Goal: Task Accomplishment & Management: Complete application form

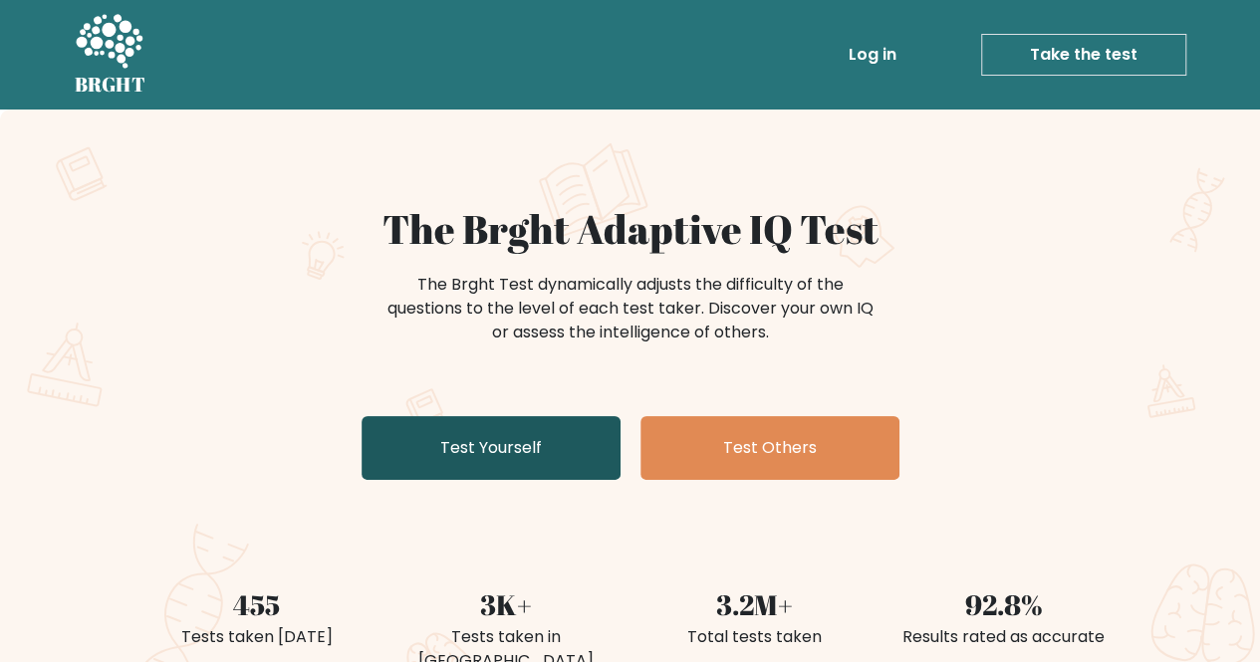
click at [496, 457] on link "Test Yourself" at bounding box center [491, 448] width 259 height 64
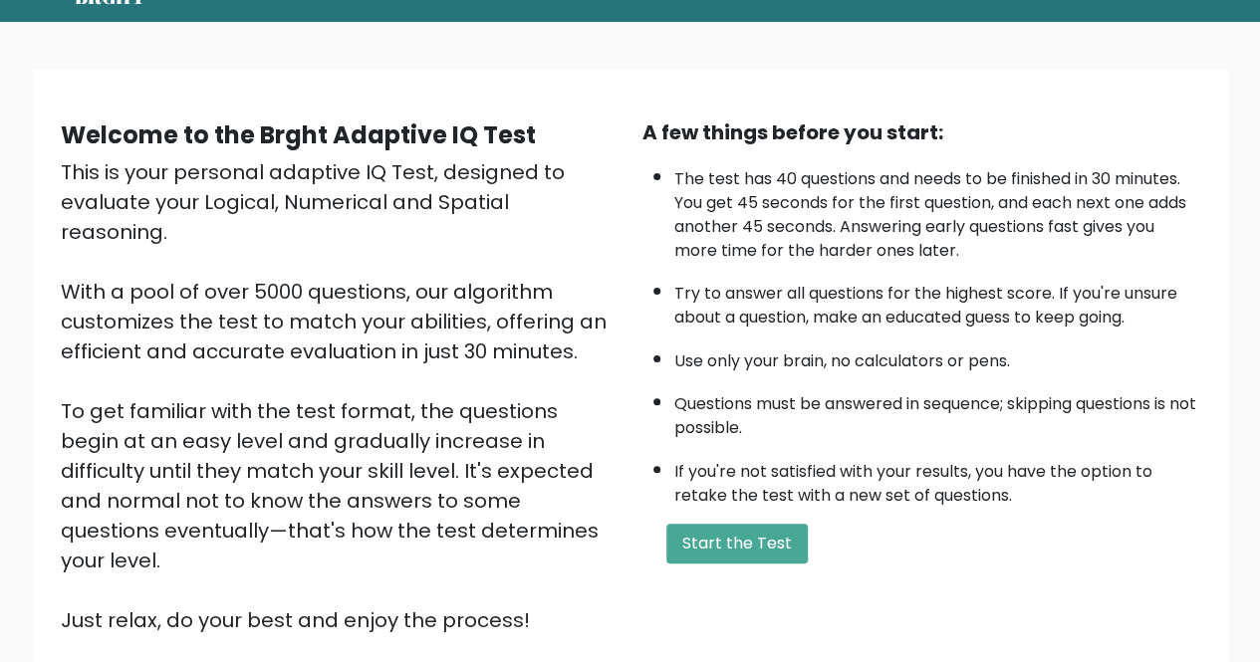
scroll to position [88, 0]
click at [704, 537] on button "Start the Test" at bounding box center [736, 544] width 141 height 40
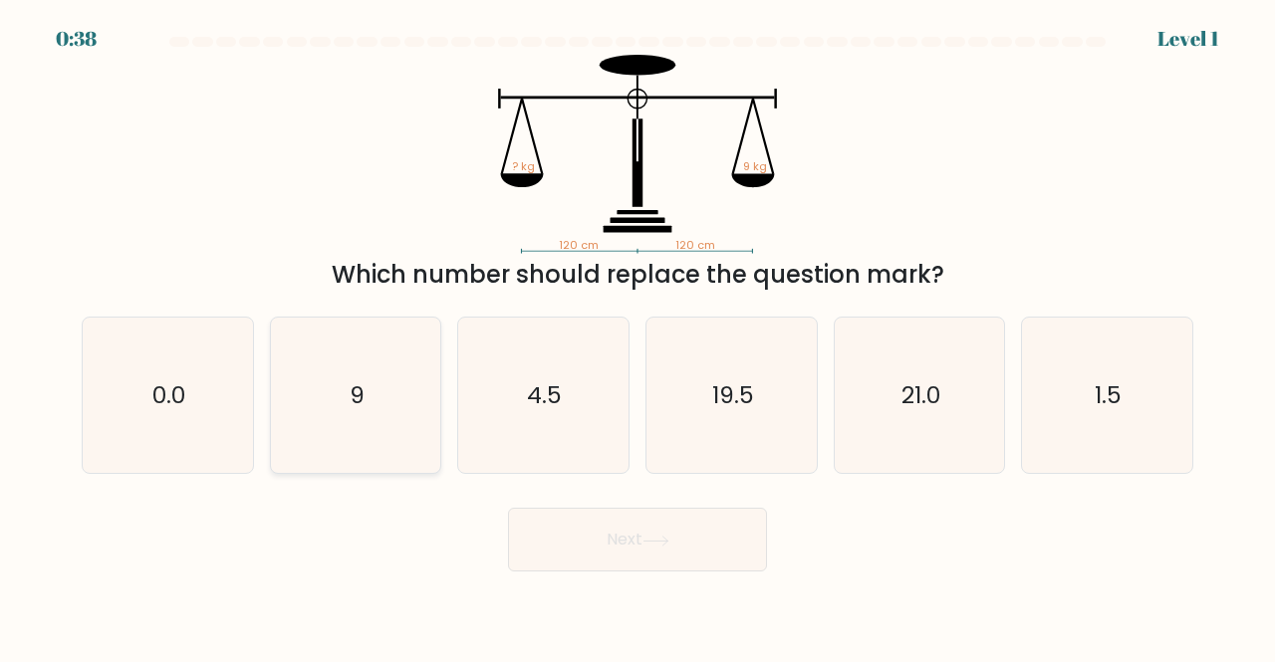
click at [375, 415] on icon "9" at bounding box center [356, 396] width 156 height 156
click at [637, 337] on input "b. 9" at bounding box center [637, 334] width 1 height 5
radio input "true"
click at [610, 537] on button "Next" at bounding box center [637, 540] width 259 height 64
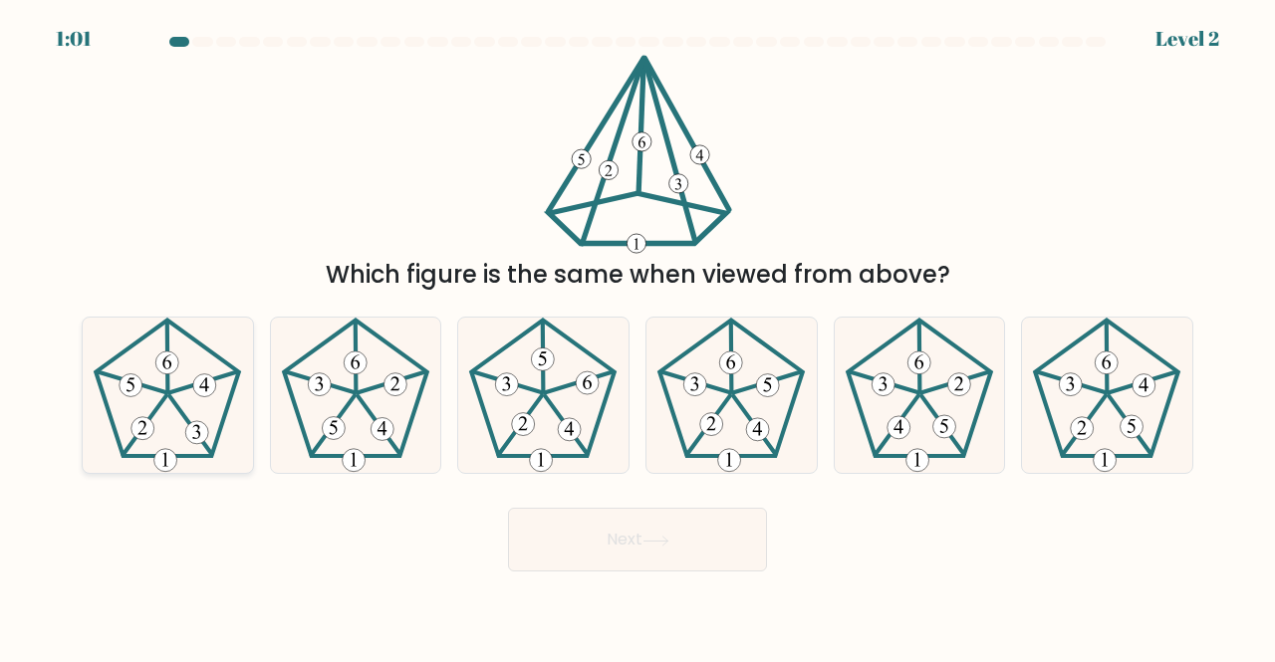
click at [173, 409] on icon at bounding box center [168, 396] width 156 height 156
click at [637, 337] on input "a." at bounding box center [637, 334] width 1 height 5
radio input "true"
click at [611, 546] on button "Next" at bounding box center [637, 540] width 259 height 64
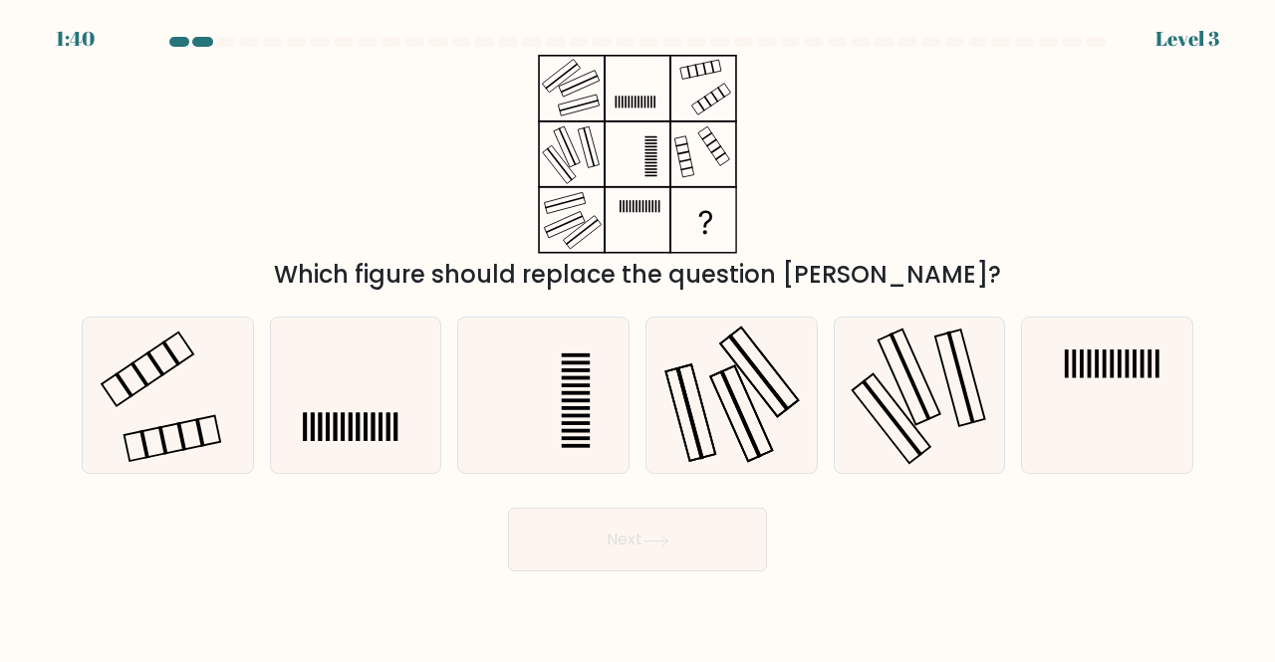
drag, startPoint x: 611, startPoint y: 546, endPoint x: 613, endPoint y: 279, distance: 266.9
click at [613, 279] on form at bounding box center [637, 304] width 1275 height 535
click at [203, 387] on icon at bounding box center [168, 396] width 156 height 156
click at [637, 337] on input "a." at bounding box center [637, 334] width 1 height 5
radio input "true"
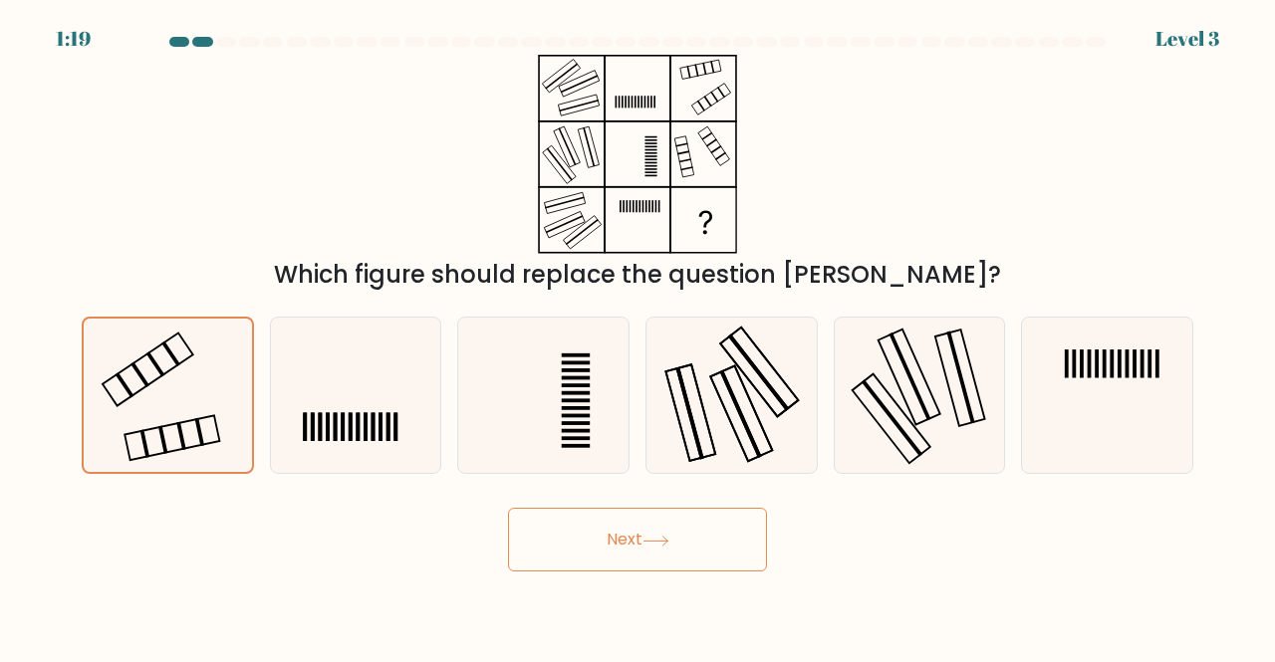
click at [568, 535] on button "Next" at bounding box center [637, 540] width 259 height 64
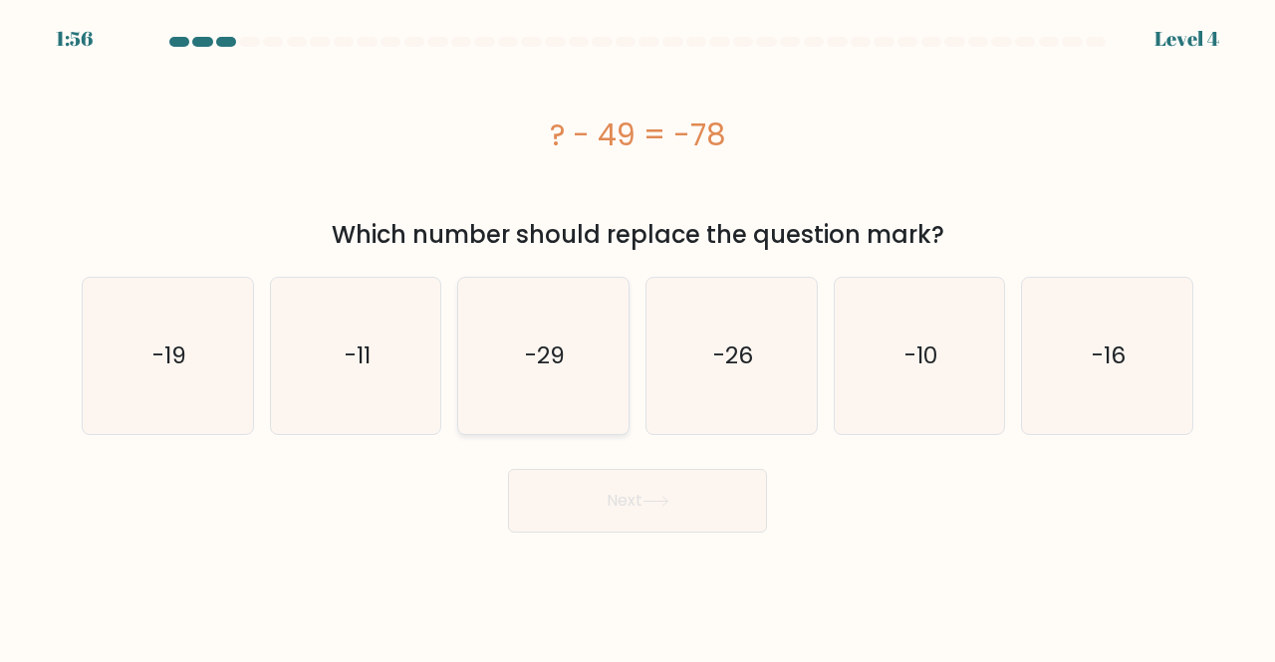
click at [552, 386] on icon "-29" at bounding box center [543, 356] width 156 height 156
click at [637, 337] on input "c. -29" at bounding box center [637, 334] width 1 height 5
radio input "true"
click at [650, 493] on button "Next" at bounding box center [637, 501] width 259 height 64
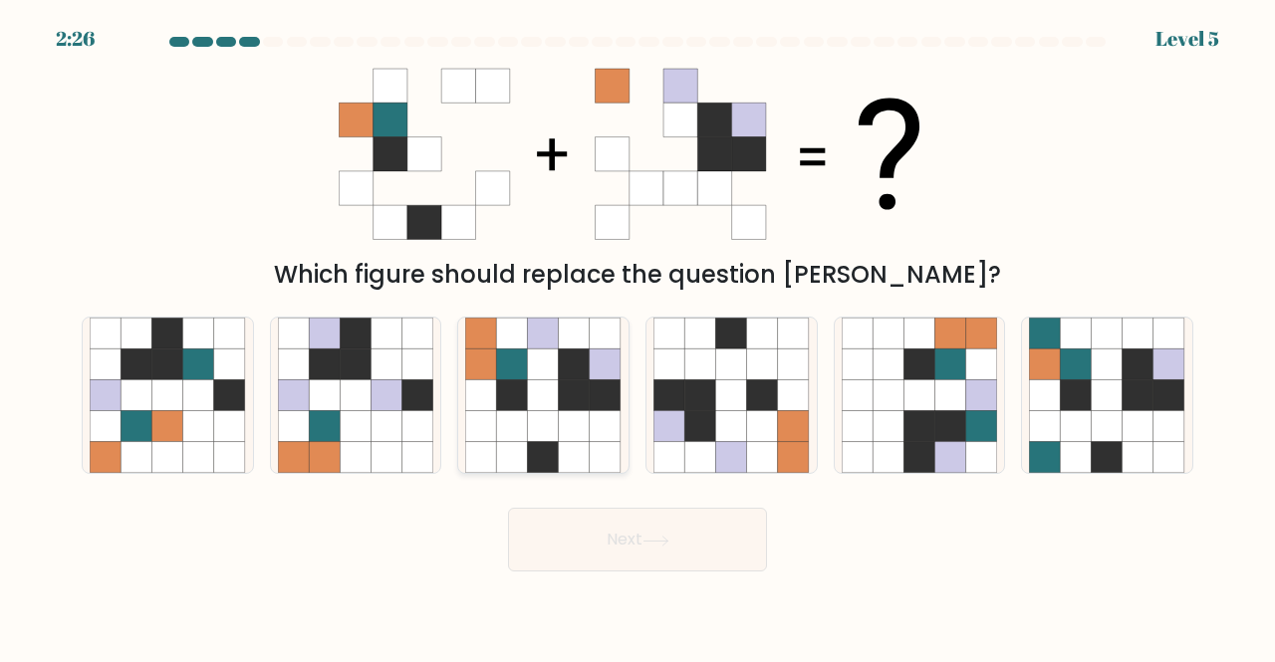
click at [500, 383] on icon at bounding box center [512, 394] width 31 height 31
click at [637, 337] on input "c." at bounding box center [637, 334] width 1 height 5
radio input "true"
click at [687, 557] on button "Next" at bounding box center [637, 540] width 259 height 64
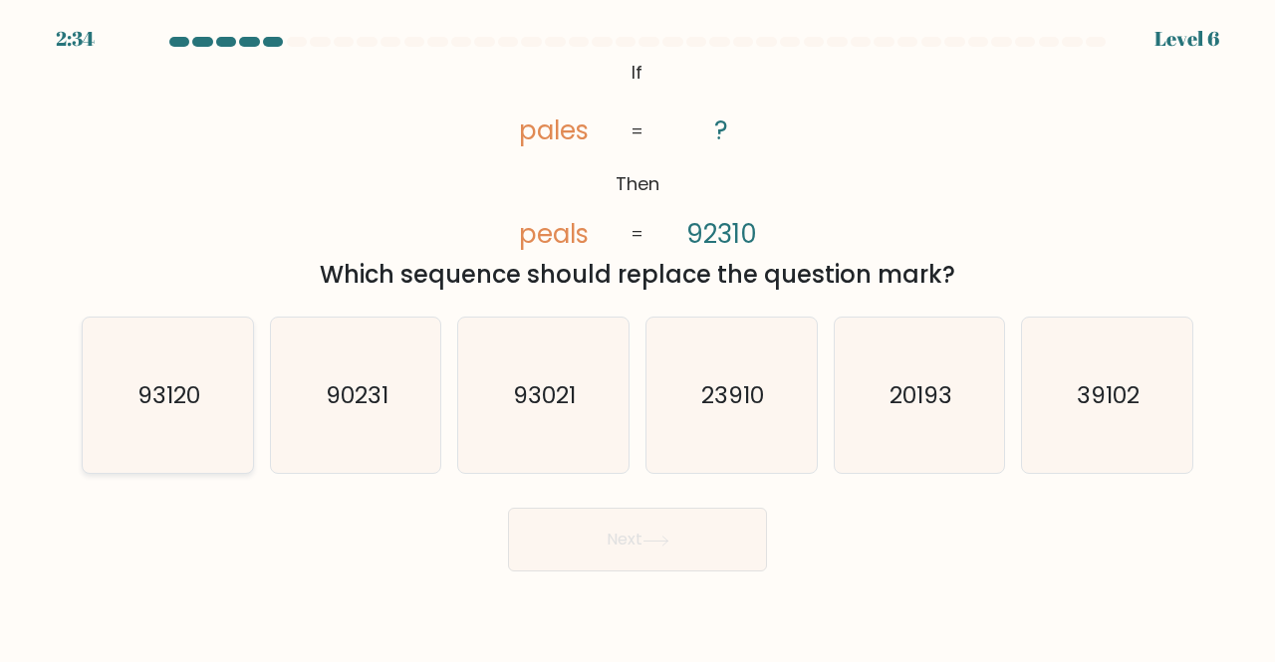
click at [157, 409] on text "93120" at bounding box center [168, 394] width 63 height 33
click at [637, 337] on input "a. 93120" at bounding box center [637, 334] width 1 height 5
radio input "true"
click at [545, 525] on button "Next" at bounding box center [637, 540] width 259 height 64
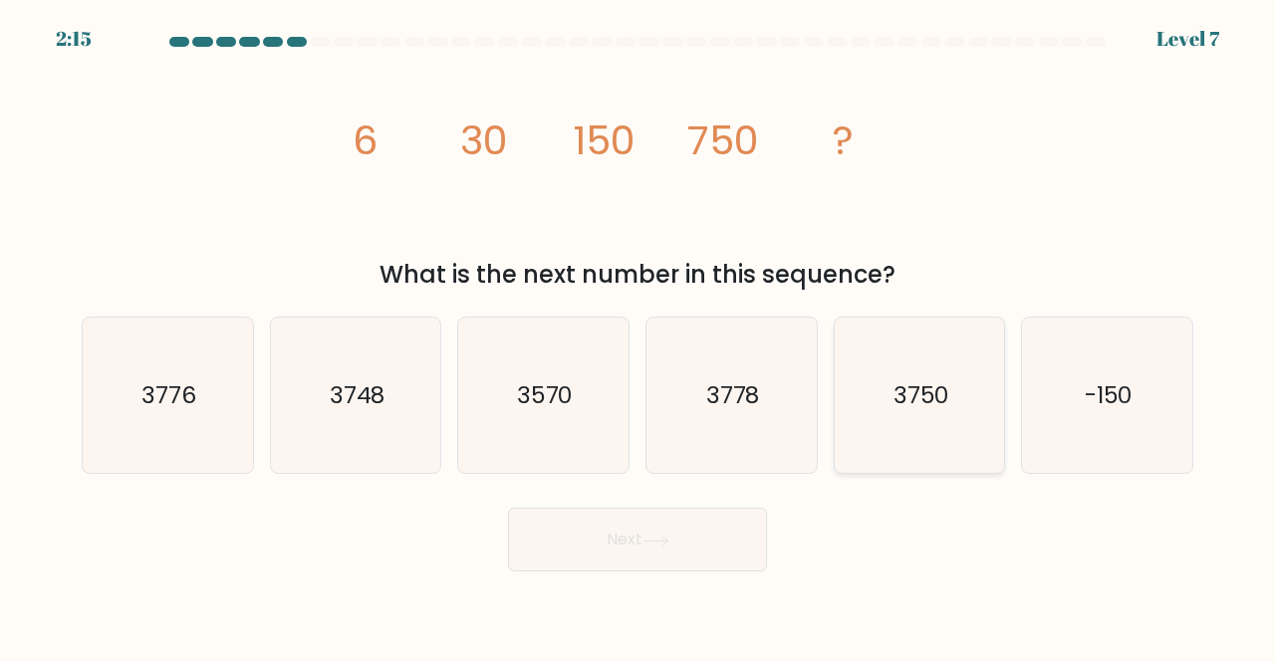
click at [944, 411] on text "3750" at bounding box center [921, 394] width 56 height 33
click at [638, 337] on input "e. 3750" at bounding box center [637, 334] width 1 height 5
radio input "true"
click at [697, 546] on button "Next" at bounding box center [637, 540] width 259 height 64
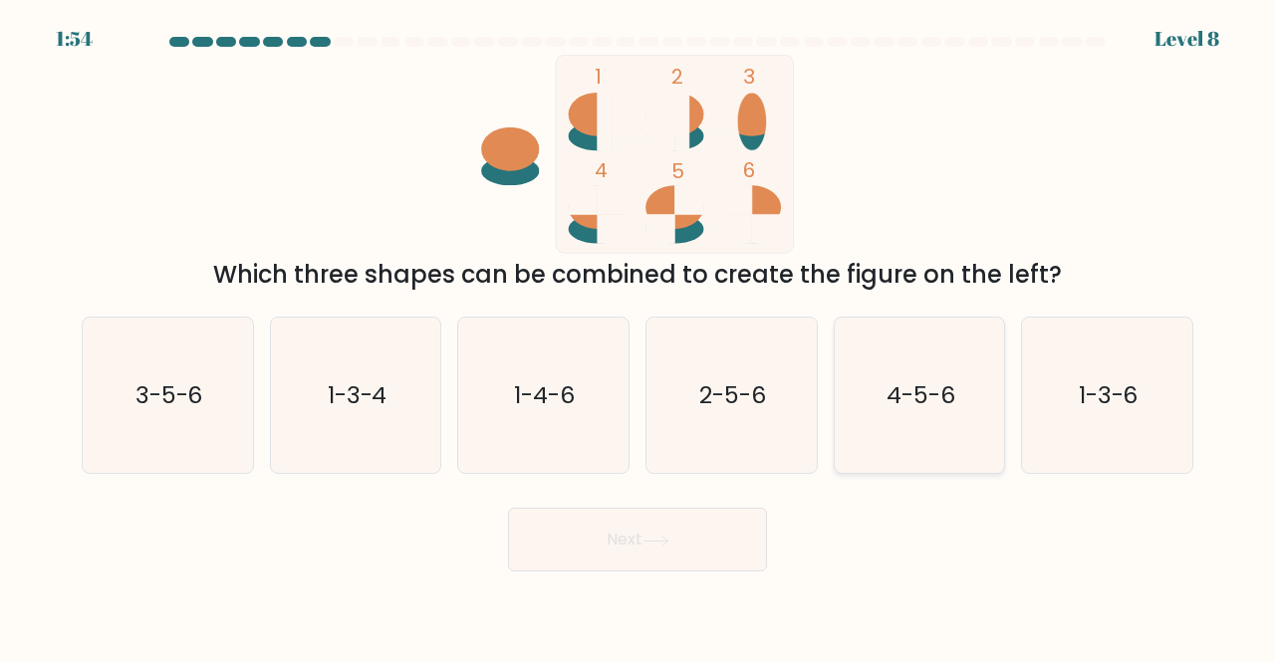
click at [905, 420] on icon "4-5-6" at bounding box center [920, 396] width 156 height 156
click at [638, 337] on input "e. 4-5-6" at bounding box center [637, 334] width 1 height 5
radio input "true"
click at [691, 564] on button "Next" at bounding box center [637, 540] width 259 height 64
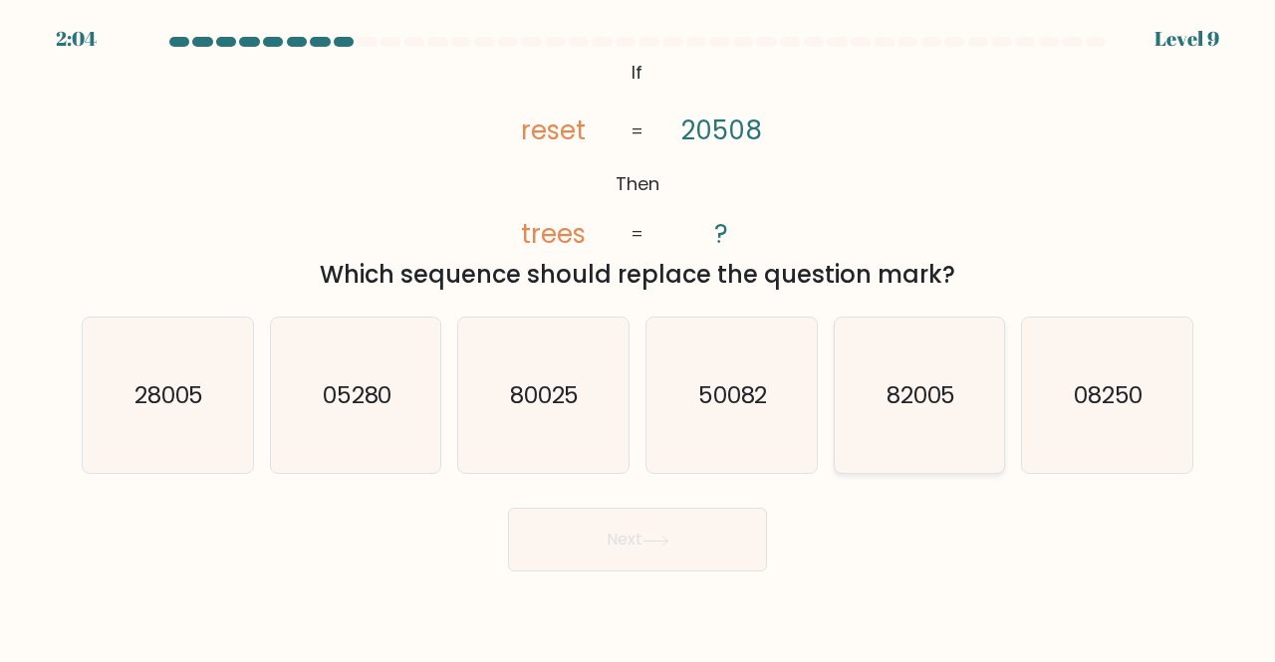
click at [888, 367] on icon "82005" at bounding box center [920, 396] width 156 height 156
click at [638, 337] on input "e. 82005" at bounding box center [637, 334] width 1 height 5
radio input "true"
click at [629, 521] on button "Next" at bounding box center [637, 540] width 259 height 64
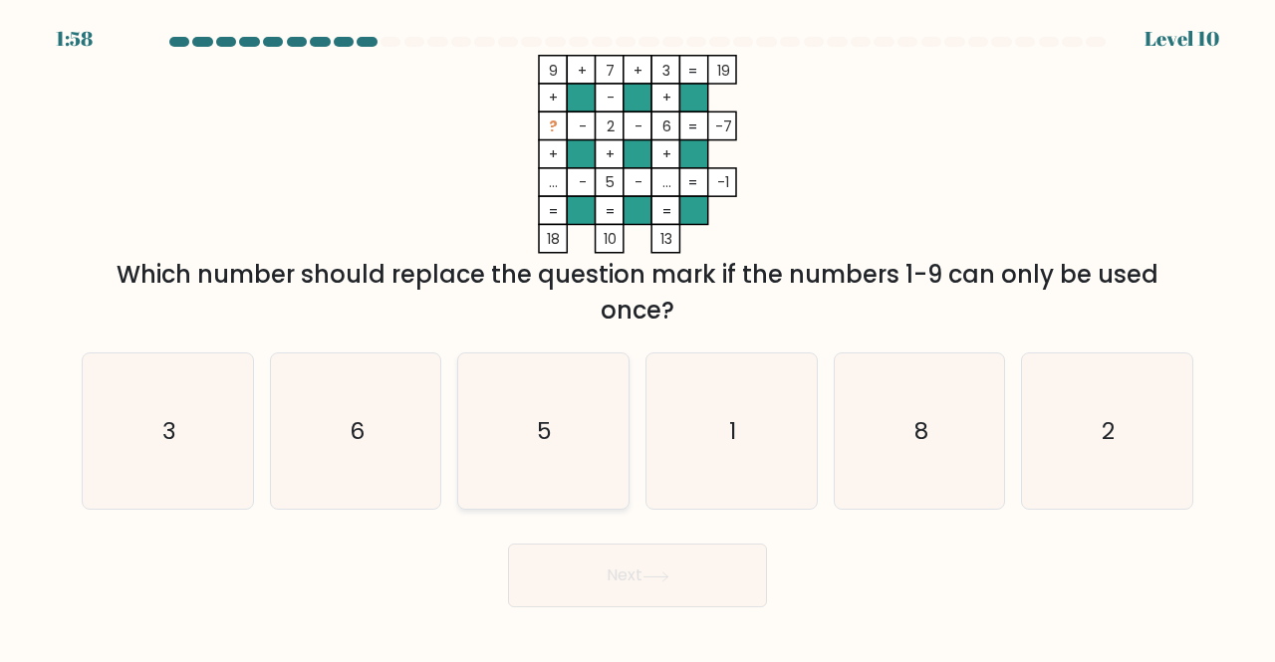
click at [545, 413] on icon "5" at bounding box center [543, 432] width 156 height 156
click at [637, 337] on input "c. 5" at bounding box center [637, 334] width 1 height 5
radio input "true"
click at [645, 595] on button "Next" at bounding box center [637, 576] width 259 height 64
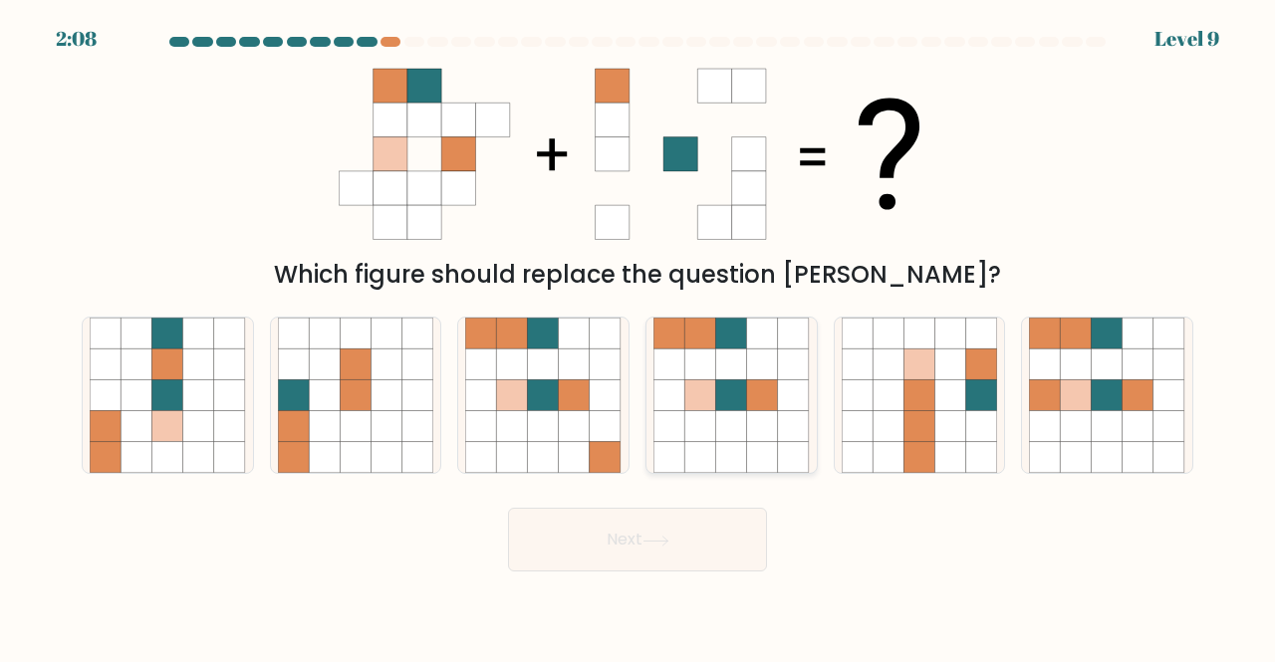
click at [698, 361] on icon at bounding box center [699, 364] width 31 height 31
click at [638, 337] on input "d." at bounding box center [637, 334] width 1 height 5
radio input "true"
click at [675, 529] on button "Next" at bounding box center [637, 540] width 259 height 64
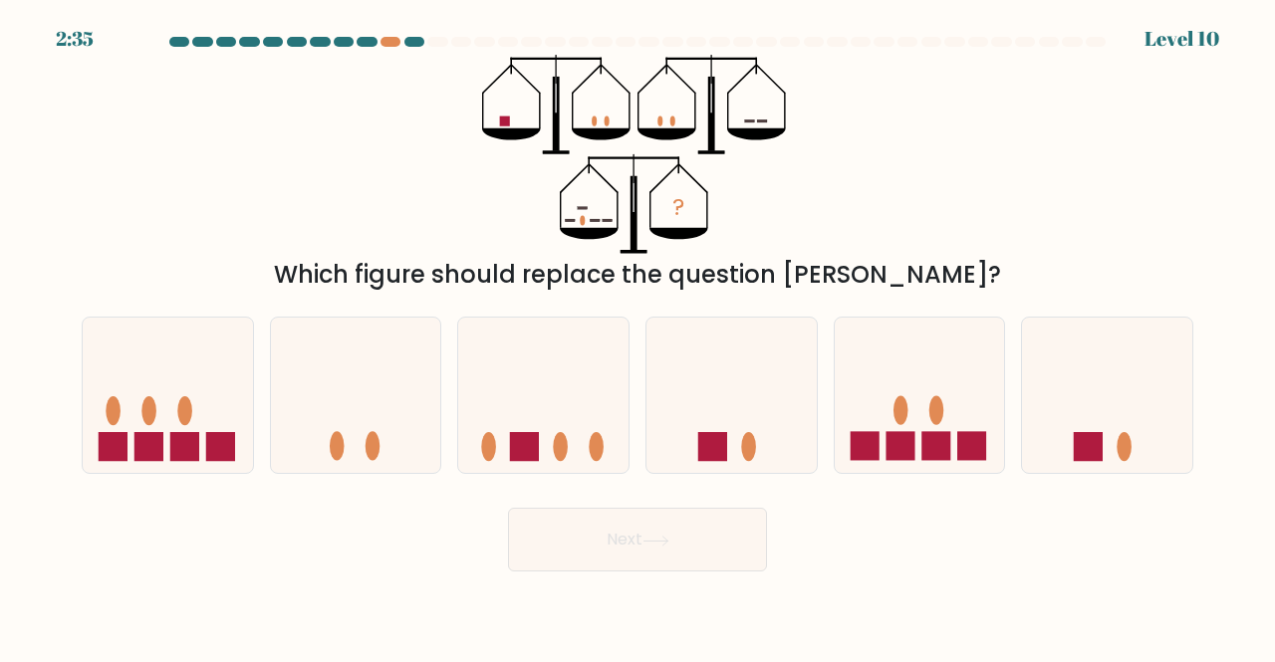
click at [759, 114] on icon "?" at bounding box center [637, 154] width 311 height 199
click at [523, 404] on icon at bounding box center [543, 395] width 170 height 140
click at [637, 337] on input "c." at bounding box center [637, 334] width 1 height 5
radio input "true"
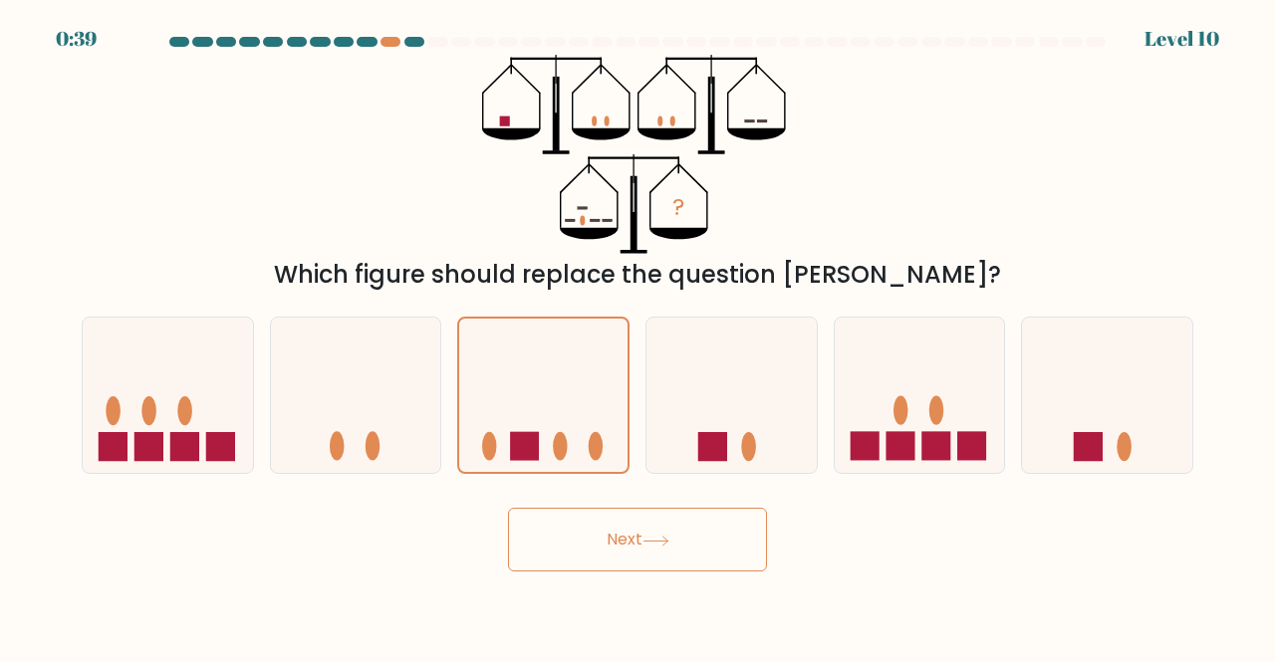
click at [640, 554] on button "Next" at bounding box center [637, 540] width 259 height 64
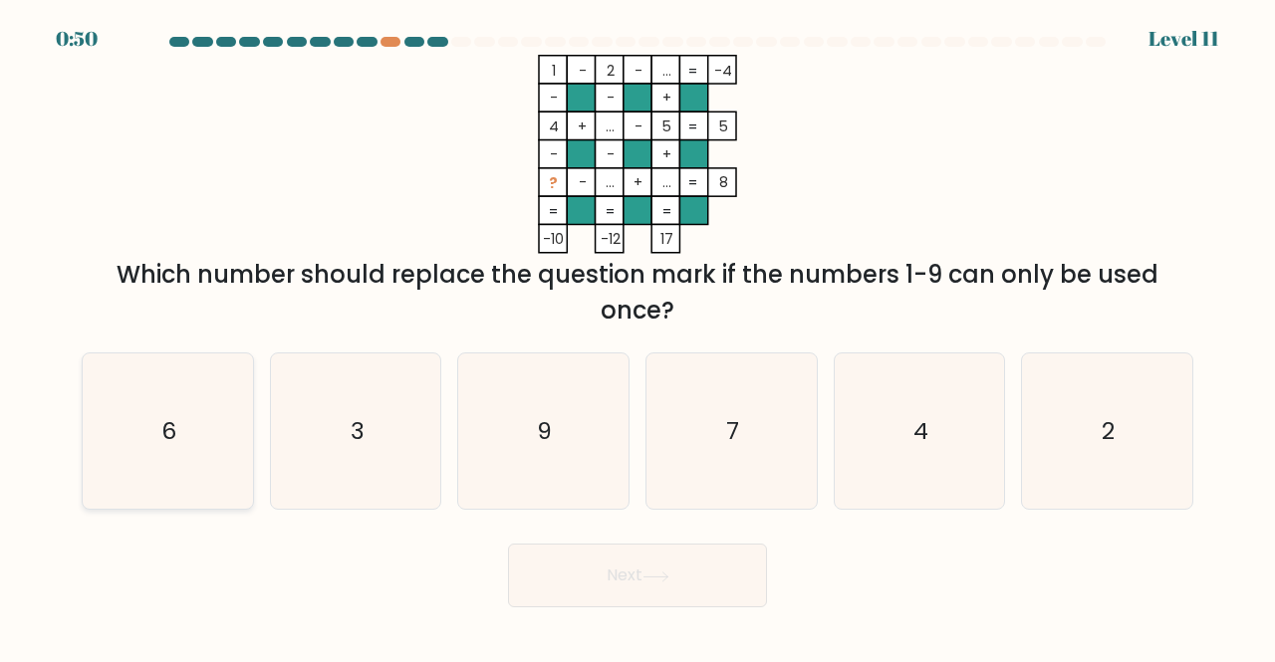
click at [212, 425] on icon "6" at bounding box center [168, 432] width 156 height 156
click at [637, 337] on input "a. 6" at bounding box center [637, 334] width 1 height 5
radio input "true"
click at [691, 567] on button "Next" at bounding box center [637, 576] width 259 height 64
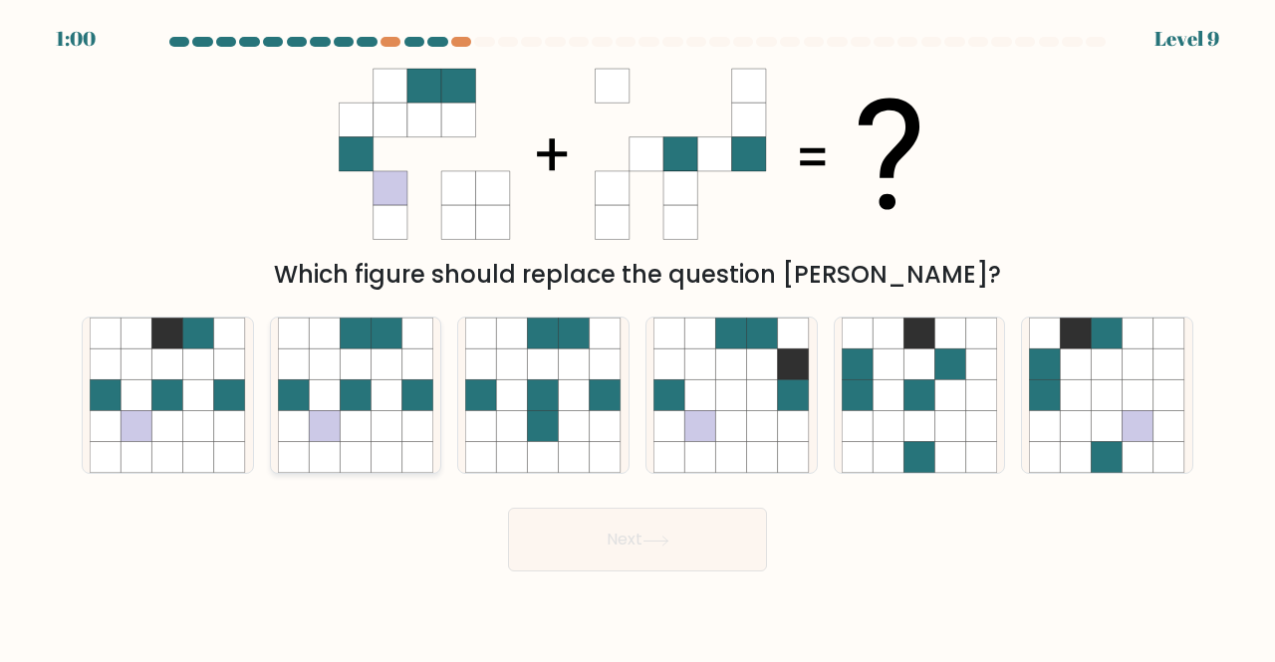
click at [331, 410] on icon at bounding box center [324, 394] width 31 height 31
click at [637, 337] on input "b." at bounding box center [637, 334] width 1 height 5
radio input "true"
click at [549, 525] on button "Next" at bounding box center [637, 540] width 259 height 64
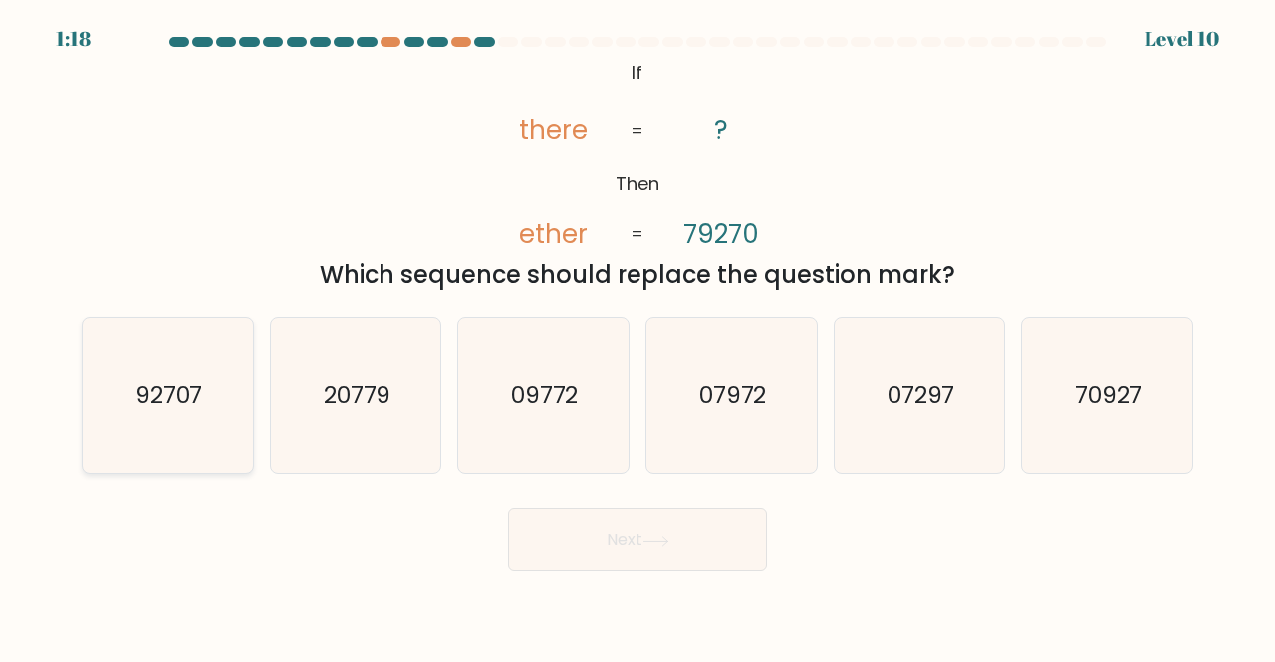
click at [172, 384] on text "92707" at bounding box center [169, 394] width 68 height 33
click at [637, 337] on input "a. 92707" at bounding box center [637, 334] width 1 height 5
radio input "true"
click at [635, 533] on button "Next" at bounding box center [637, 540] width 259 height 64
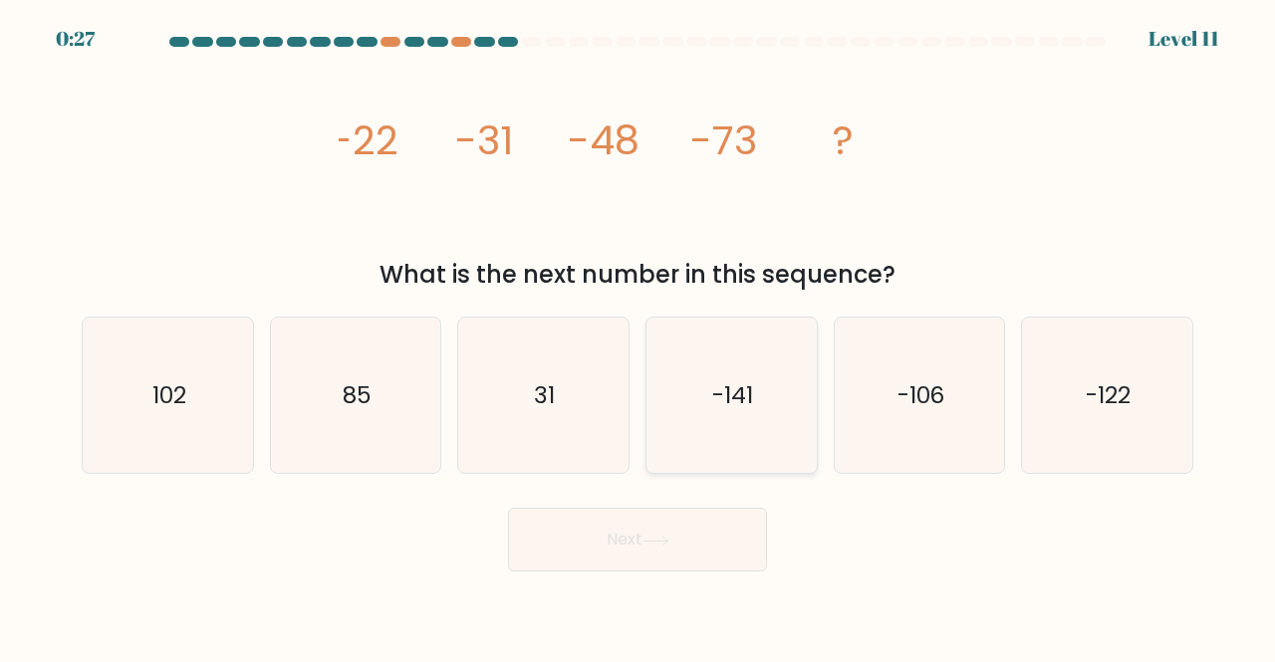
click at [715, 395] on text "-141" at bounding box center [732, 394] width 41 height 33
click at [638, 337] on input "d. -141" at bounding box center [637, 334] width 1 height 5
radio input "true"
click at [668, 503] on div "Next" at bounding box center [637, 535] width 1135 height 74
click at [661, 528] on button "Next" at bounding box center [637, 540] width 259 height 64
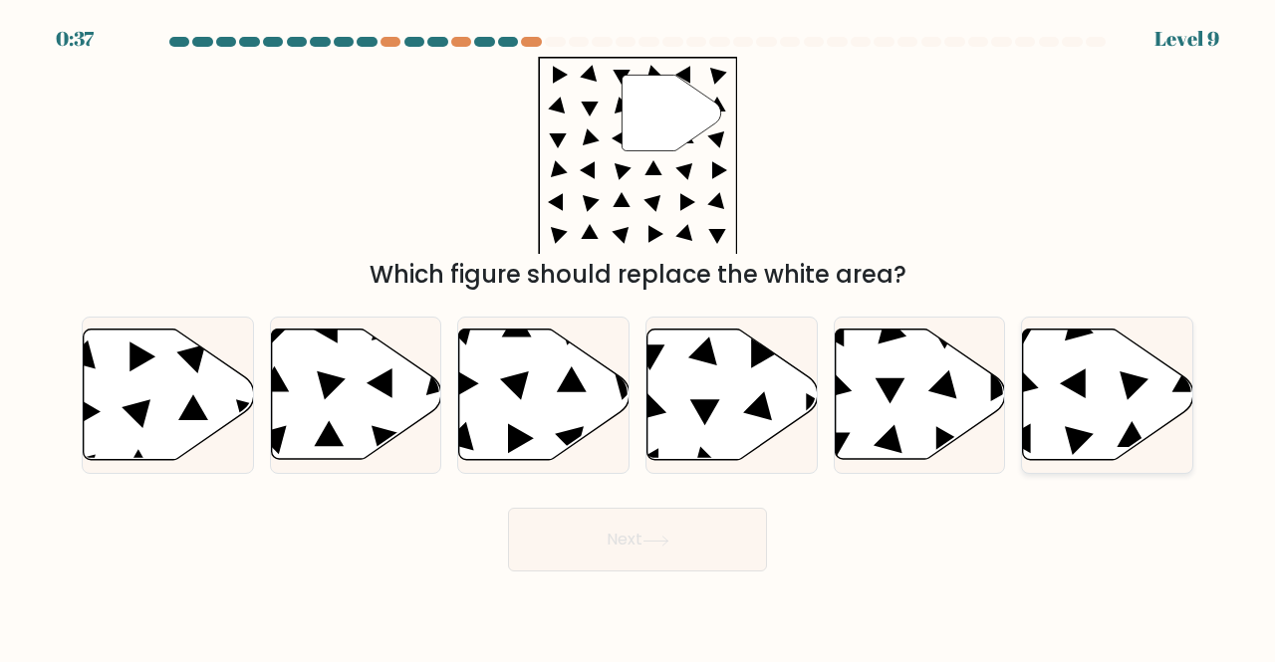
drag, startPoint x: 1061, startPoint y: 377, endPoint x: 1062, endPoint y: 393, distance: 16.0
click at [1062, 393] on icon at bounding box center [1108, 395] width 170 height 130
click at [638, 337] on input "f." at bounding box center [637, 334] width 1 height 5
radio input "true"
click at [657, 547] on button "Next" at bounding box center [637, 540] width 259 height 64
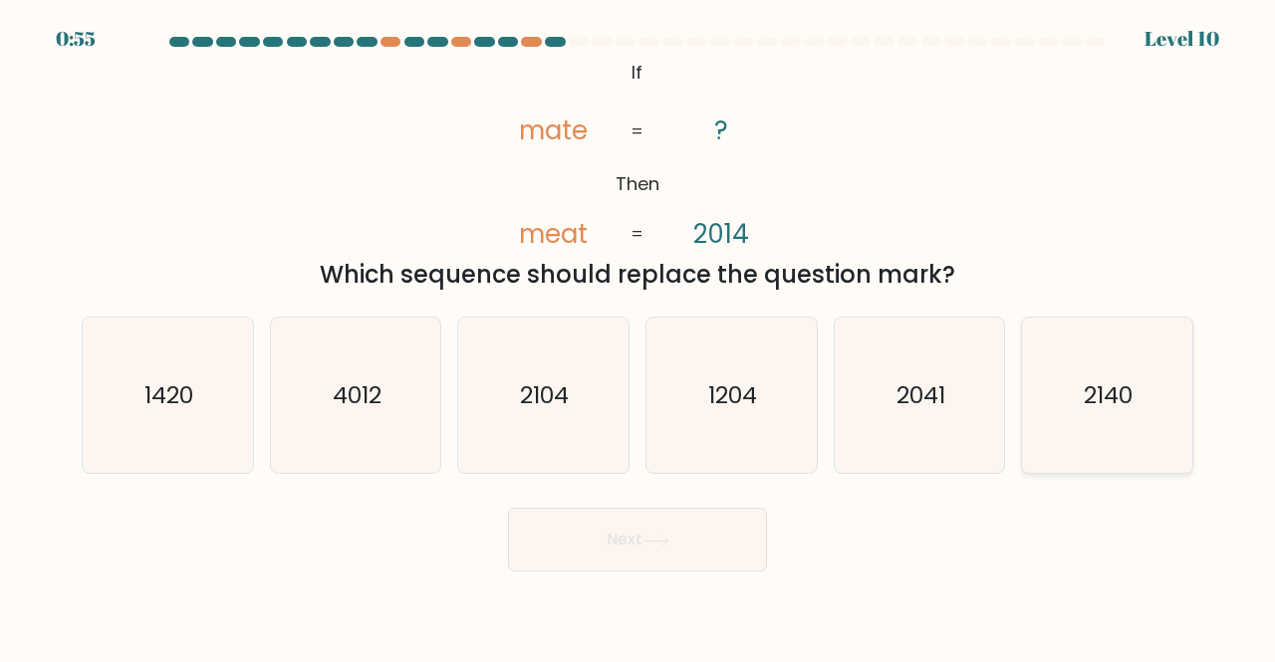
click at [1049, 381] on icon "2140" at bounding box center [1107, 396] width 156 height 156
click at [638, 337] on input "f. 2140" at bounding box center [637, 334] width 1 height 5
radio input "true"
click at [617, 531] on button "Next" at bounding box center [637, 540] width 259 height 64
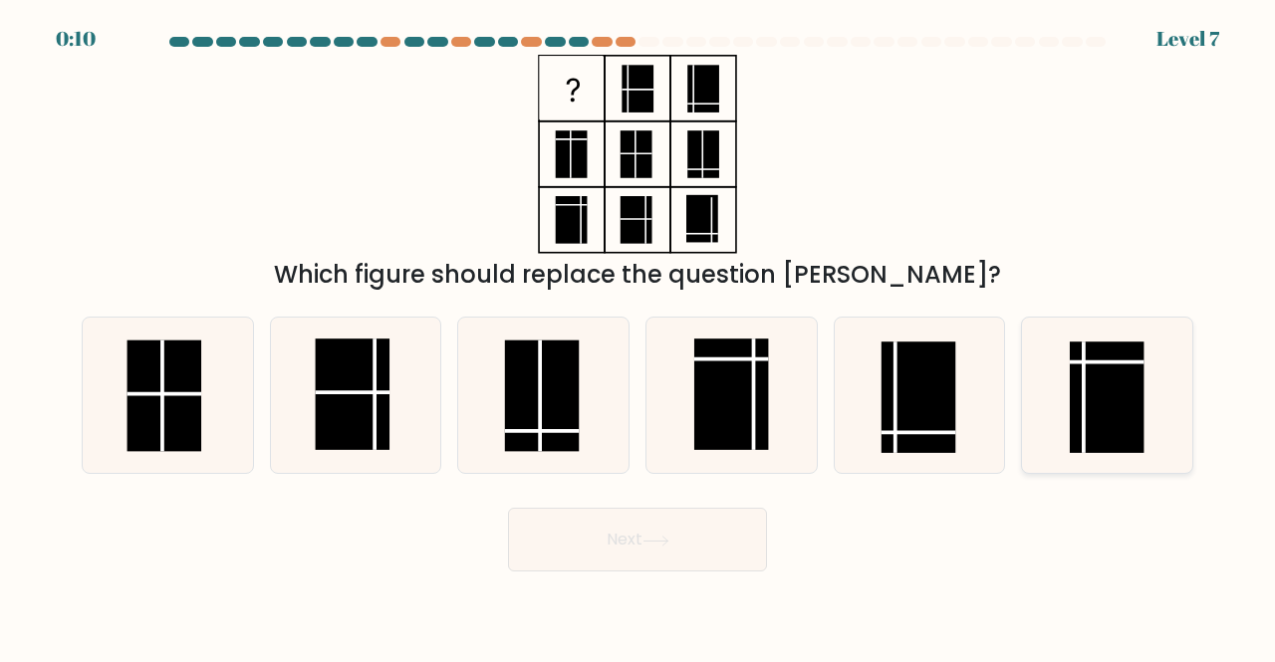
click at [1122, 413] on rect at bounding box center [1107, 398] width 75 height 112
click at [638, 337] on input "f." at bounding box center [637, 334] width 1 height 5
radio input "true"
click at [712, 530] on button "Next" at bounding box center [637, 540] width 259 height 64
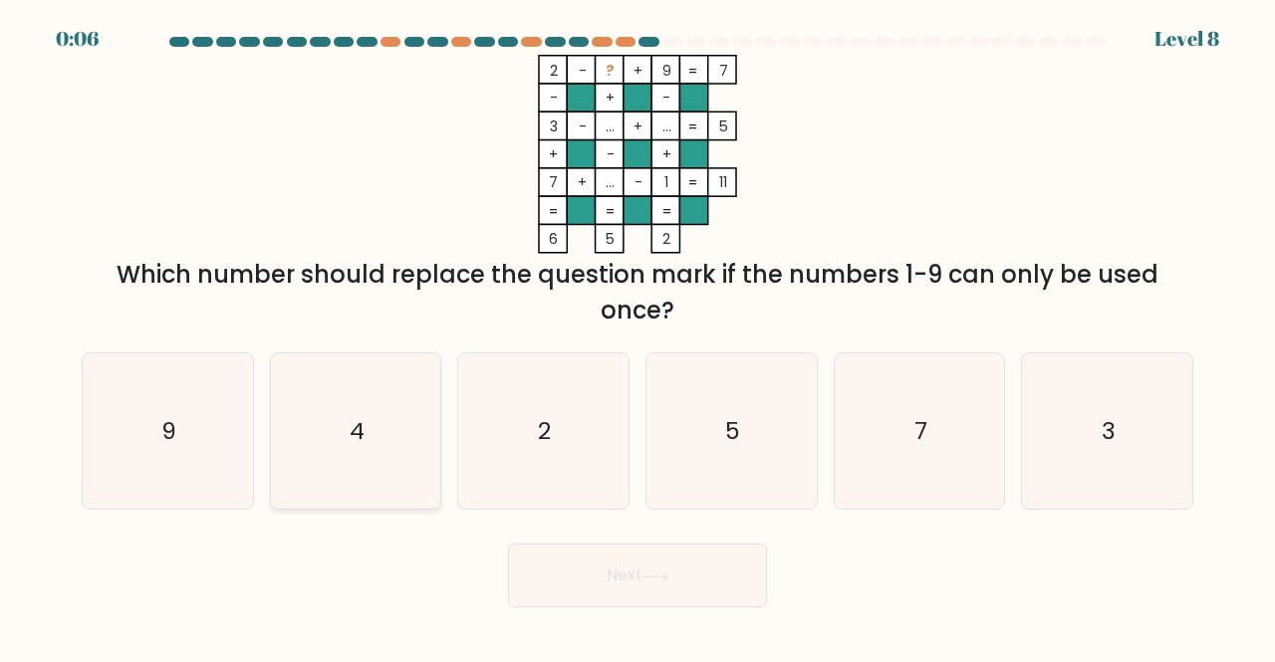
click at [388, 473] on icon "4" at bounding box center [356, 432] width 156 height 156
click at [637, 337] on input "b. 4" at bounding box center [637, 334] width 1 height 5
radio input "true"
click at [651, 581] on icon at bounding box center [655, 577] width 27 height 11
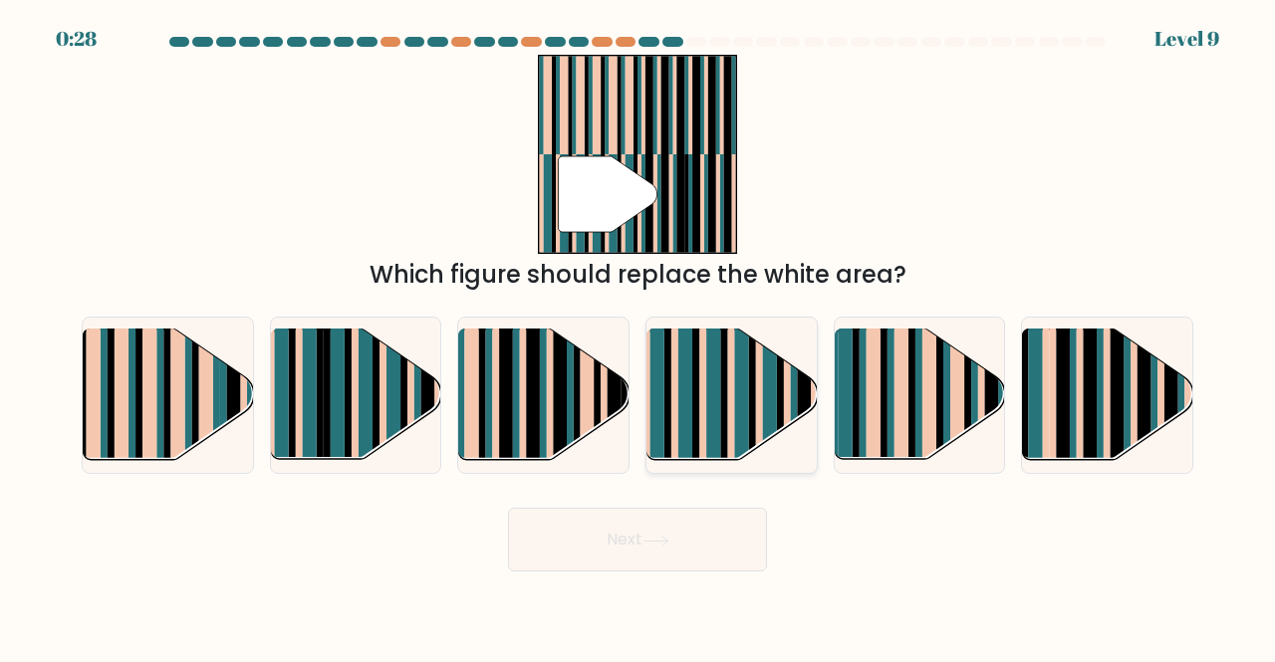
click at [690, 406] on rect at bounding box center [685, 411] width 14 height 168
click at [638, 337] on input "d." at bounding box center [637, 334] width 1 height 5
radio input "true"
click at [634, 548] on button "Next" at bounding box center [637, 540] width 259 height 64
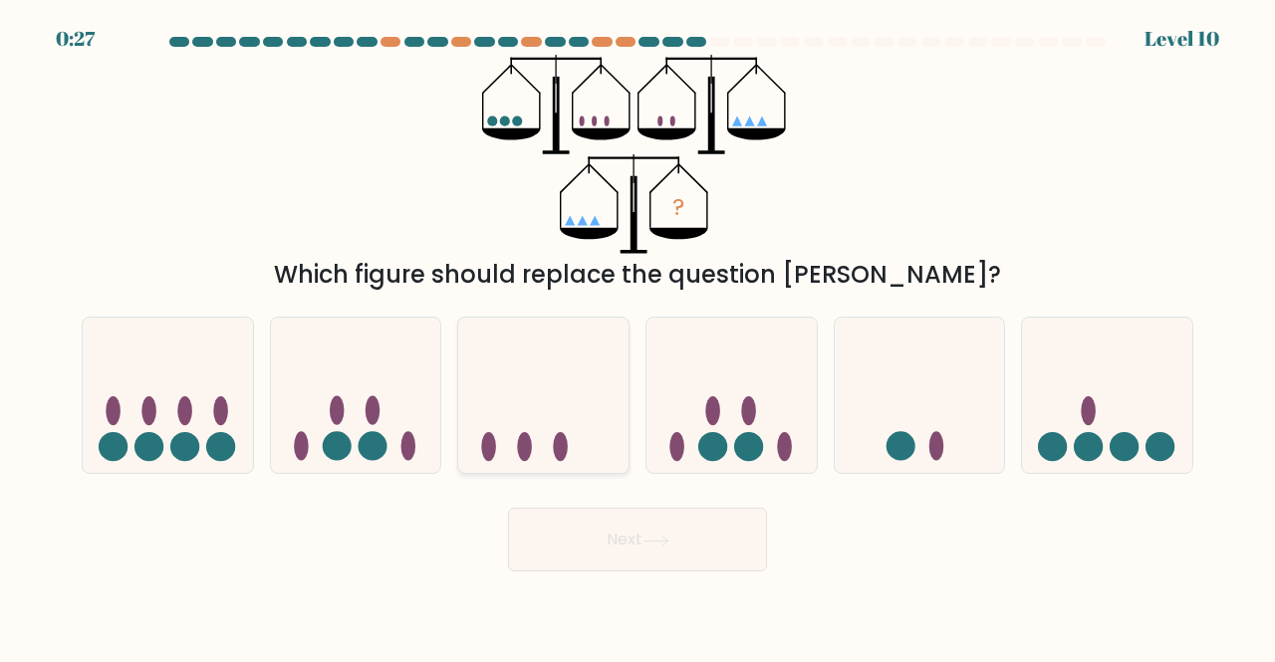
click at [502, 455] on icon at bounding box center [543, 395] width 170 height 140
click at [637, 337] on input "c." at bounding box center [637, 334] width 1 height 5
radio input "true"
click at [641, 551] on button "Next" at bounding box center [637, 540] width 259 height 64
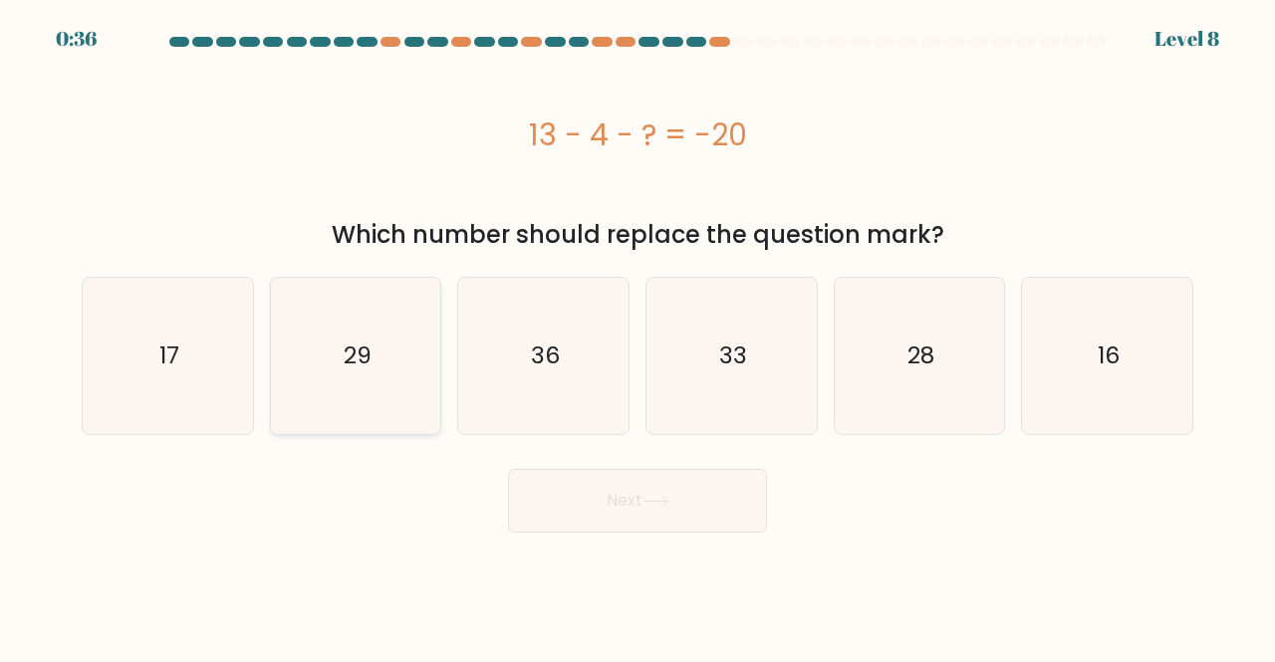
click at [411, 356] on icon "29" at bounding box center [356, 356] width 156 height 156
click at [637, 337] on input "b. 29" at bounding box center [637, 334] width 1 height 5
radio input "true"
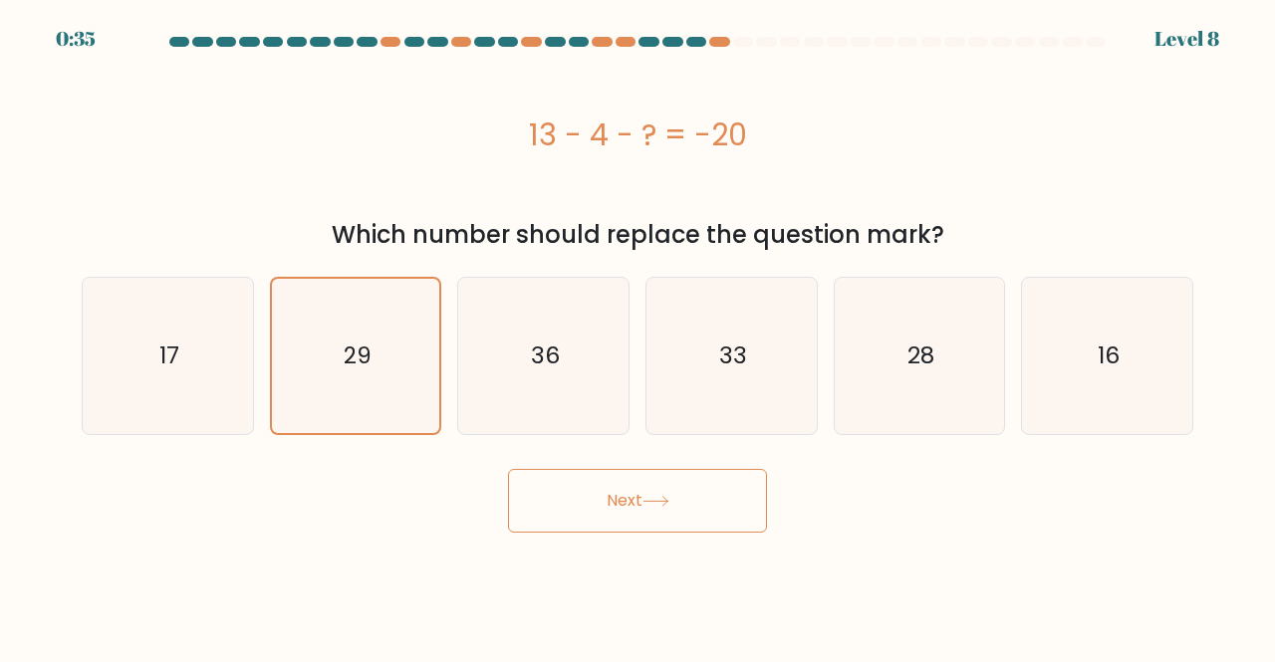
click at [590, 520] on button "Next" at bounding box center [637, 501] width 259 height 64
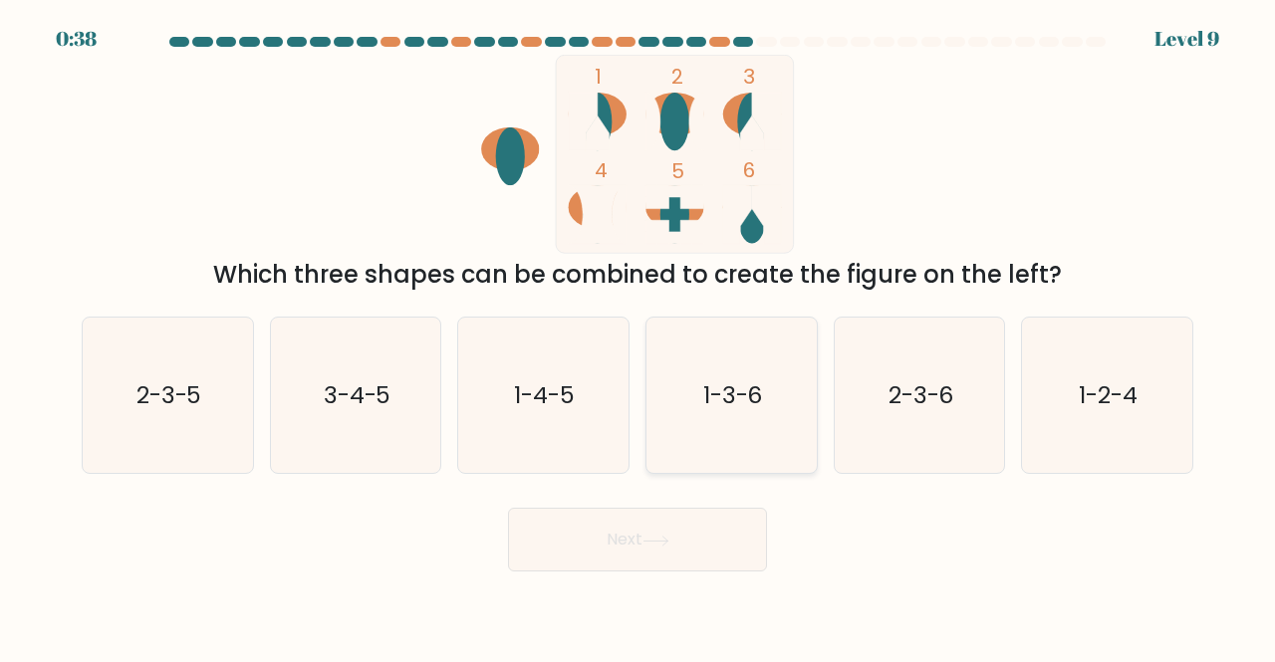
click at [703, 429] on icon "1-3-6" at bounding box center [731, 396] width 156 height 156
click at [638, 337] on input "d. 1-3-6" at bounding box center [637, 334] width 1 height 5
radio input "true"
click at [662, 542] on icon at bounding box center [655, 541] width 27 height 11
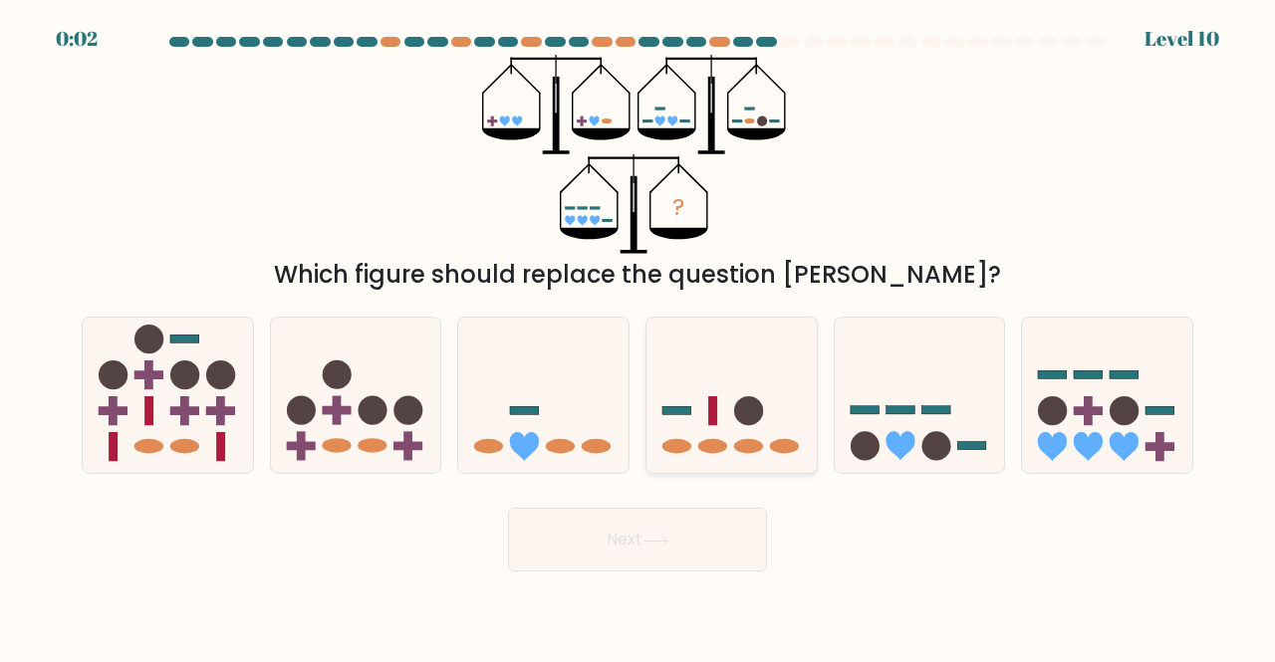
click at [708, 405] on rect at bounding box center [712, 410] width 9 height 29
click at [638, 337] on input "d." at bounding box center [637, 334] width 1 height 5
radio input "true"
click at [651, 543] on icon at bounding box center [655, 541] width 27 height 11
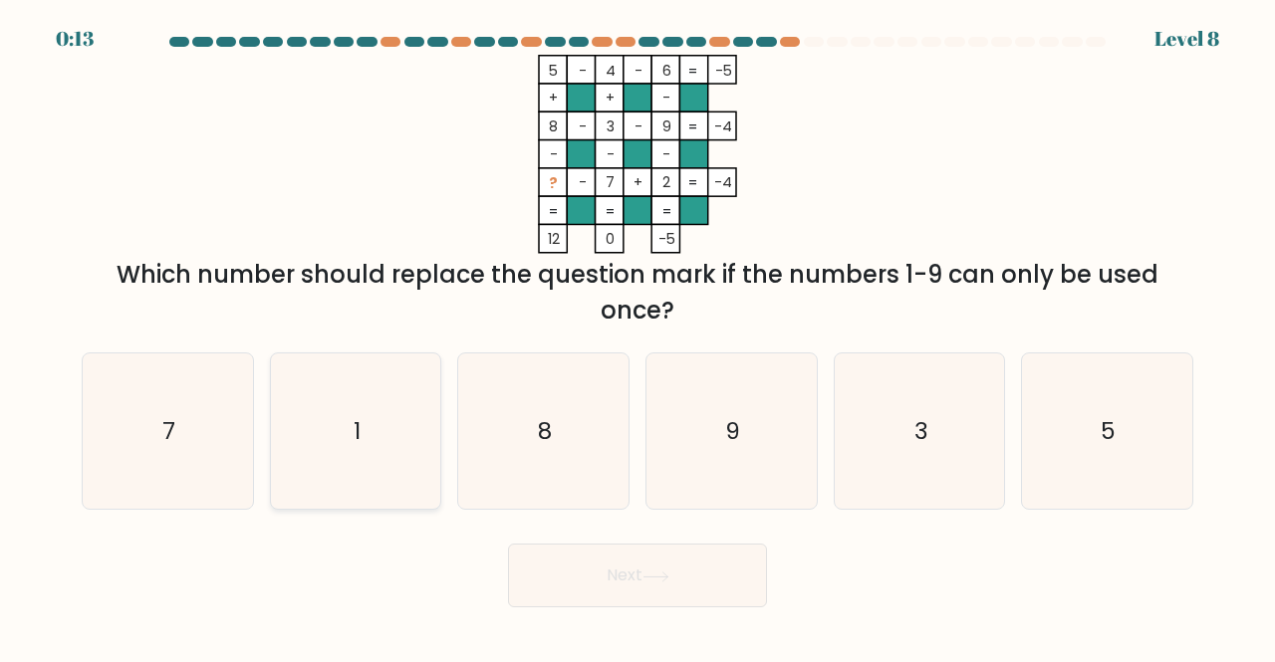
click at [328, 434] on icon "1" at bounding box center [356, 432] width 156 height 156
click at [637, 337] on input "b. 1" at bounding box center [637, 334] width 1 height 5
radio input "true"
click at [604, 560] on button "Next" at bounding box center [637, 576] width 259 height 64
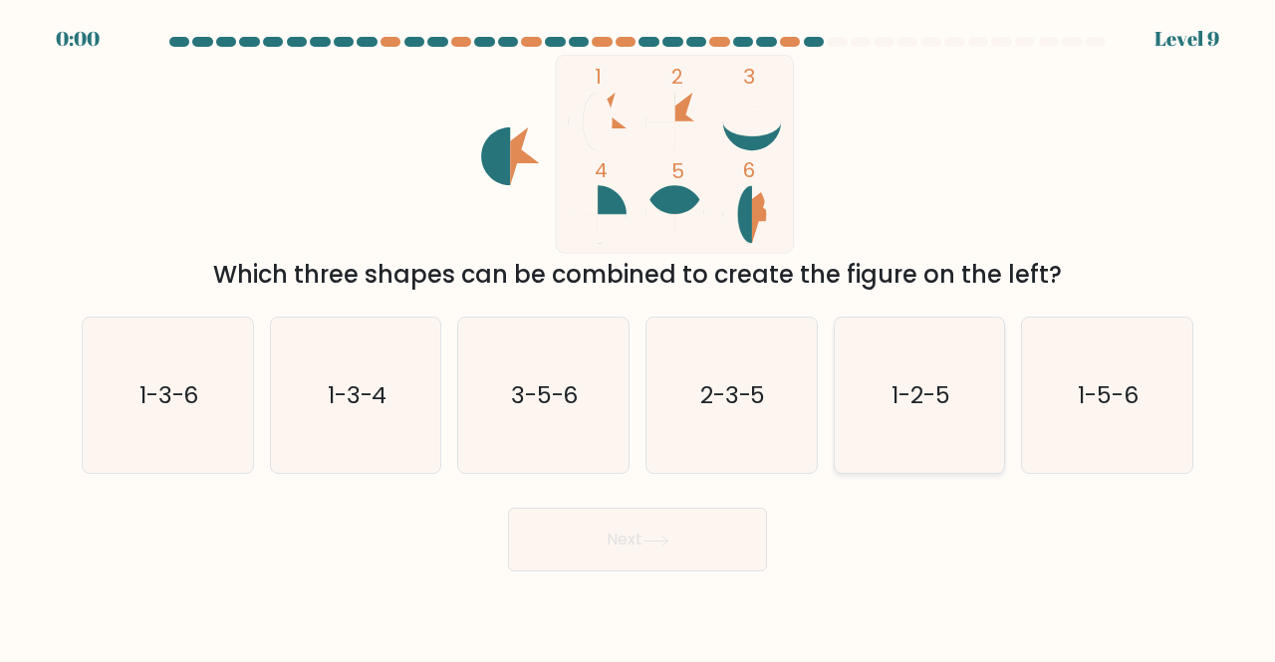
click at [880, 427] on icon "1-2-5" at bounding box center [920, 396] width 156 height 156
click at [638, 337] on input "e. 1-2-5" at bounding box center [637, 334] width 1 height 5
radio input "true"
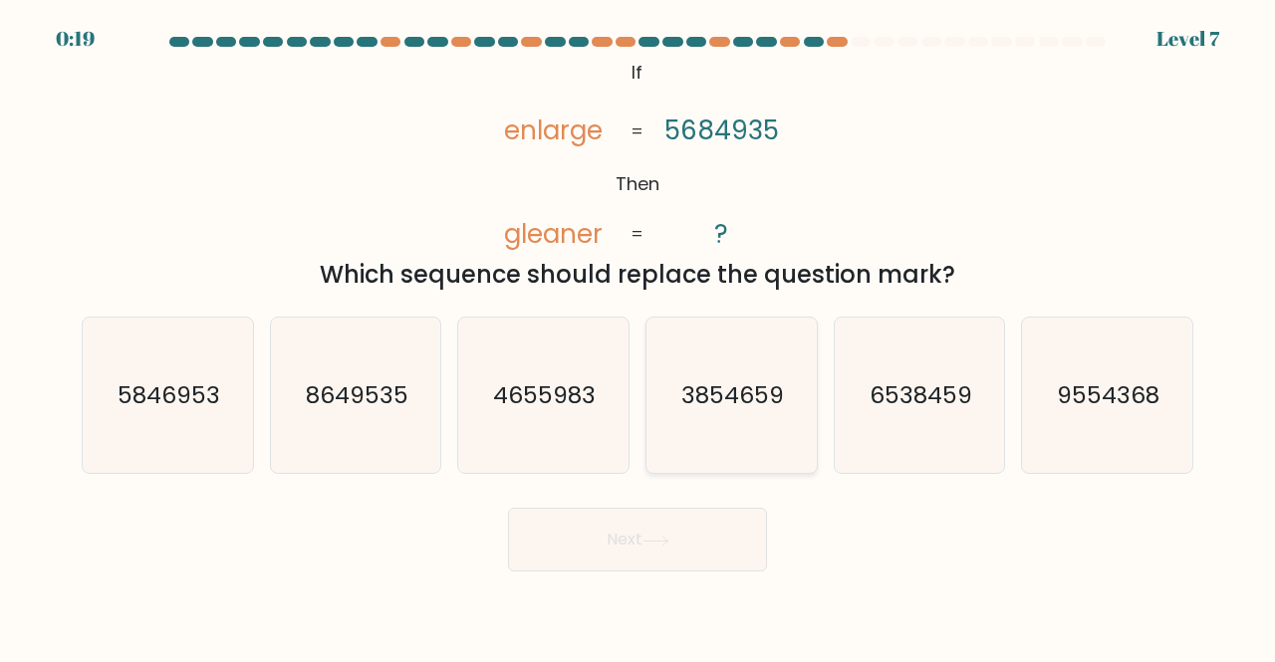
click at [698, 379] on text "3854659" at bounding box center [732, 394] width 103 height 33
click at [638, 337] on input "d. 3854659" at bounding box center [637, 334] width 1 height 5
radio input "true"
click at [666, 536] on icon at bounding box center [655, 541] width 27 height 11
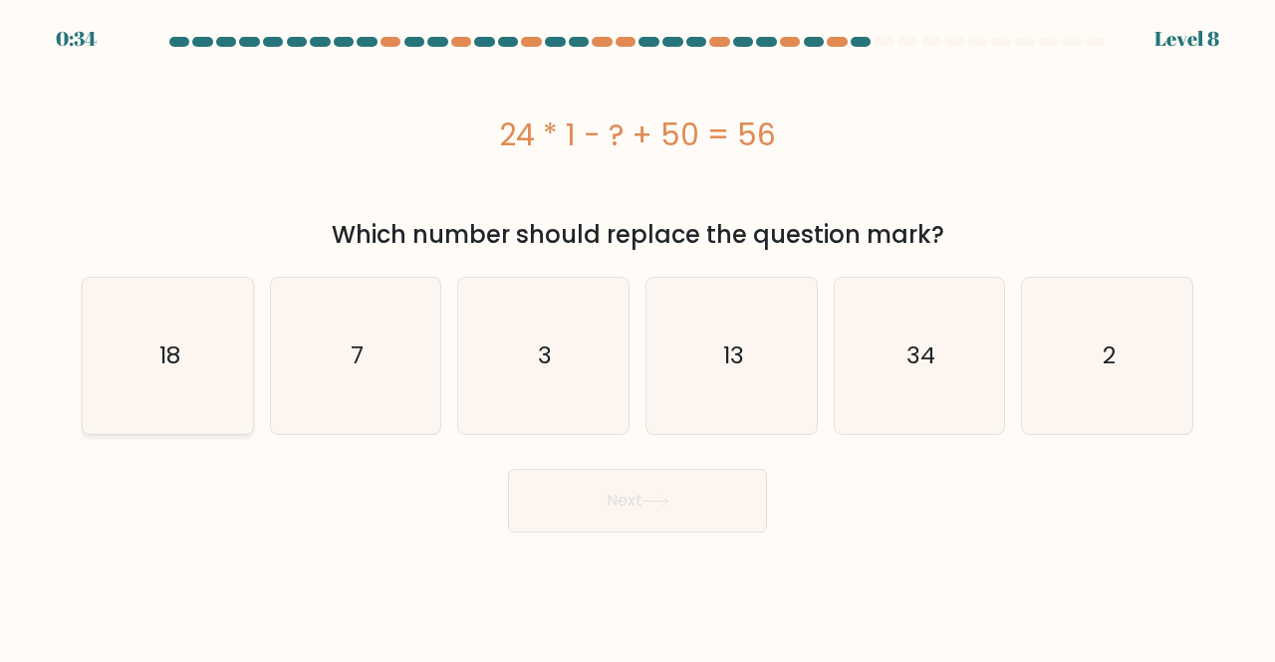
click at [191, 351] on icon "18" at bounding box center [168, 356] width 156 height 156
click at [637, 337] on input "a. 18" at bounding box center [637, 334] width 1 height 5
radio input "true"
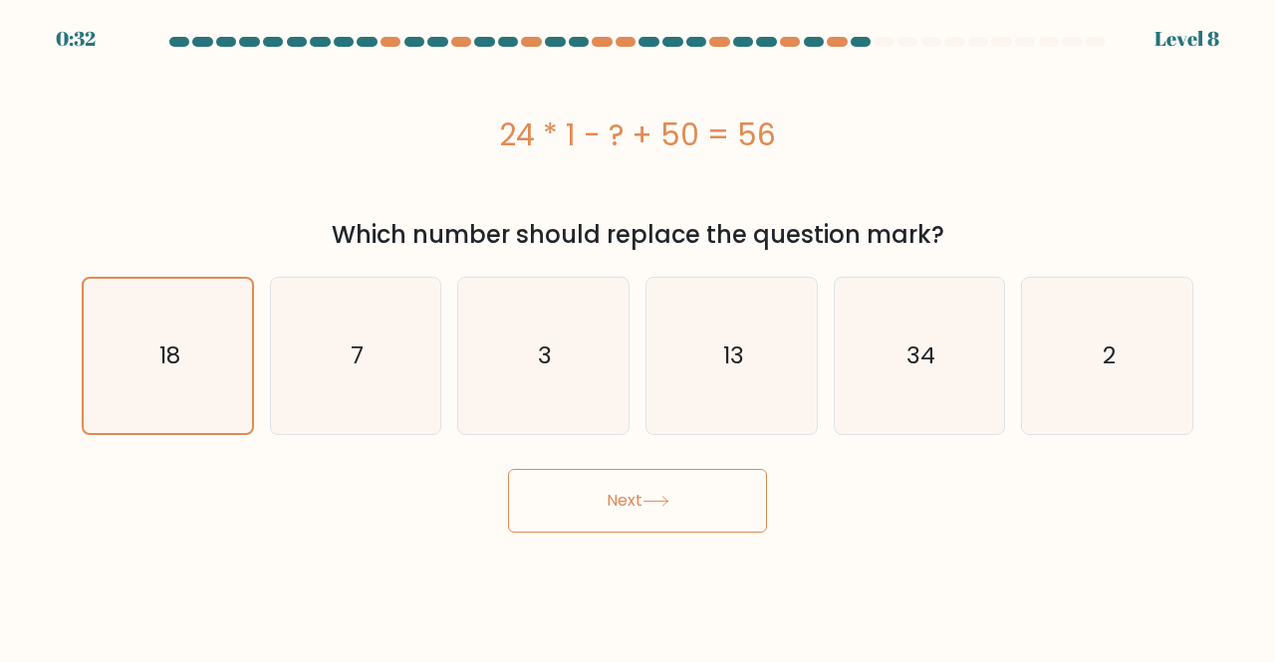
click at [540, 513] on button "Next" at bounding box center [637, 501] width 259 height 64
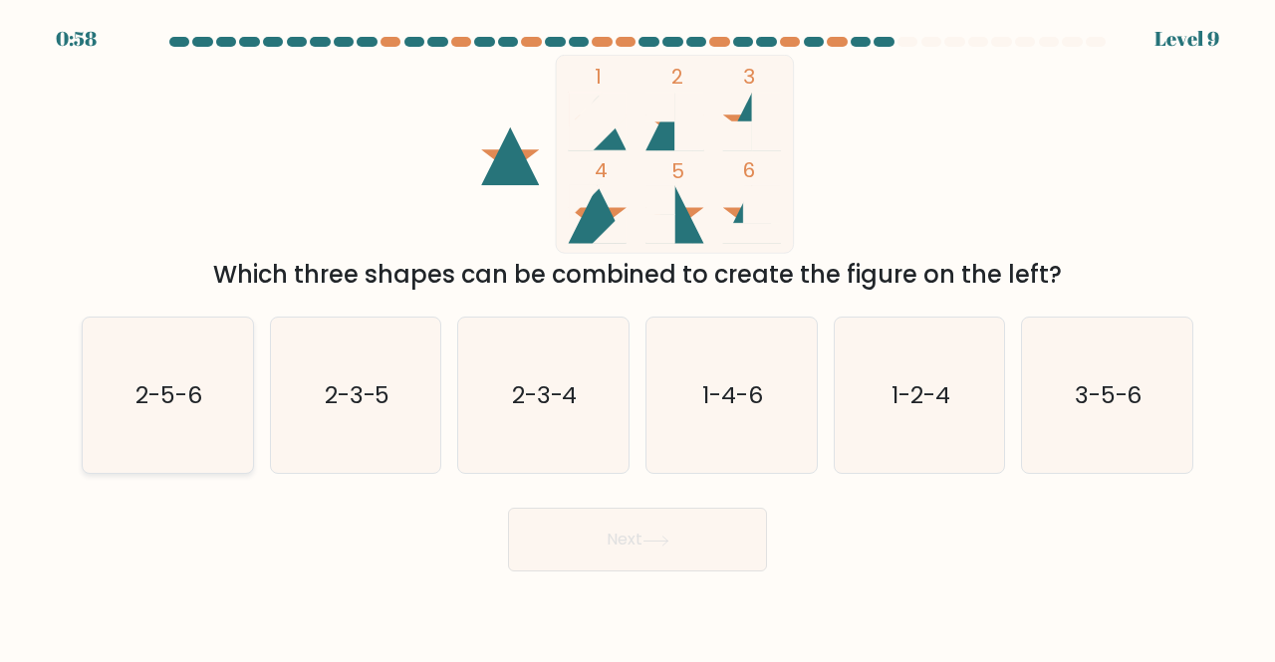
click at [207, 390] on icon "2-5-6" at bounding box center [168, 396] width 156 height 156
click at [637, 337] on input "a. 2-5-6" at bounding box center [637, 334] width 1 height 5
radio input "true"
click at [583, 531] on button "Next" at bounding box center [637, 540] width 259 height 64
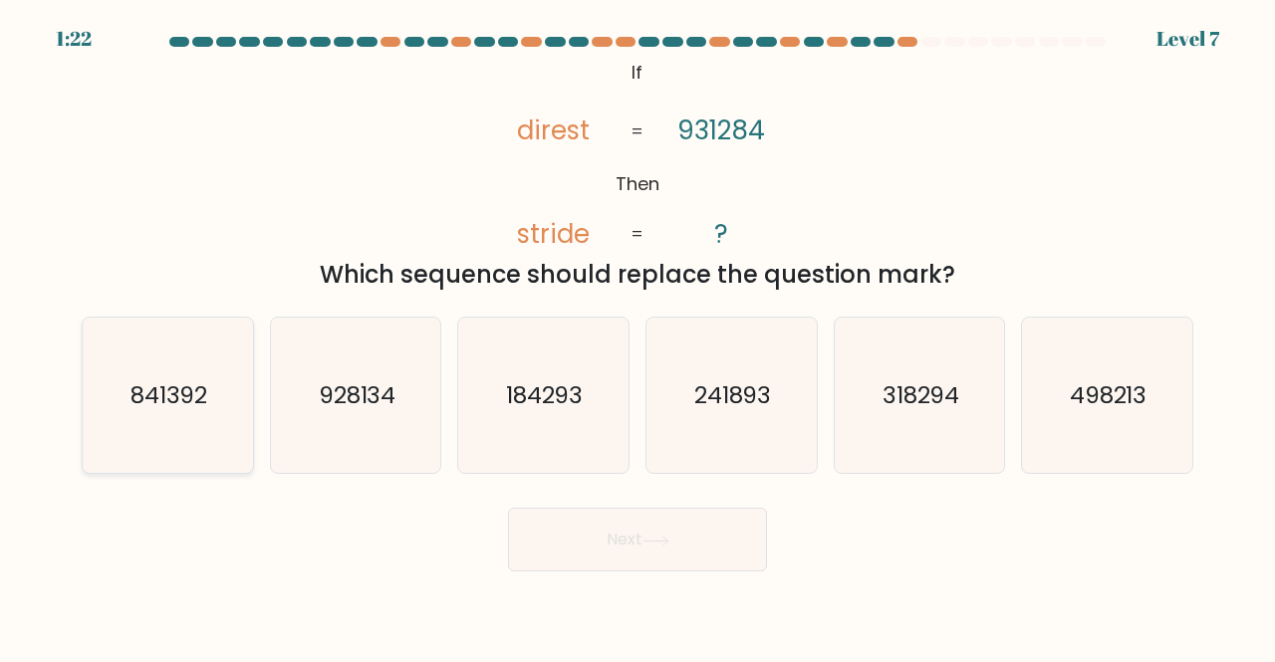
click at [155, 399] on text "841392" at bounding box center [169, 394] width 78 height 33
click at [637, 337] on input "a. 841392" at bounding box center [637, 334] width 1 height 5
radio input "true"
click at [566, 548] on button "Next" at bounding box center [637, 540] width 259 height 64
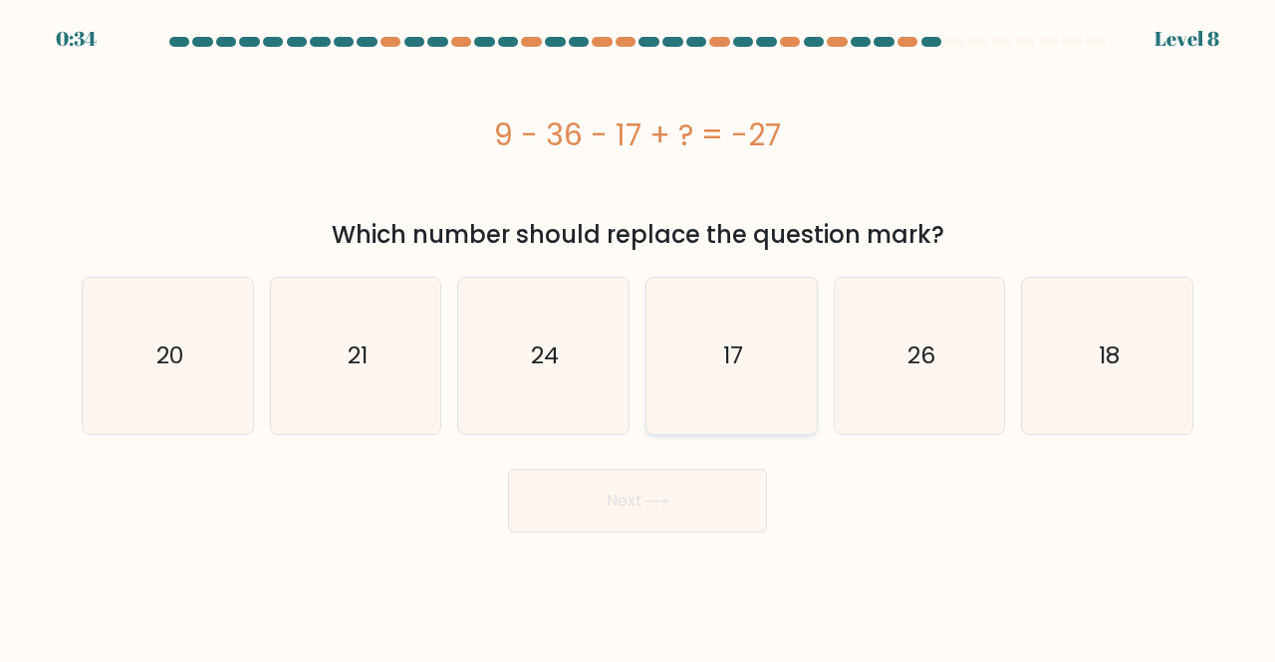
click at [729, 350] on text "17" at bounding box center [733, 356] width 20 height 33
click at [638, 337] on input "d. 17" at bounding box center [637, 334] width 1 height 5
radio input "true"
click at [654, 497] on icon at bounding box center [655, 501] width 27 height 11
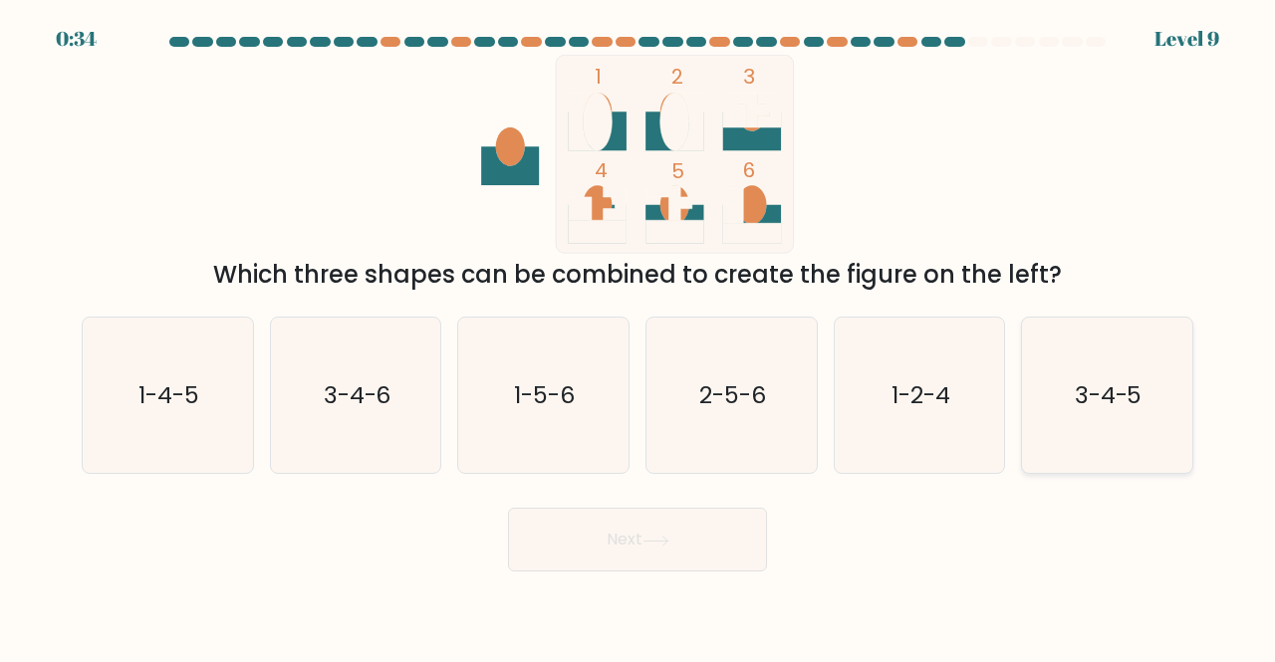
click at [1046, 408] on icon "3-4-5" at bounding box center [1107, 396] width 156 height 156
click at [638, 337] on input "f. 3-4-5" at bounding box center [637, 334] width 1 height 5
radio input "true"
click at [653, 537] on icon at bounding box center [655, 541] width 27 height 11
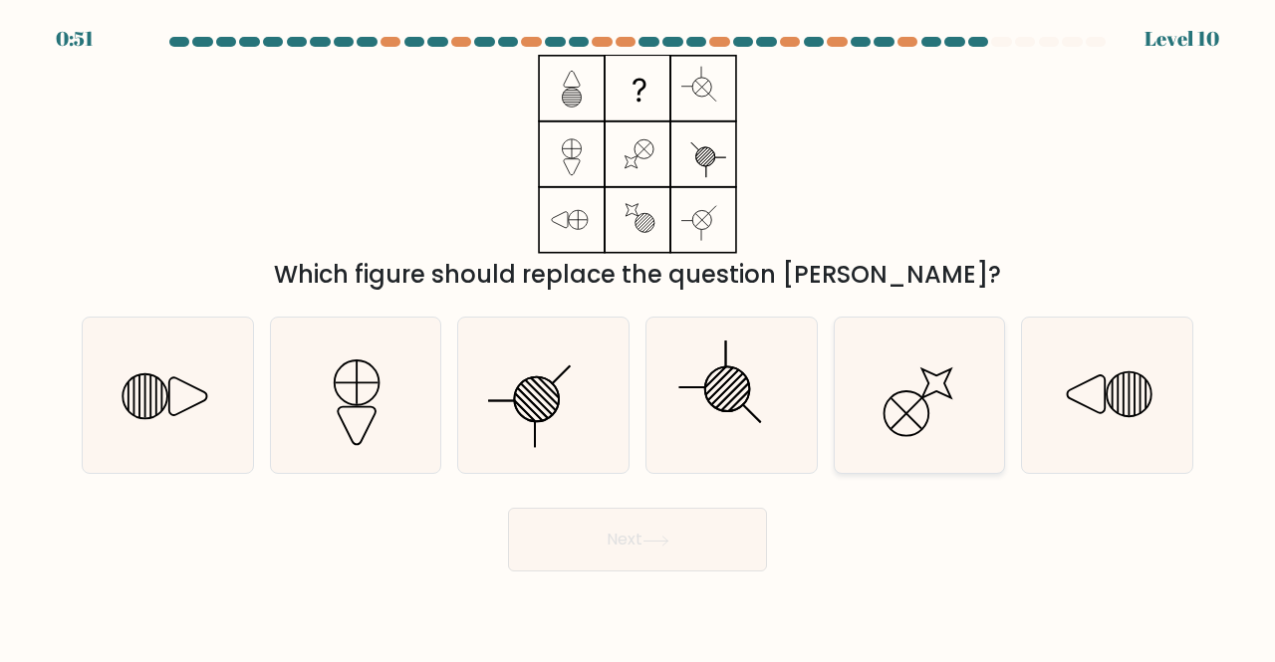
click at [902, 432] on icon at bounding box center [920, 396] width 156 height 156
click at [638, 337] on input "e." at bounding box center [637, 334] width 1 height 5
radio input "true"
click at [649, 530] on button "Next" at bounding box center [637, 540] width 259 height 64
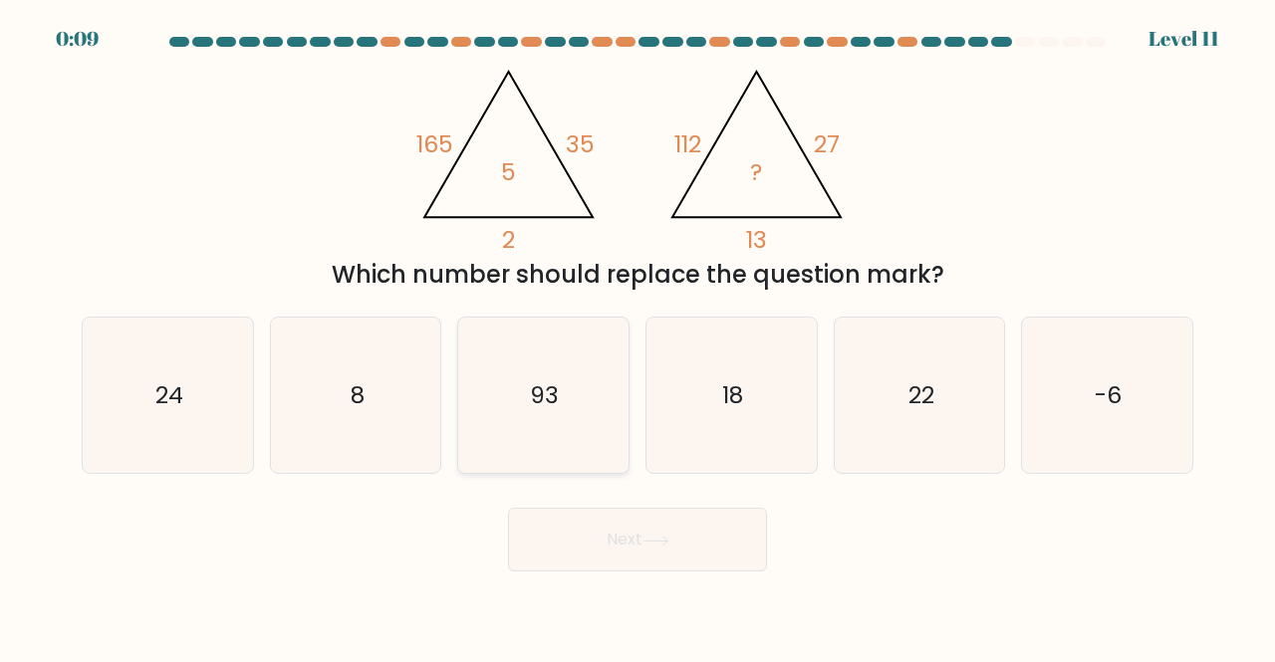
click at [592, 411] on icon "93" at bounding box center [543, 396] width 156 height 156
click at [637, 337] on input "c. 93" at bounding box center [637, 334] width 1 height 5
radio input "true"
click at [629, 537] on button "Next" at bounding box center [637, 540] width 259 height 64
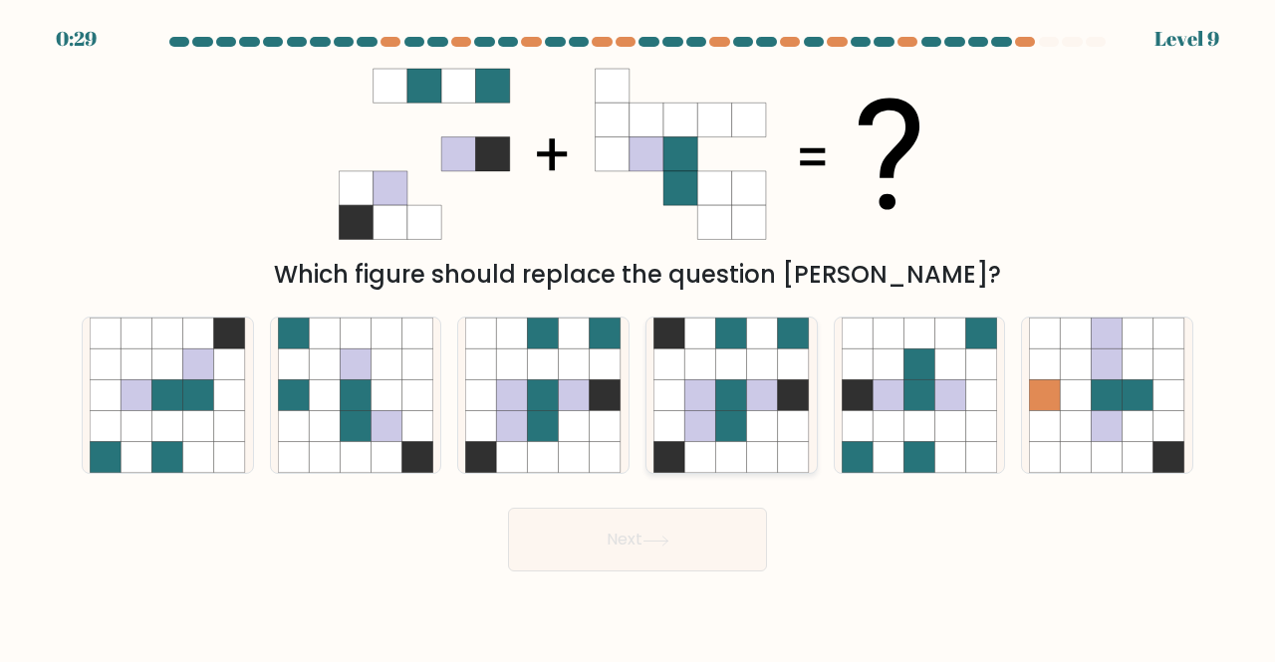
click at [693, 449] on icon at bounding box center [699, 457] width 31 height 31
click at [638, 337] on input "d." at bounding box center [637, 334] width 1 height 5
radio input "true"
click at [681, 558] on button "Next" at bounding box center [637, 540] width 259 height 64
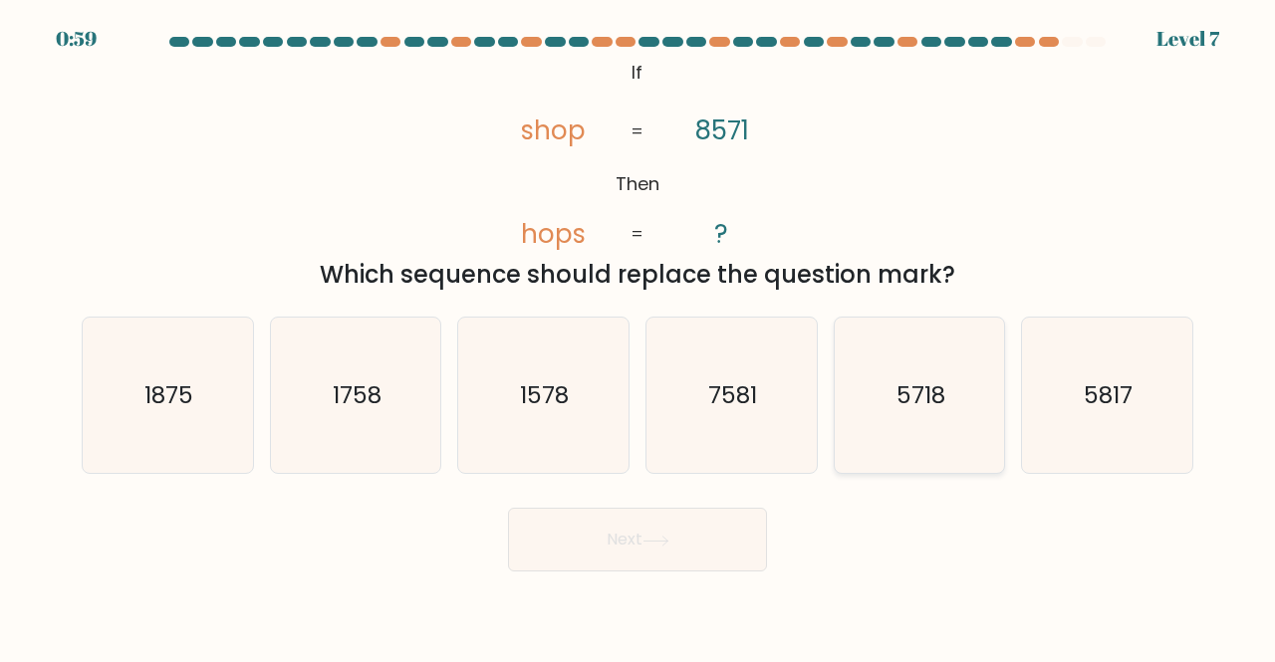
click at [865, 397] on icon "5718" at bounding box center [920, 396] width 156 height 156
click at [638, 337] on input "e. 5718" at bounding box center [637, 334] width 1 height 5
radio input "true"
click at [714, 531] on button "Next" at bounding box center [637, 540] width 259 height 64
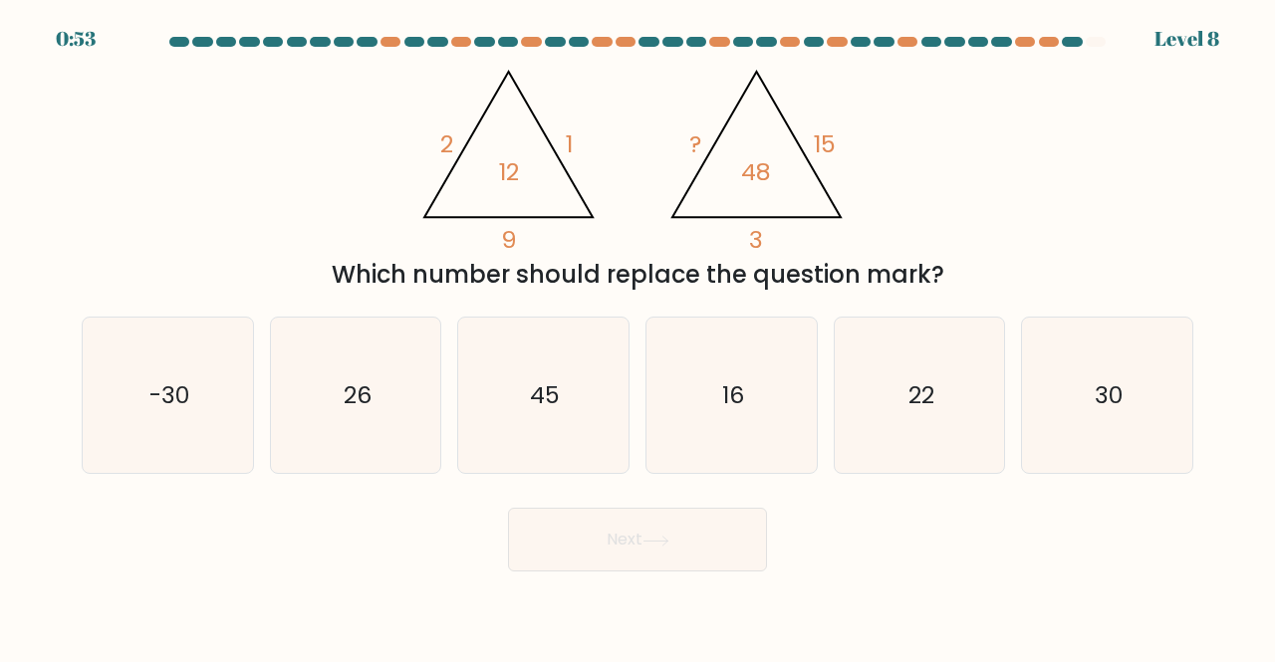
click at [416, 117] on icon "@import url('https://fonts.googleapis.com/css?family=Abril+Fatface:400,100,100i…" at bounding box center [637, 154] width 457 height 199
click at [522, 192] on icon "@import url('https://fonts.googleapis.com/css?family=Abril+Fatface:400,100,100i…" at bounding box center [637, 154] width 457 height 199
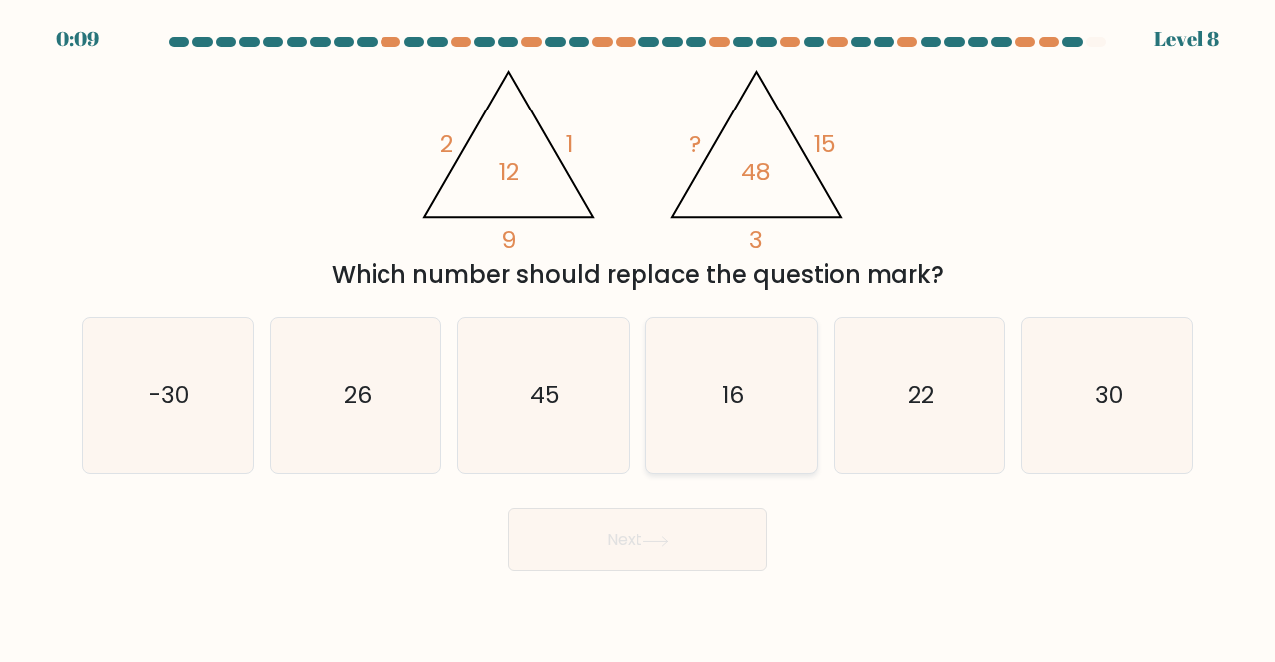
click at [688, 375] on icon "16" at bounding box center [731, 396] width 156 height 156
click at [638, 337] on input "d. 16" at bounding box center [637, 334] width 1 height 5
radio input "true"
click at [694, 561] on button "Next" at bounding box center [637, 540] width 259 height 64
click at [659, 557] on button "Next" at bounding box center [637, 540] width 259 height 64
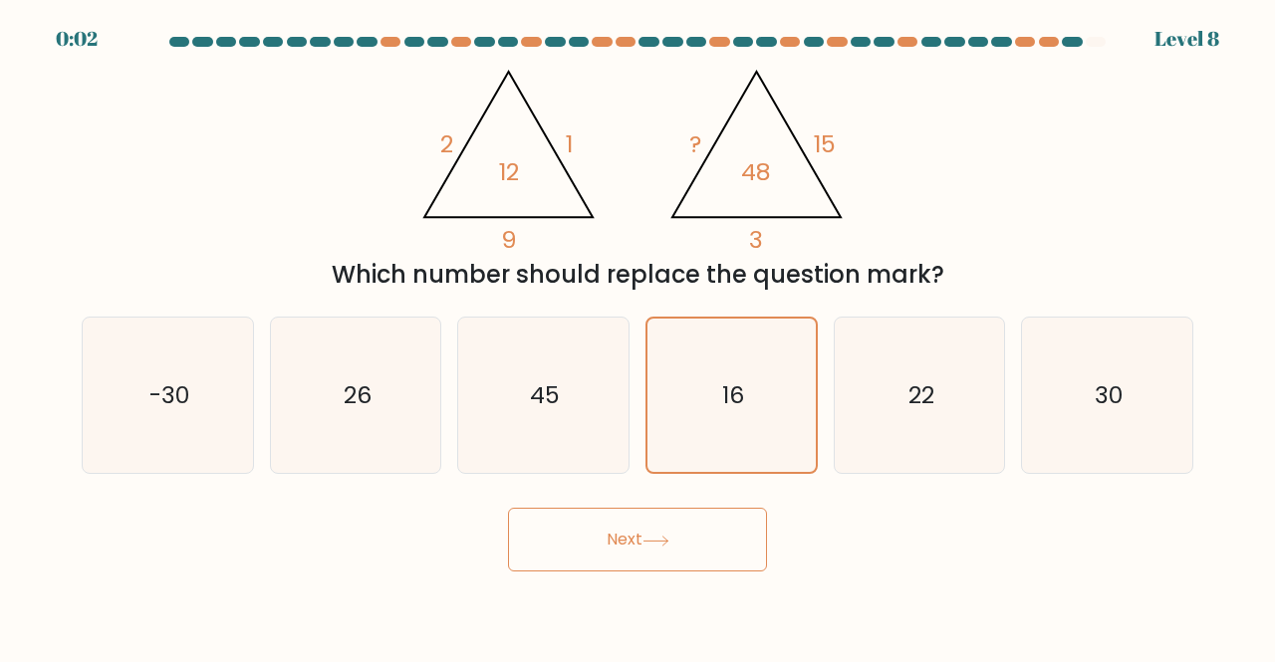
click at [657, 537] on icon at bounding box center [655, 541] width 27 height 11
click at [979, 441] on icon "22" at bounding box center [920, 396] width 156 height 156
click at [638, 337] on input "e. 22" at bounding box center [637, 334] width 1 height 5
radio input "true"
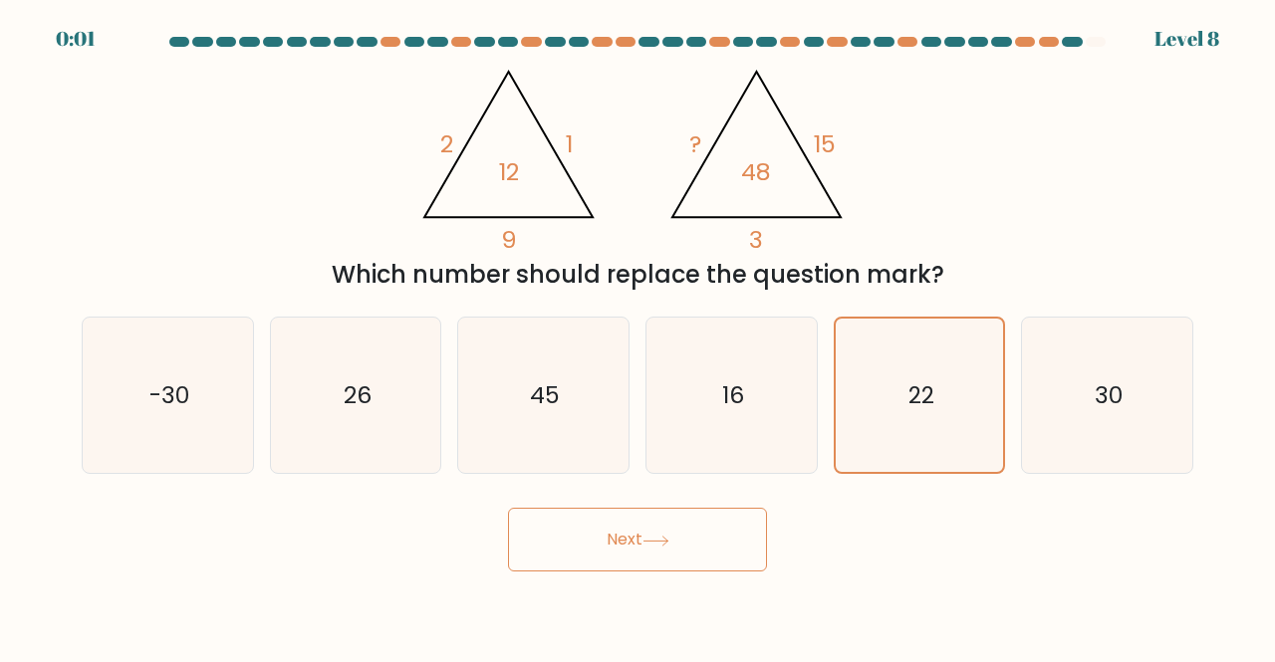
click at [670, 575] on body "0:01 Level 8" at bounding box center [637, 331] width 1275 height 662
click at [617, 551] on button "Next" at bounding box center [637, 540] width 259 height 64
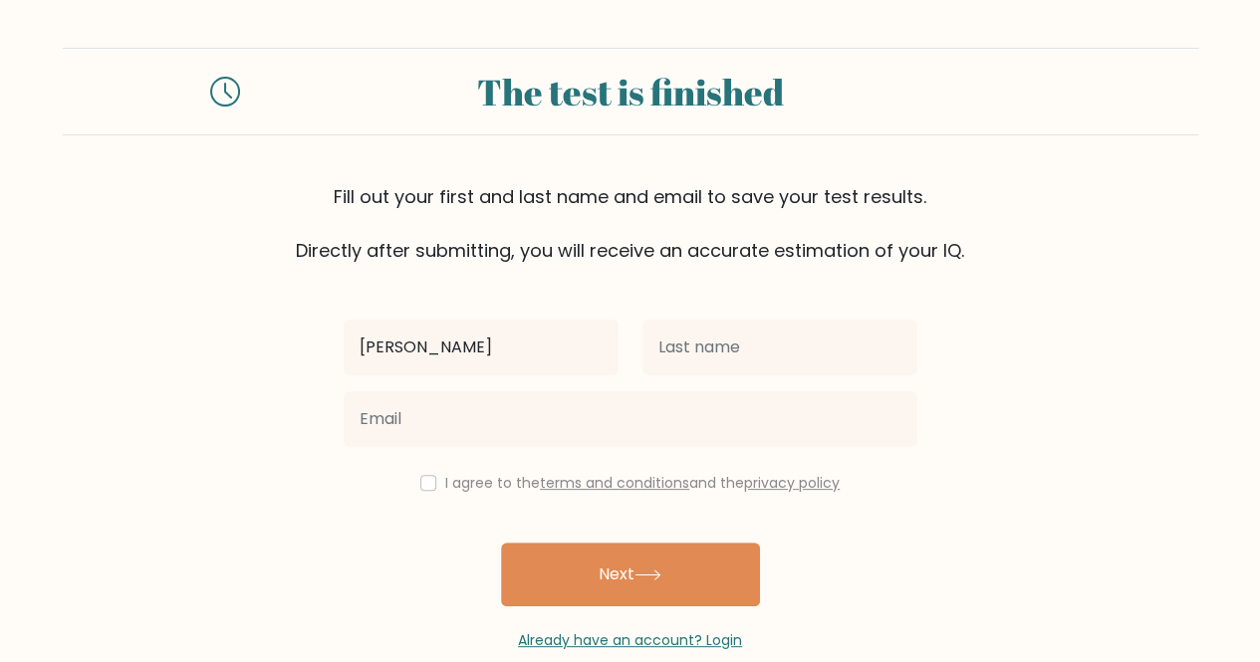
type input "[PERSON_NAME]"
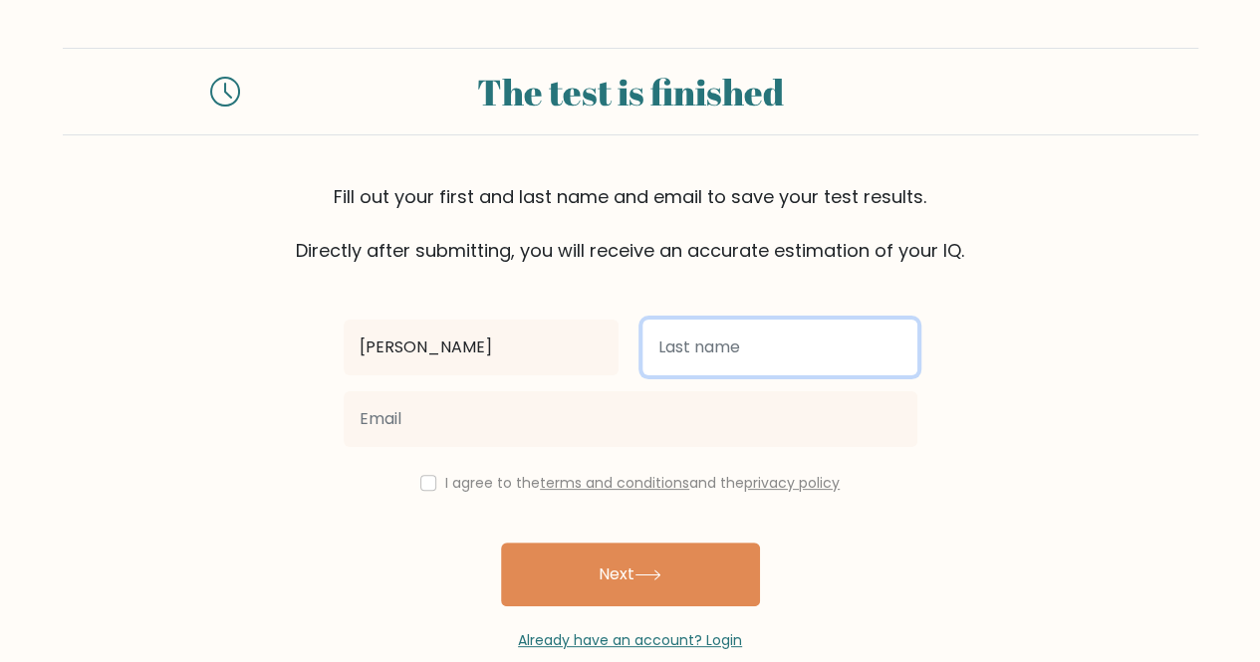
click at [708, 340] on input "text" at bounding box center [779, 348] width 275 height 56
type input "huni"
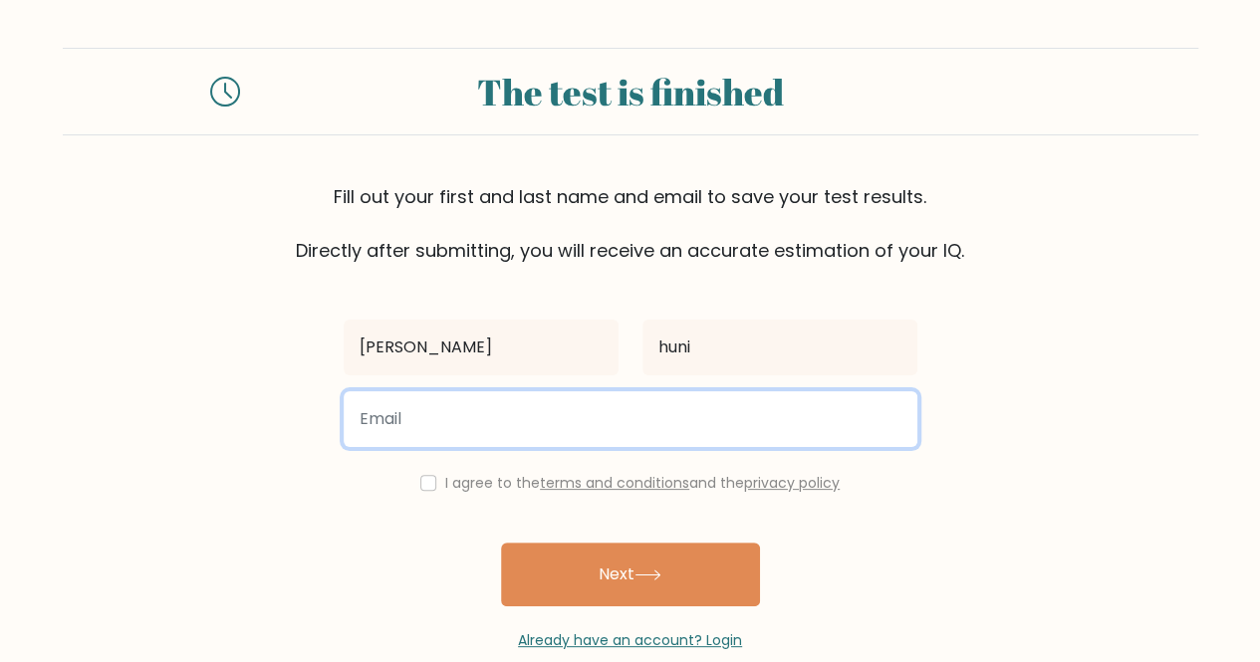
click at [446, 434] on input "email" at bounding box center [631, 419] width 574 height 56
type input "[EMAIL_ADDRESS][DOMAIN_NAME]"
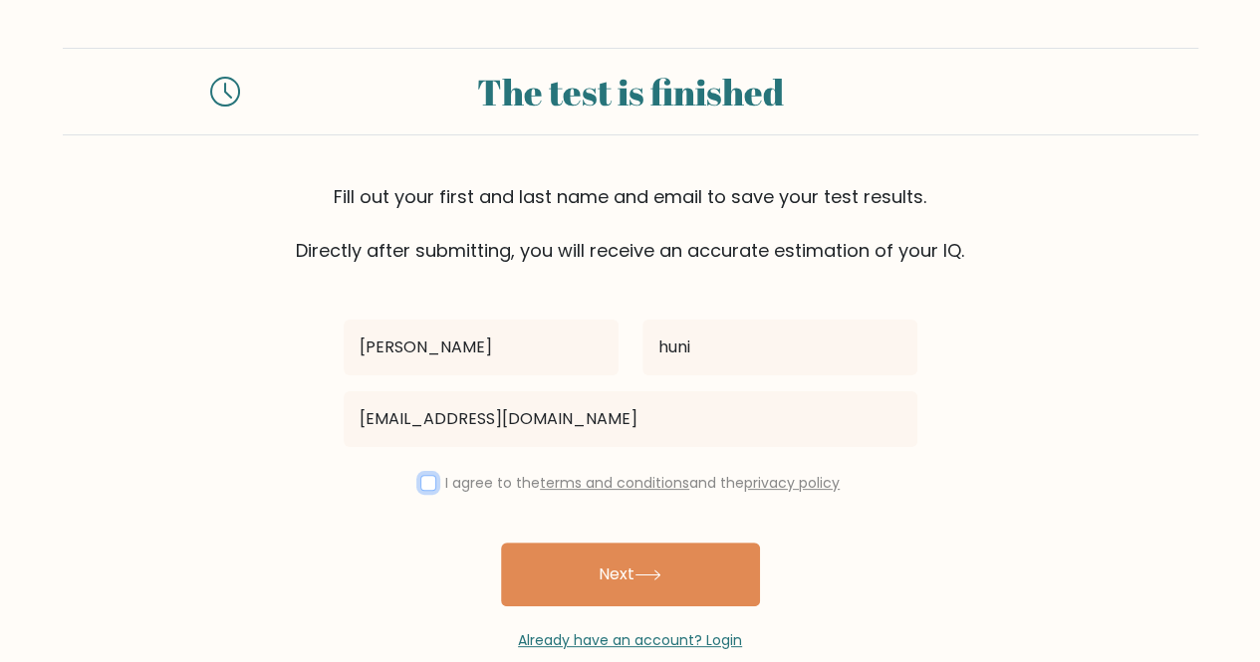
click at [424, 478] on input "checkbox" at bounding box center [428, 483] width 16 height 16
checkbox input "true"
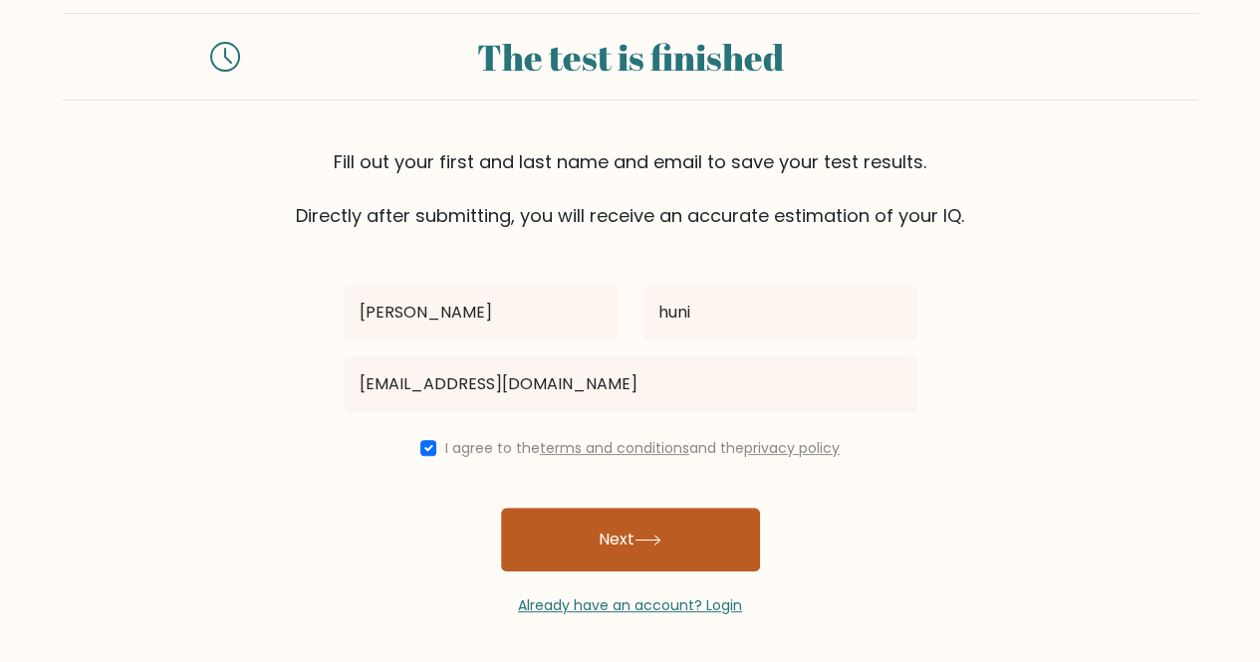
click at [638, 545] on button "Next" at bounding box center [630, 540] width 259 height 64
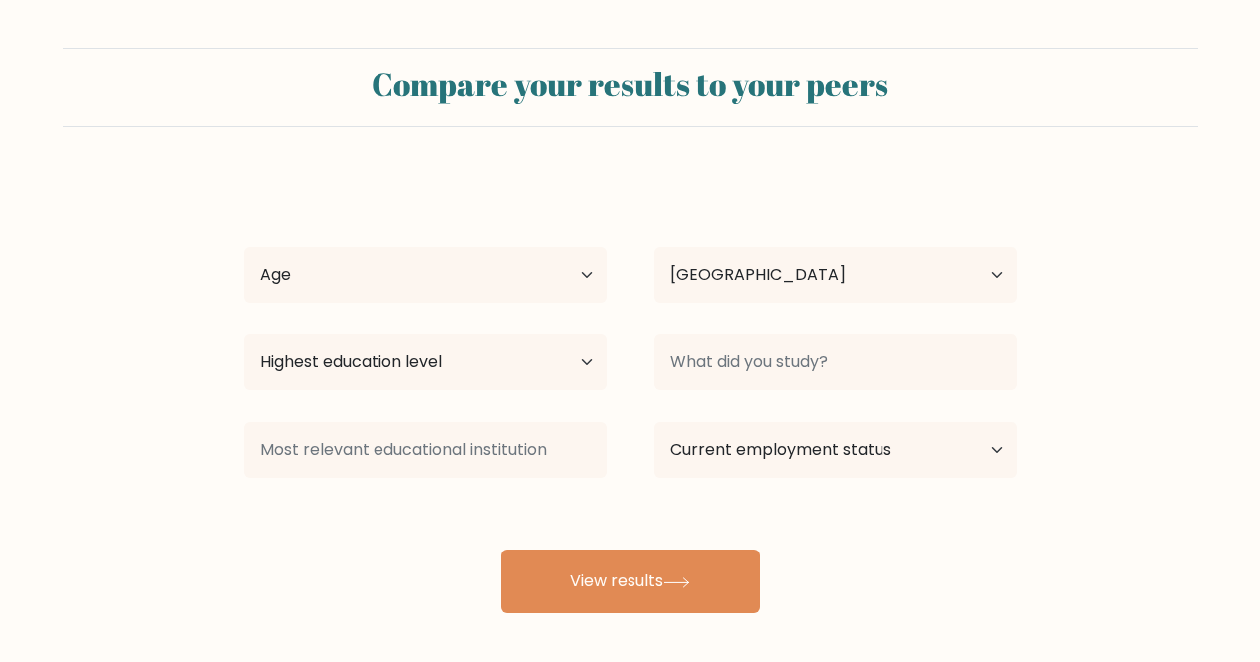
select select "ZW"
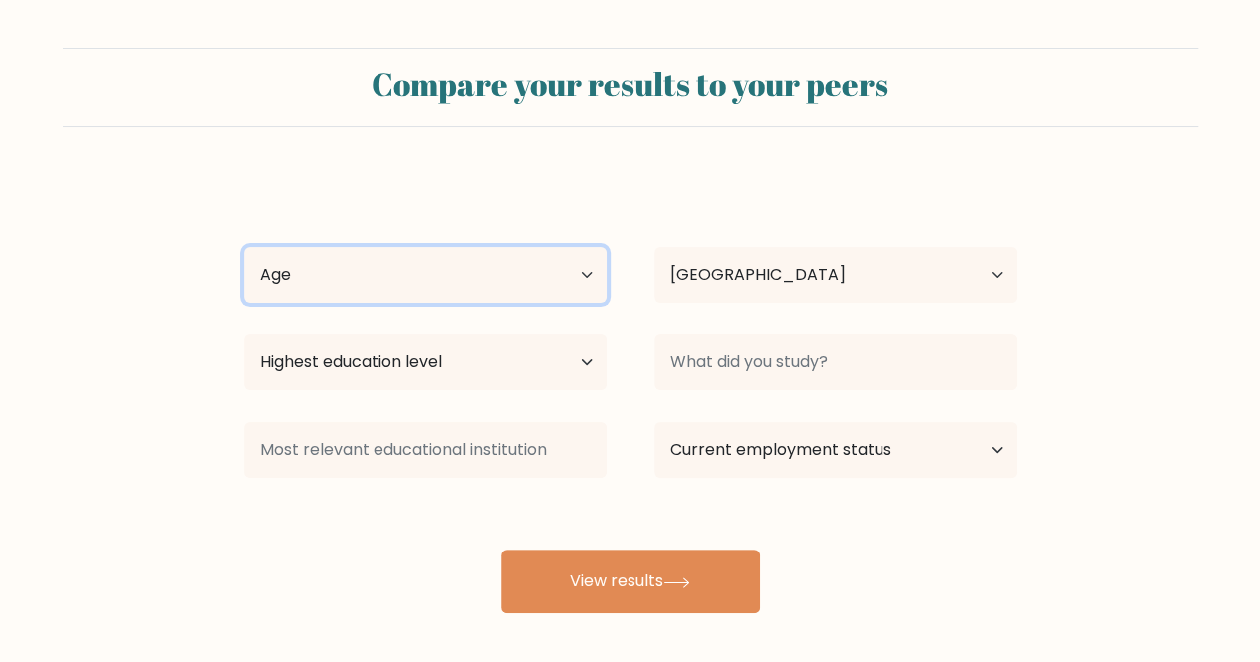
click at [582, 273] on select "Age Under 18 years old 18-24 years old 25-34 years old 35-44 years old 45-54 ye…" at bounding box center [425, 275] width 363 height 56
select select "45_54"
click at [244, 247] on select "Age Under 18 years old 18-24 years old 25-34 years old 35-44 years old 45-54 ye…" at bounding box center [425, 275] width 363 height 56
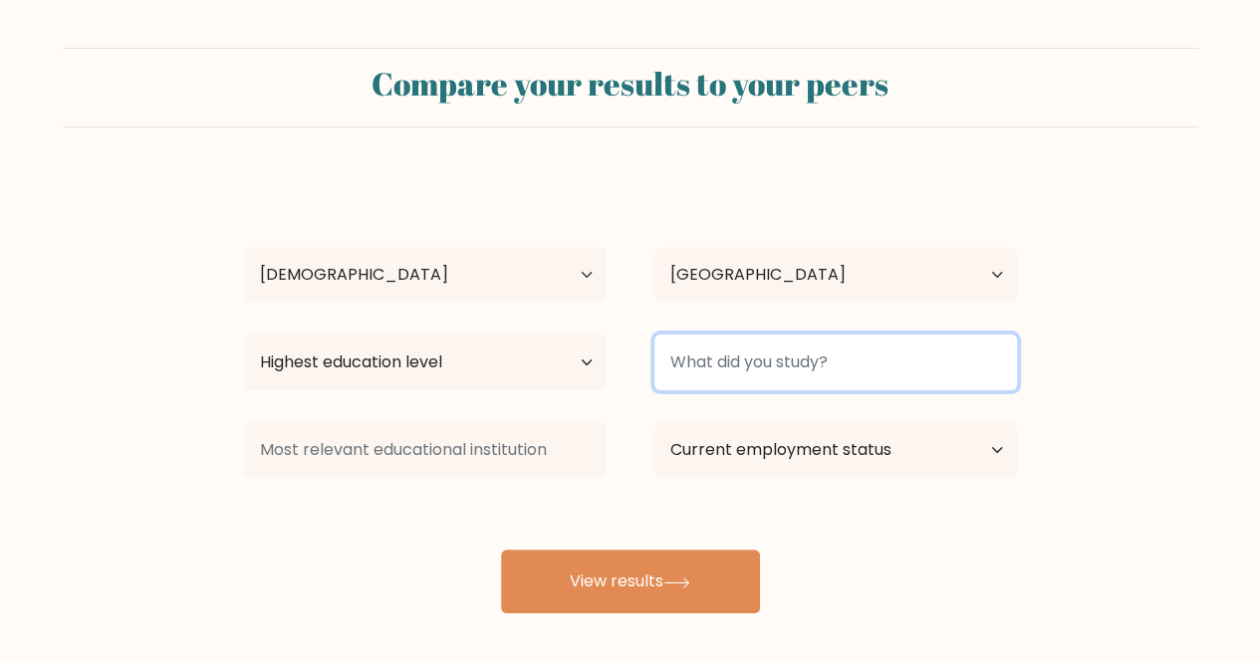
click at [997, 368] on input at bounding box center [835, 363] width 363 height 56
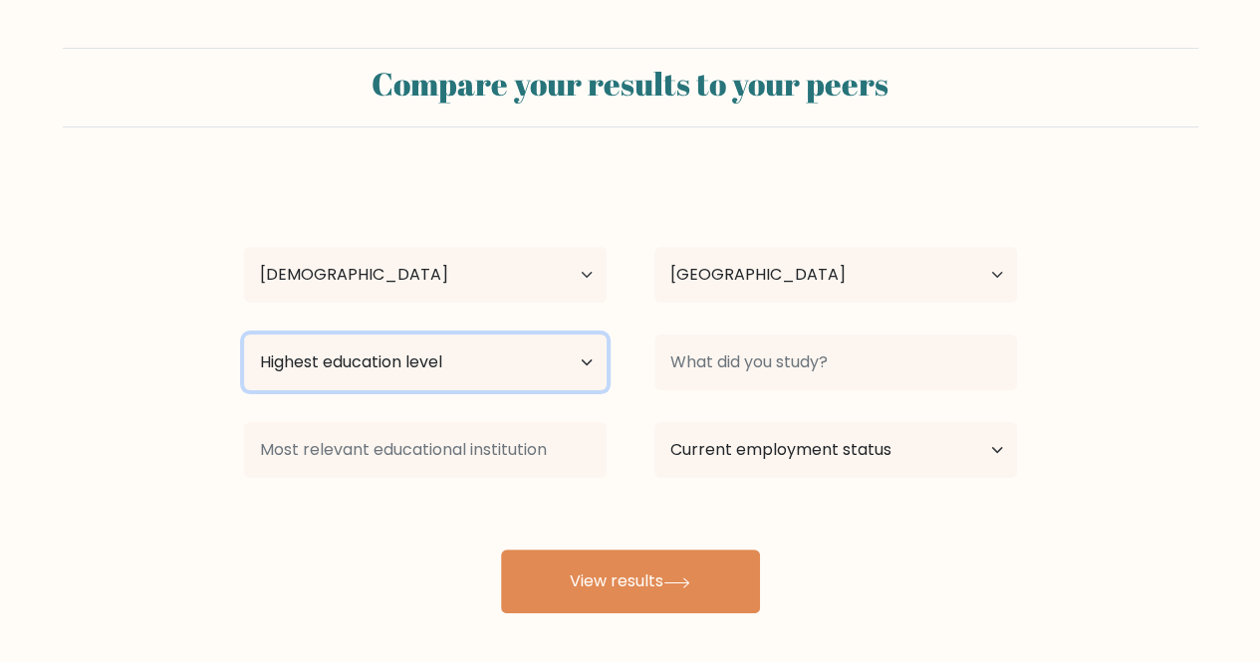
click at [593, 361] on select "Highest education level No schooling Primary Lower Secondary Upper Secondary Oc…" at bounding box center [425, 363] width 363 height 56
select select "bachelors_degree"
click at [244, 335] on select "Highest education level No schooling Primary Lower Secondary Upper Secondary Oc…" at bounding box center [425, 363] width 363 height 56
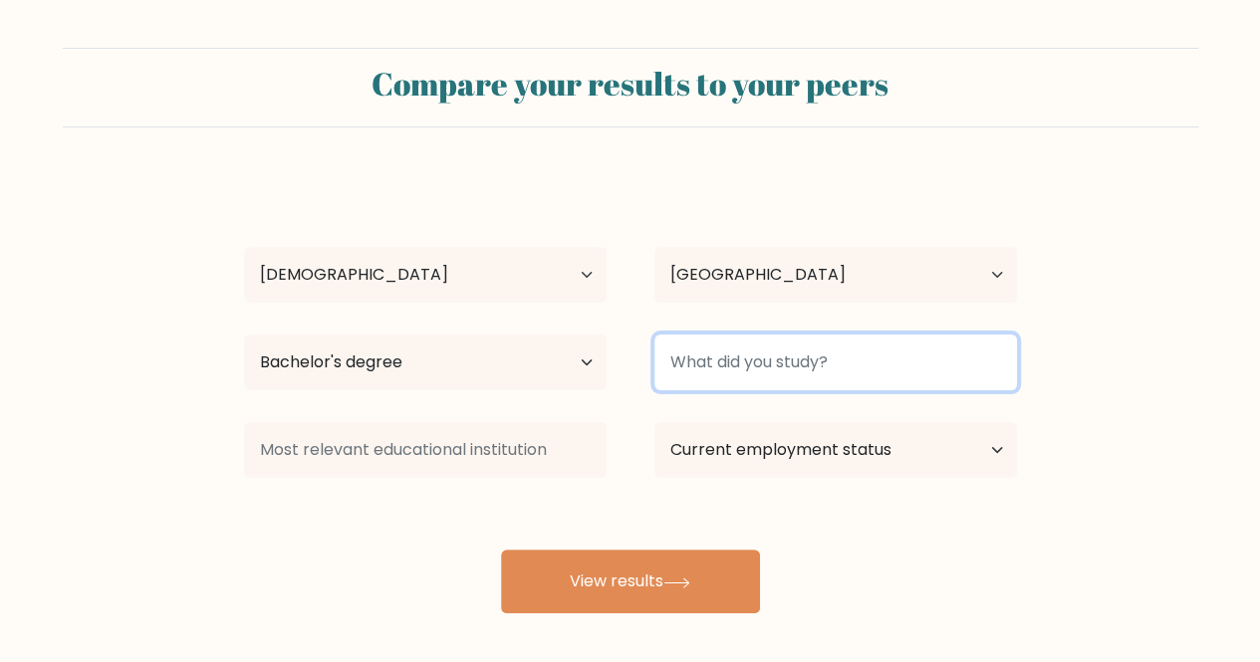
click at [875, 372] on input at bounding box center [835, 363] width 363 height 56
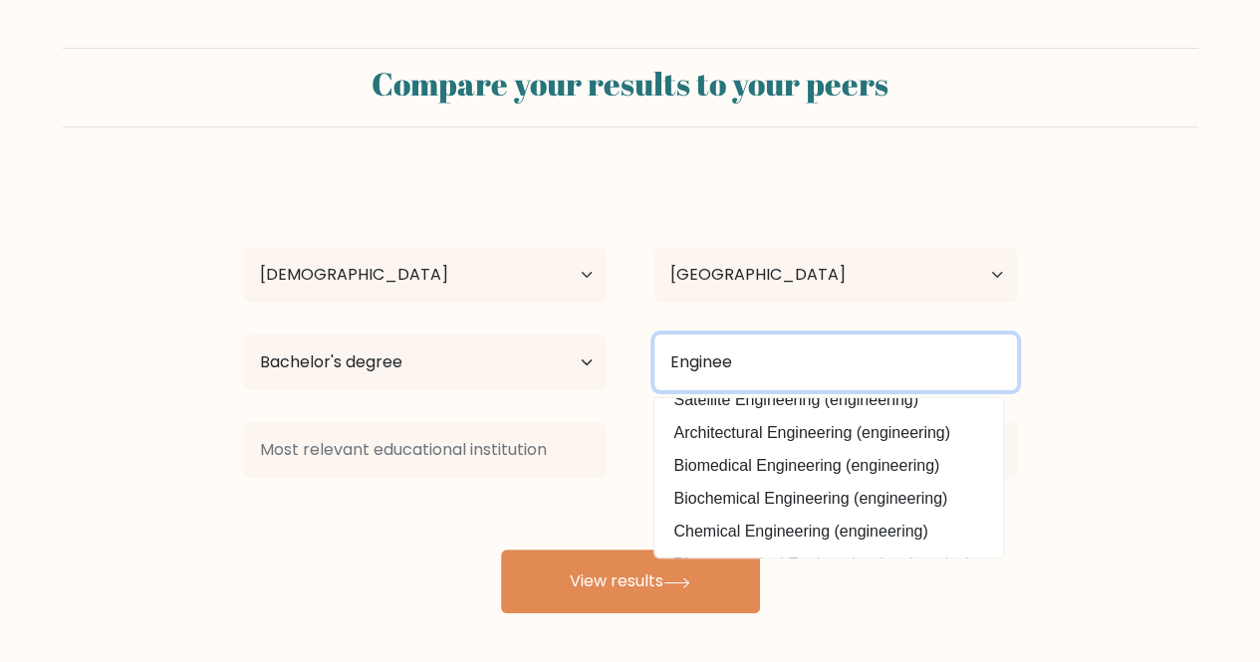
scroll to position [139, 0]
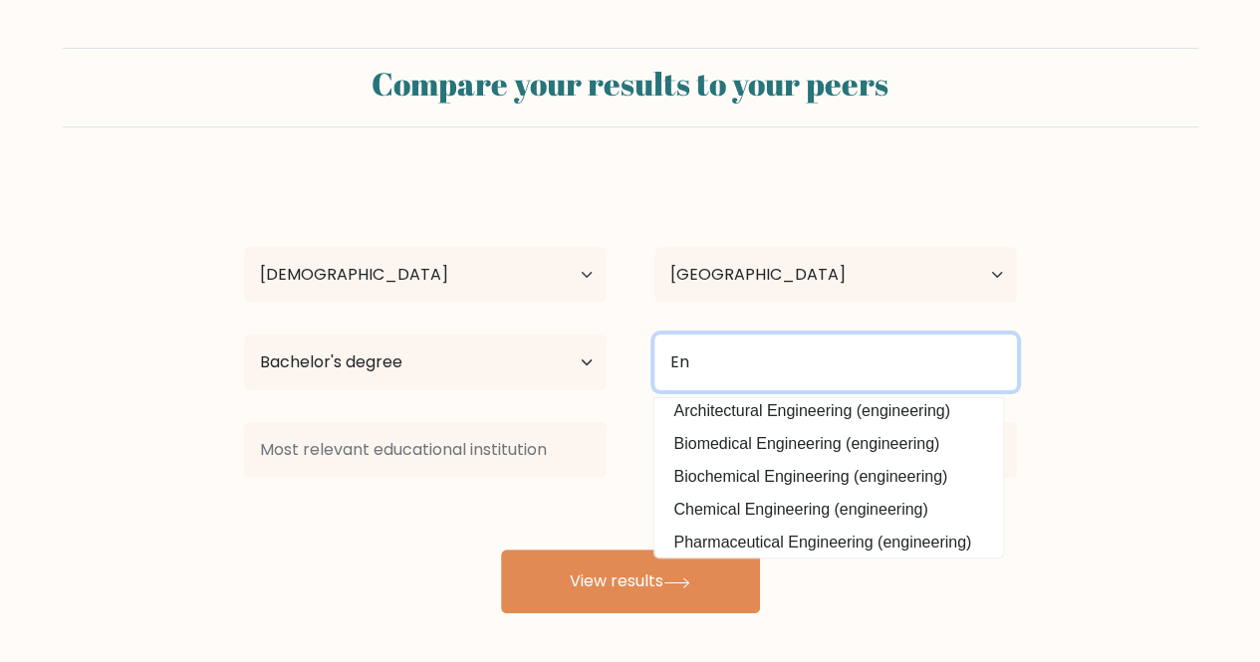
type input "E"
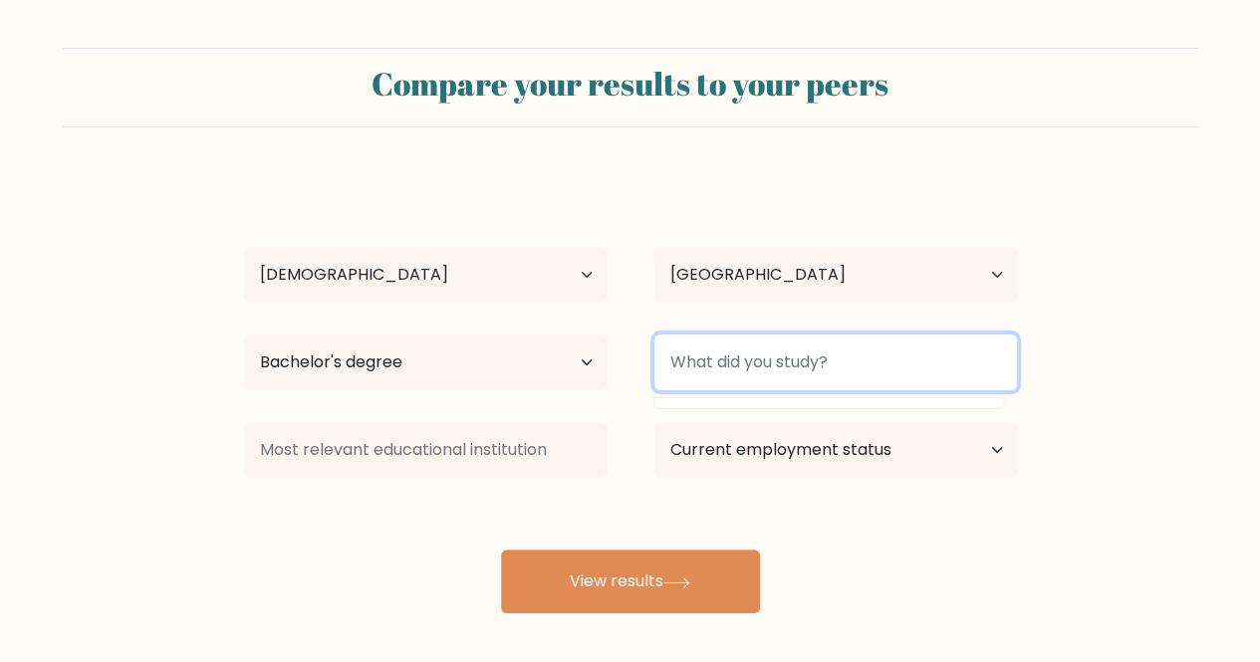
scroll to position [0, 0]
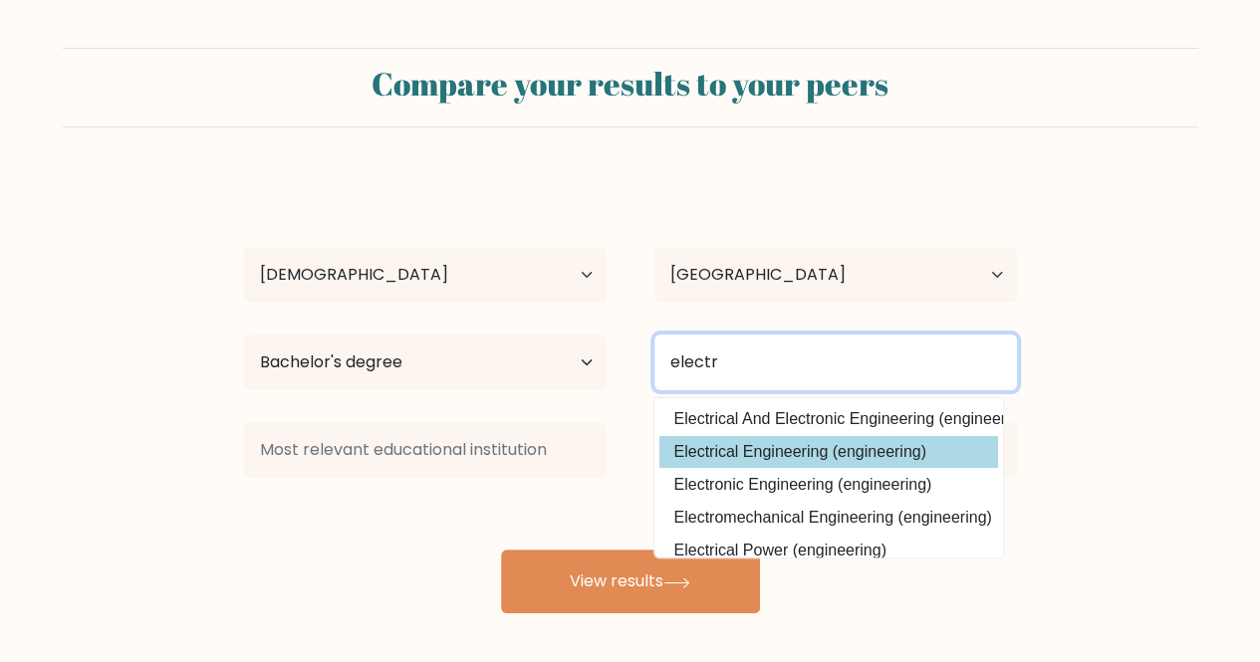
type input "electr"
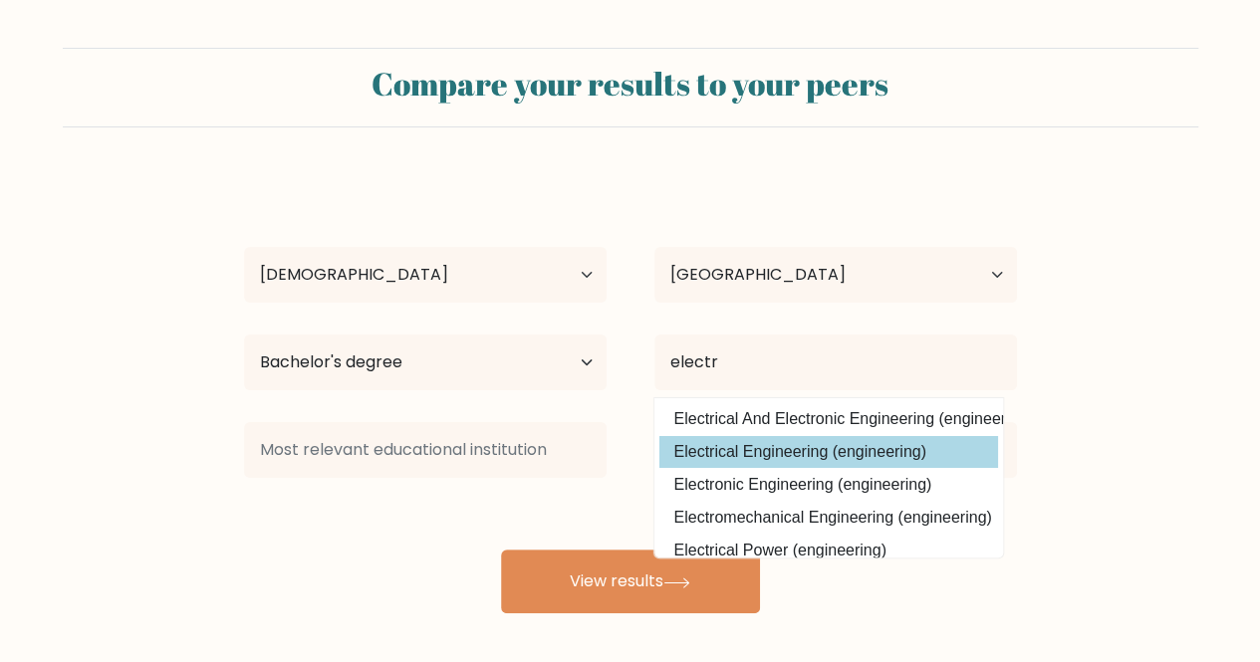
click at [820, 454] on div "mathew huni Age Under 18 years old 18-24 years old 25-34 years old 35-44 years …" at bounding box center [630, 394] width 797 height 438
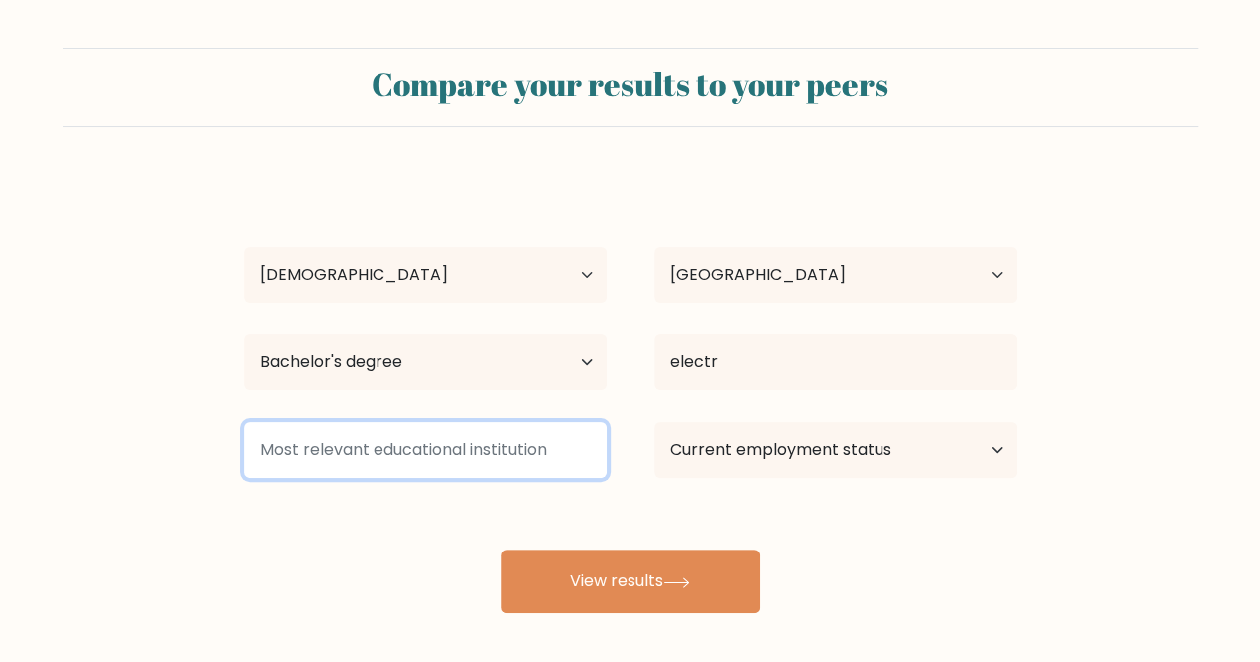
click at [582, 453] on input at bounding box center [425, 450] width 363 height 56
click at [515, 456] on input at bounding box center [425, 450] width 363 height 56
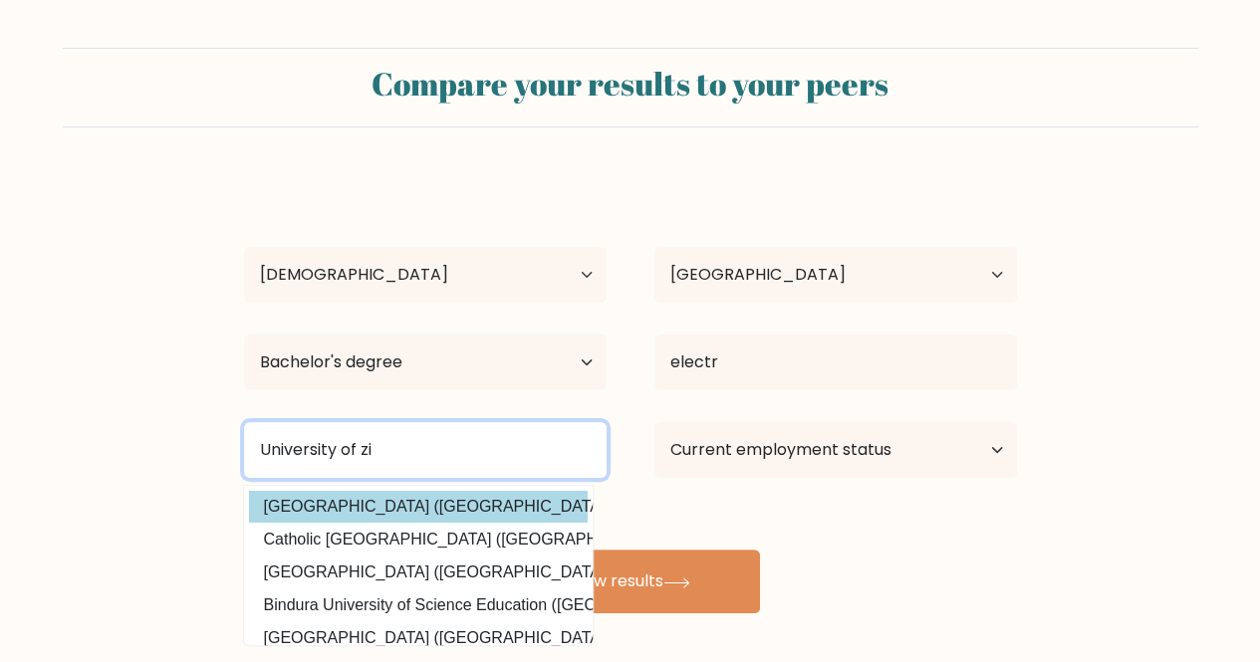
type input "University of zi"
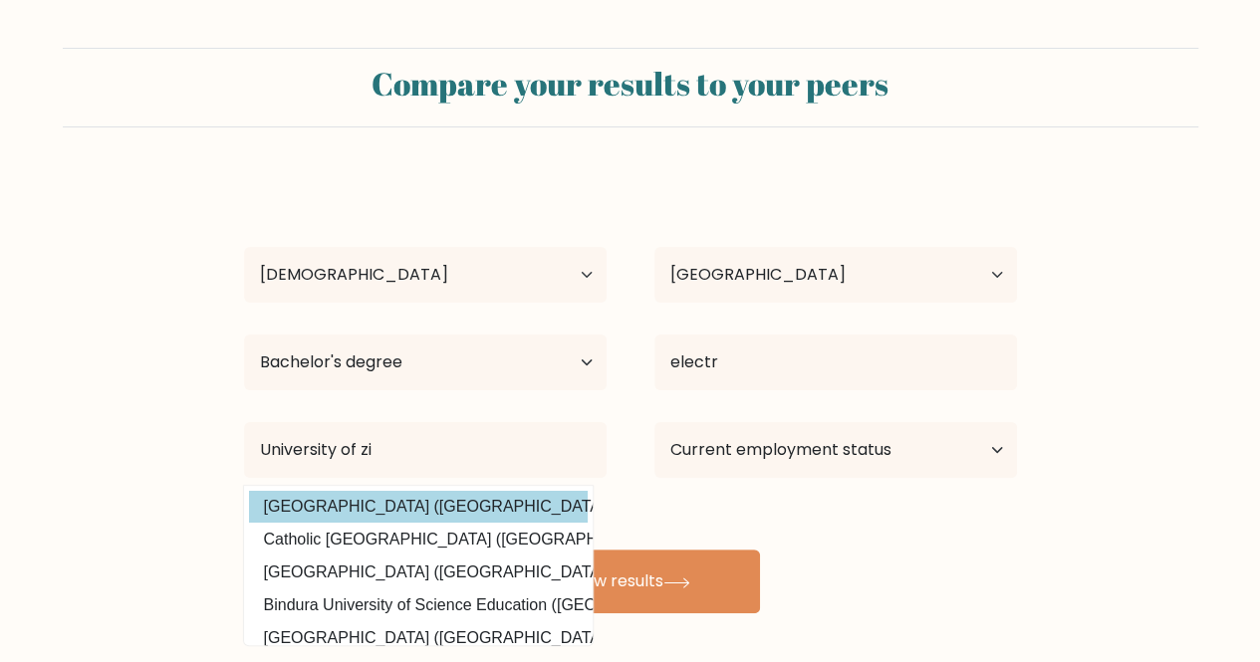
click at [465, 511] on div "mathew huni Age Under 18 years old 18-24 years old 25-34 years old 35-44 years …" at bounding box center [630, 394] width 797 height 438
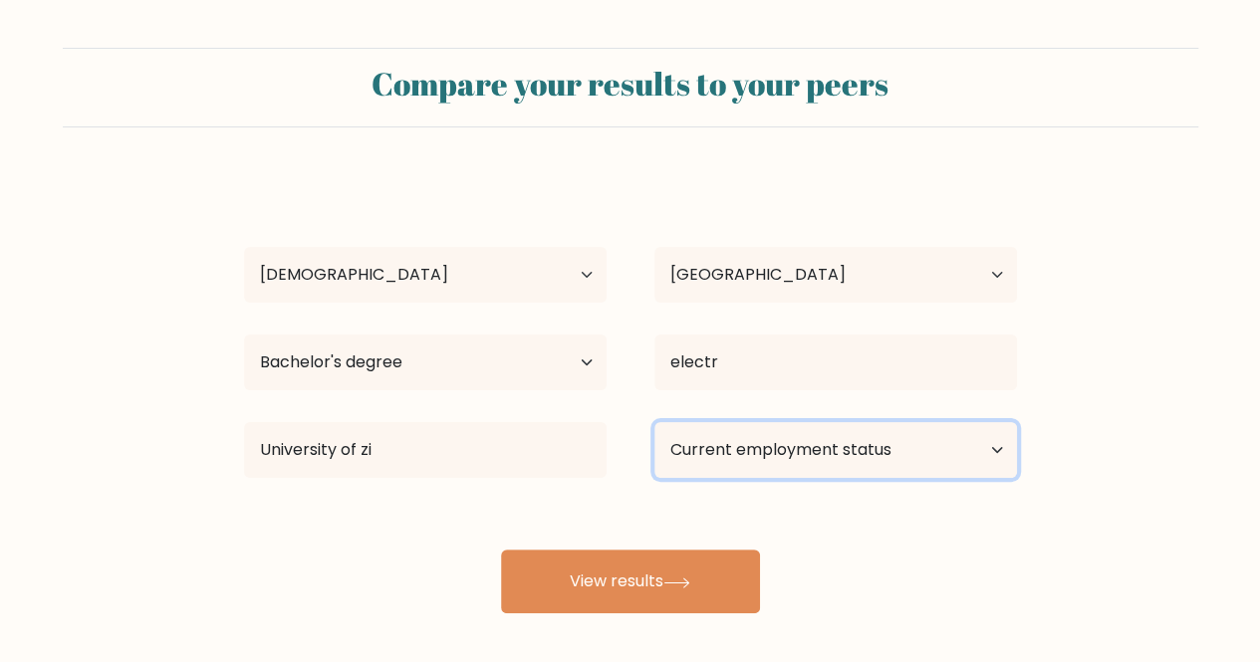
click at [1001, 458] on select "Current employment status Employed Student Retired Other / prefer not to answer" at bounding box center [835, 450] width 363 height 56
select select "employed"
click at [654, 422] on select "Current employment status Employed Student Retired Other / prefer not to answer" at bounding box center [835, 450] width 363 height 56
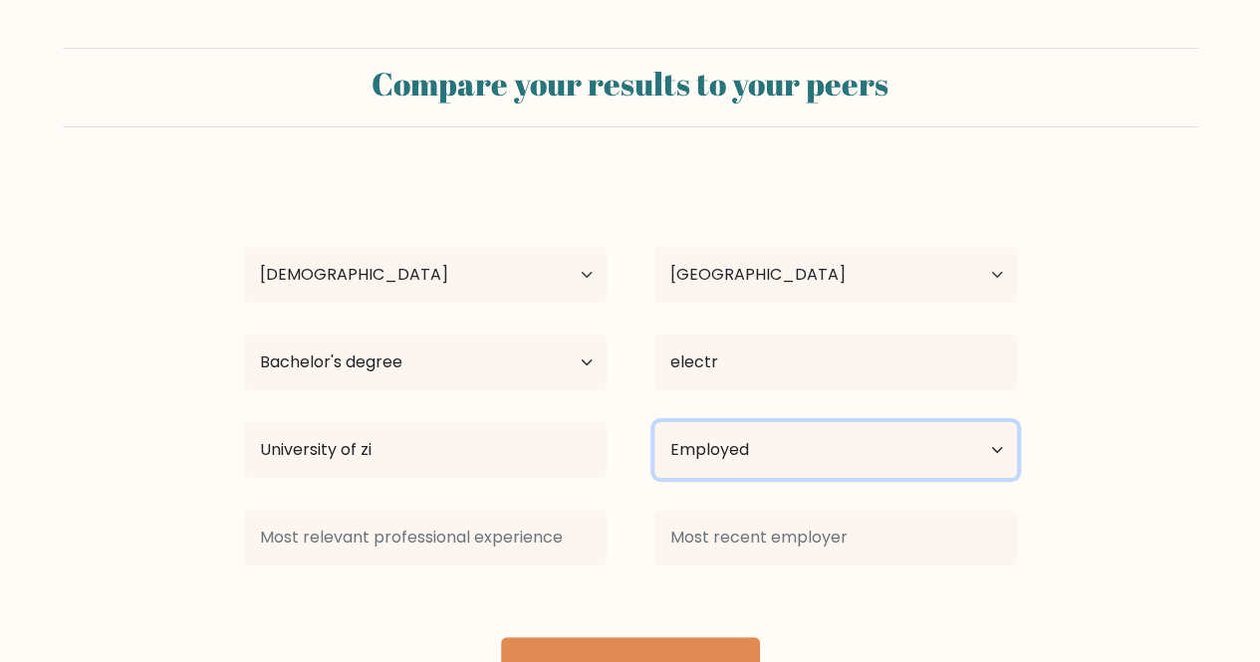
scroll to position [92, 0]
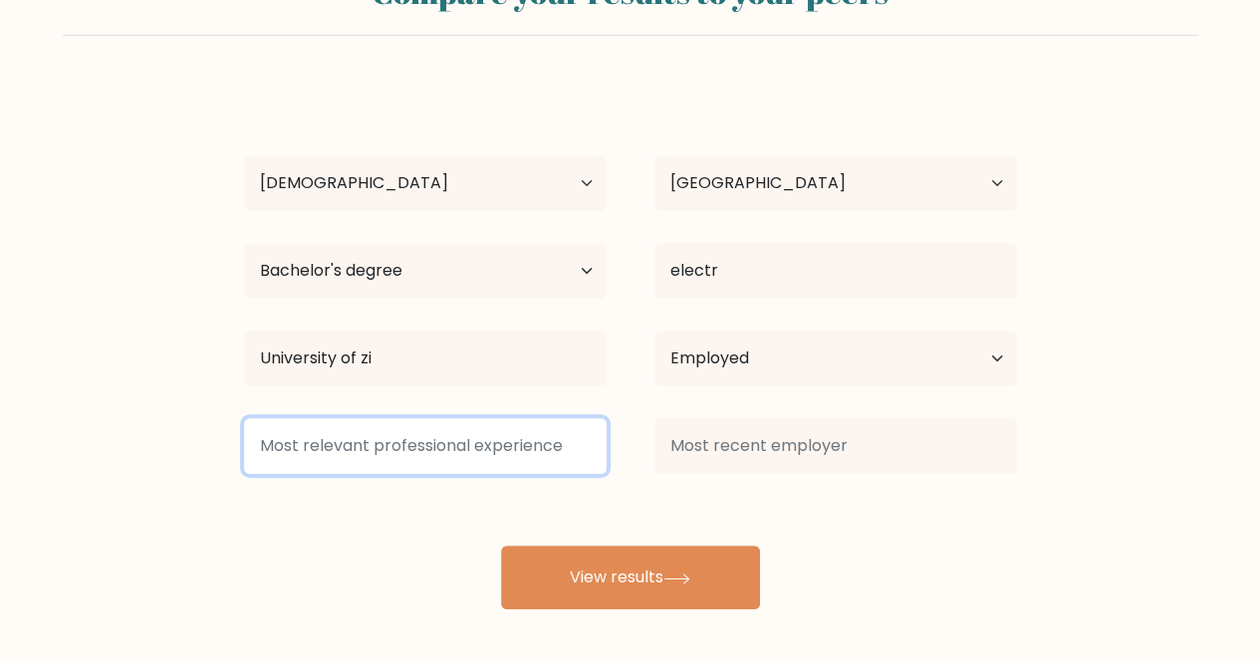
click at [460, 443] on input at bounding box center [425, 446] width 363 height 56
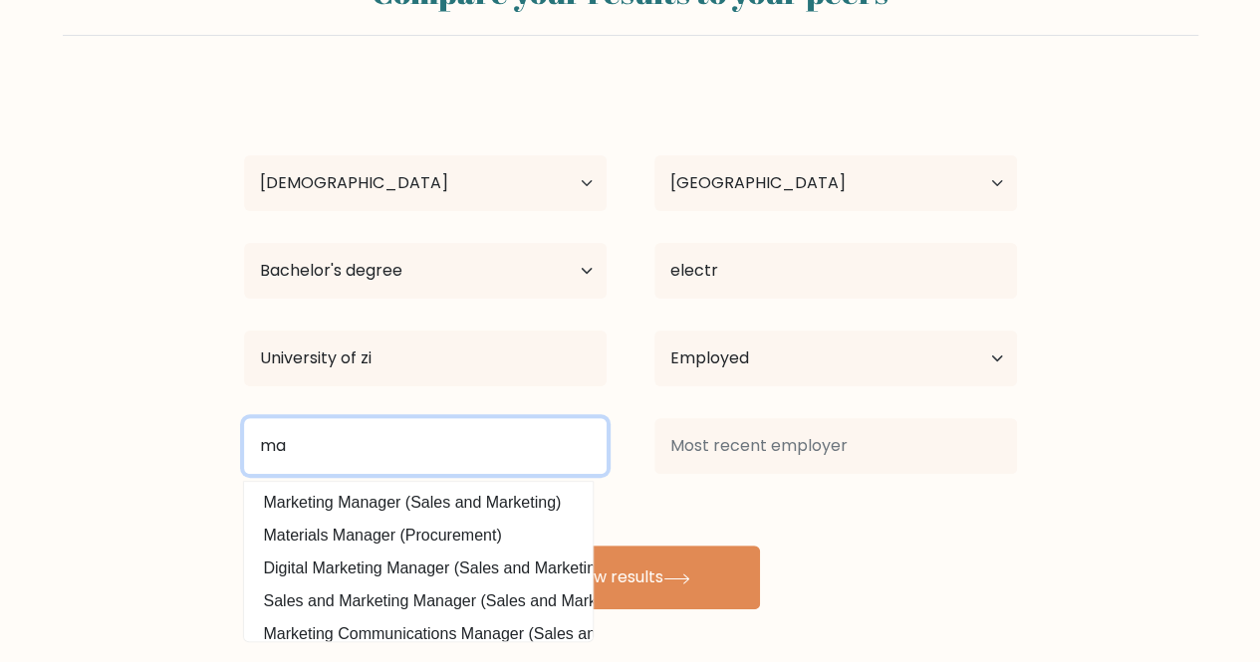
type input "m"
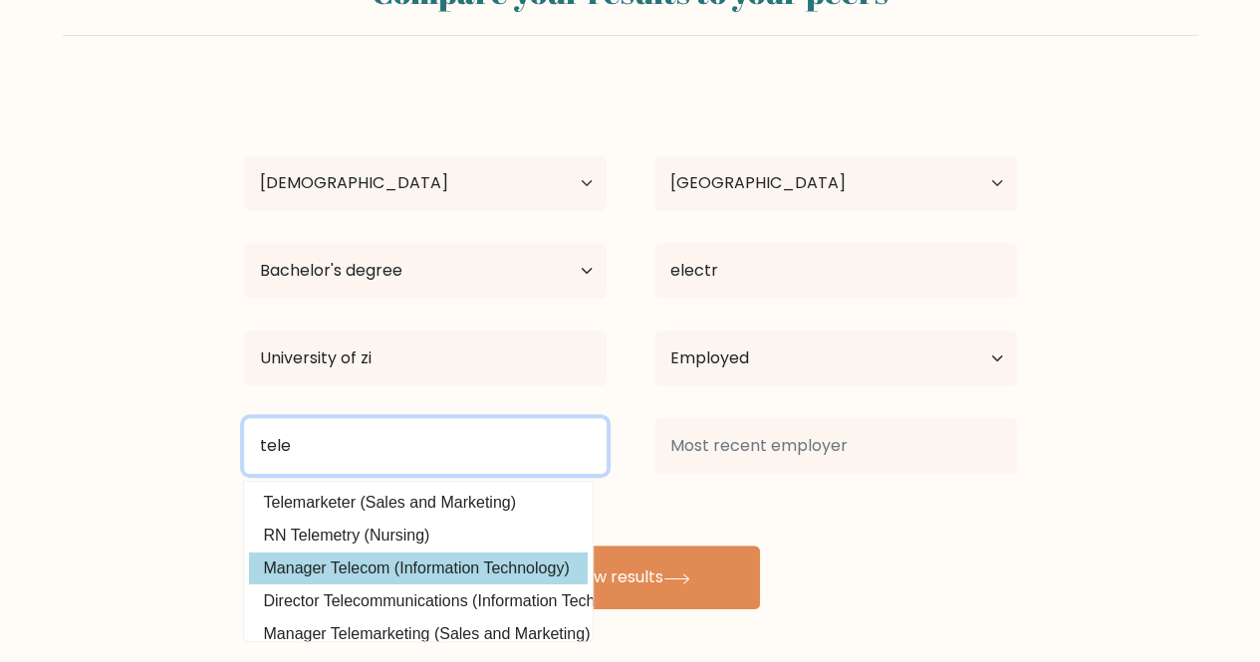
type input "tele"
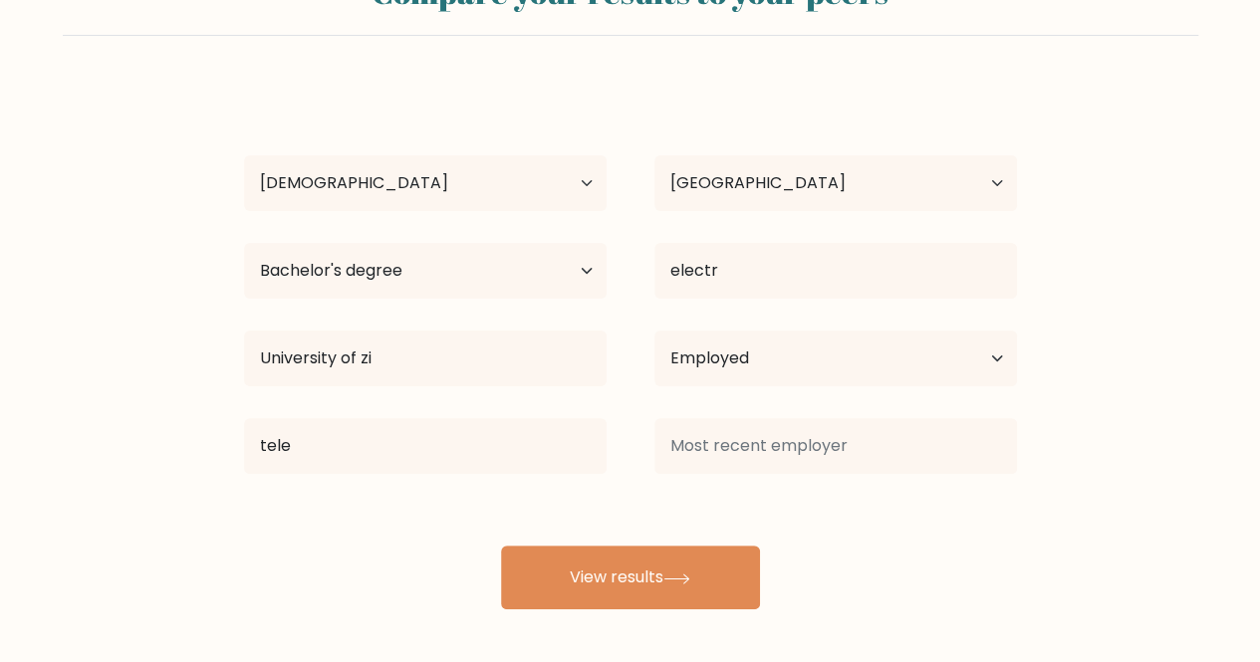
click at [406, 559] on div "mathew huni Age Under 18 years old 18-24 years old 25-34 years old 35-44 years …" at bounding box center [630, 347] width 797 height 526
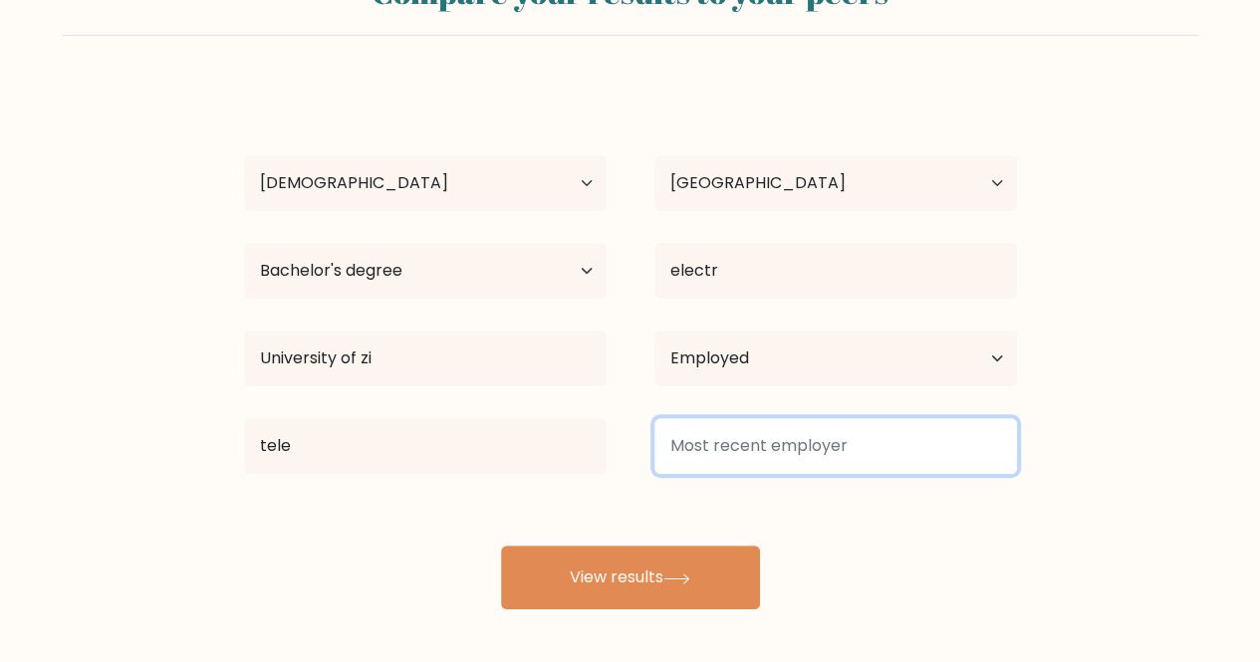
click at [815, 454] on input at bounding box center [835, 446] width 363 height 56
type input "N"
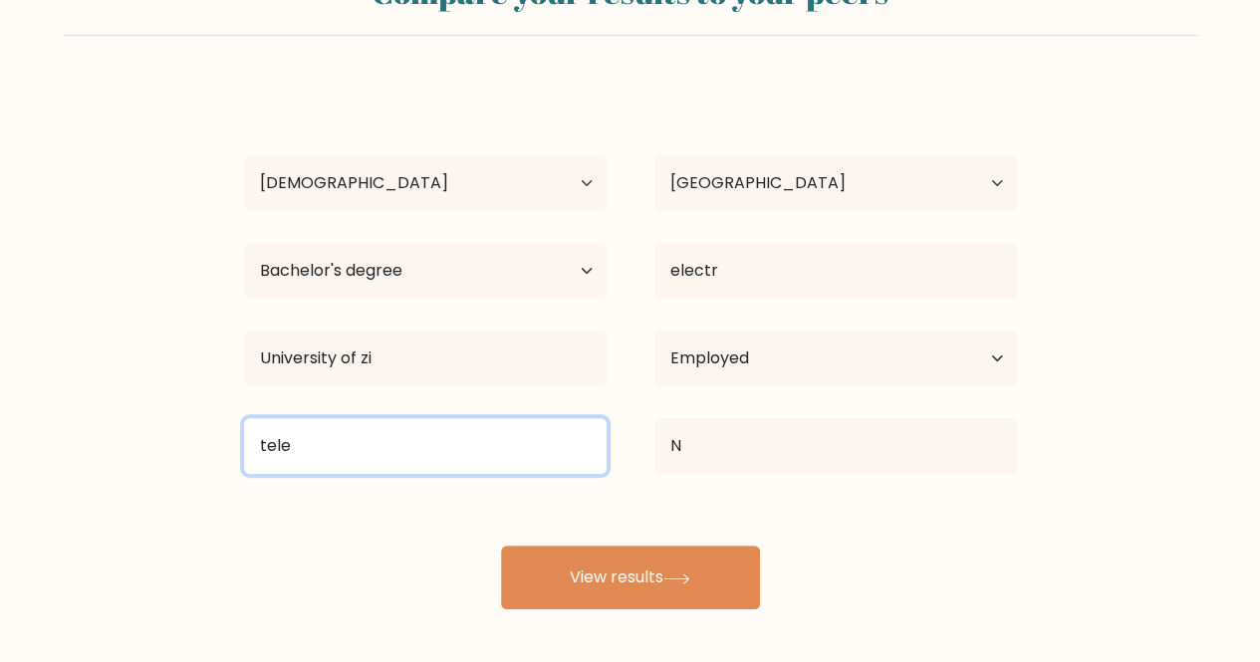
click at [403, 452] on input "tele" at bounding box center [425, 446] width 363 height 56
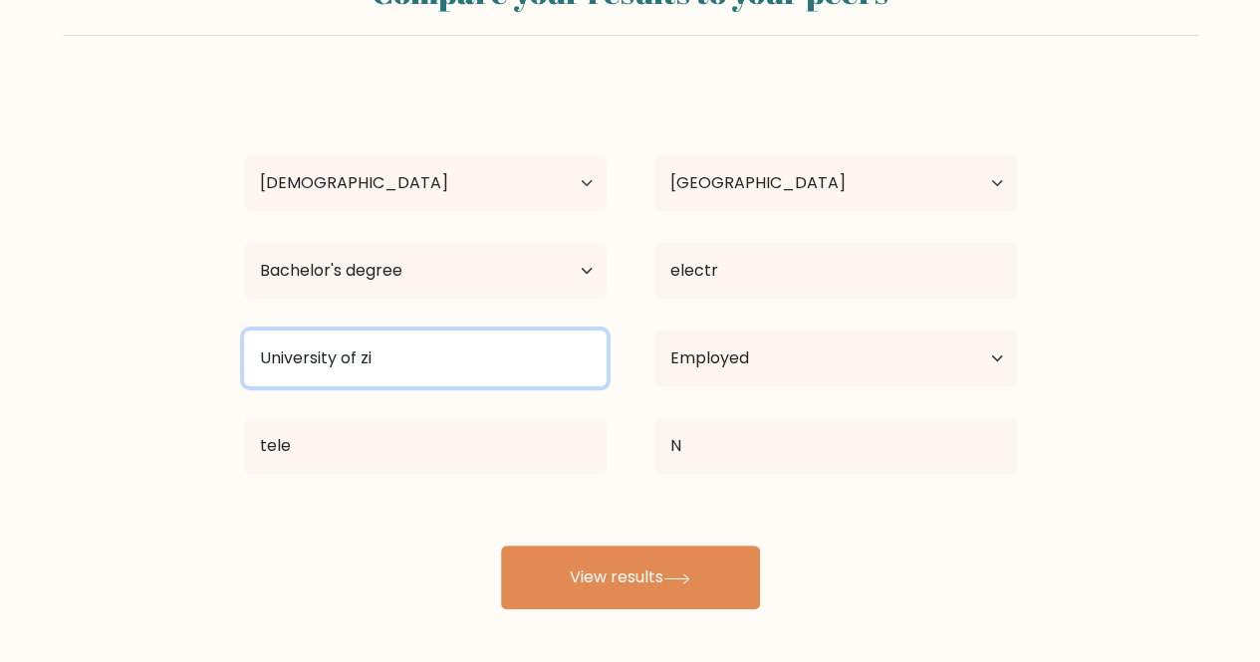
click at [435, 360] on input "University of zi" at bounding box center [425, 359] width 363 height 56
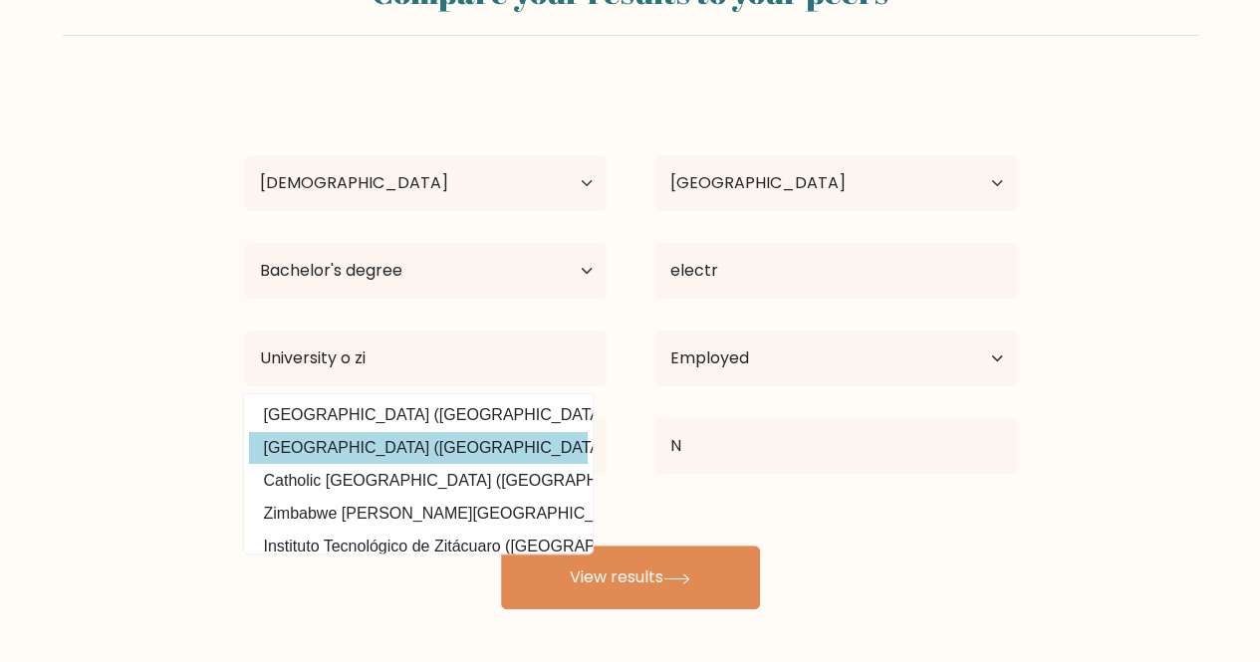
click at [403, 438] on div "mathew huni Age Under 18 years old 18-24 years old 25-34 years old 35-44 years …" at bounding box center [630, 347] width 797 height 526
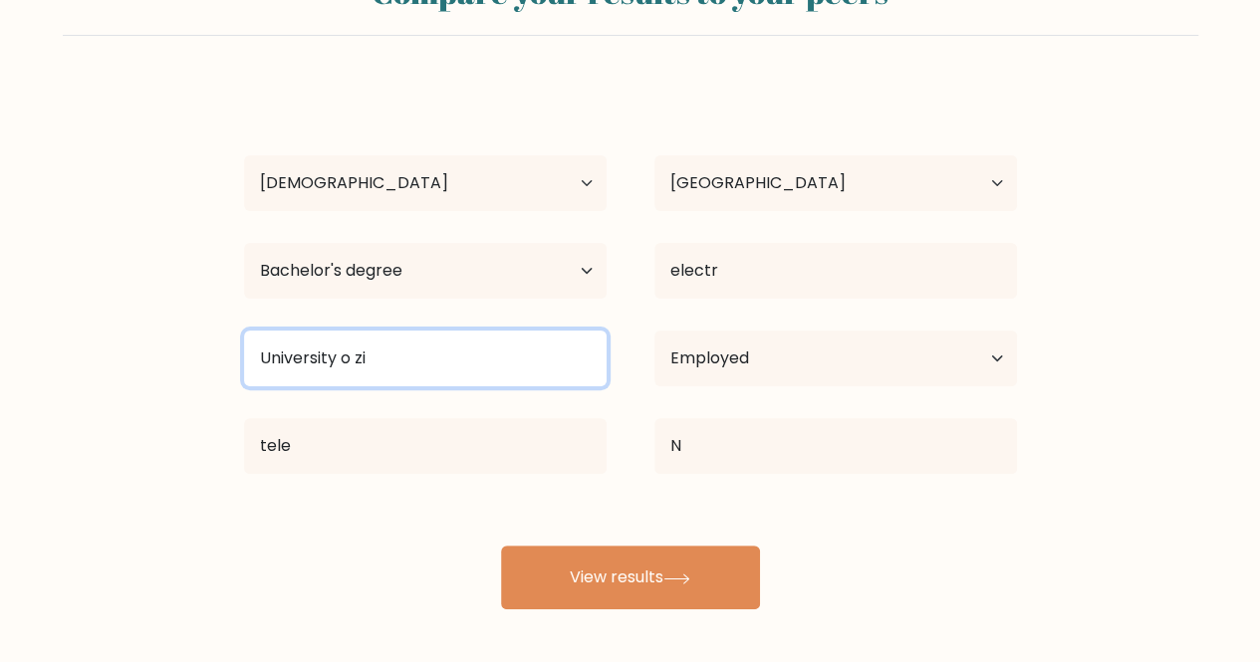
click at [380, 366] on input "University o zi" at bounding box center [425, 359] width 363 height 56
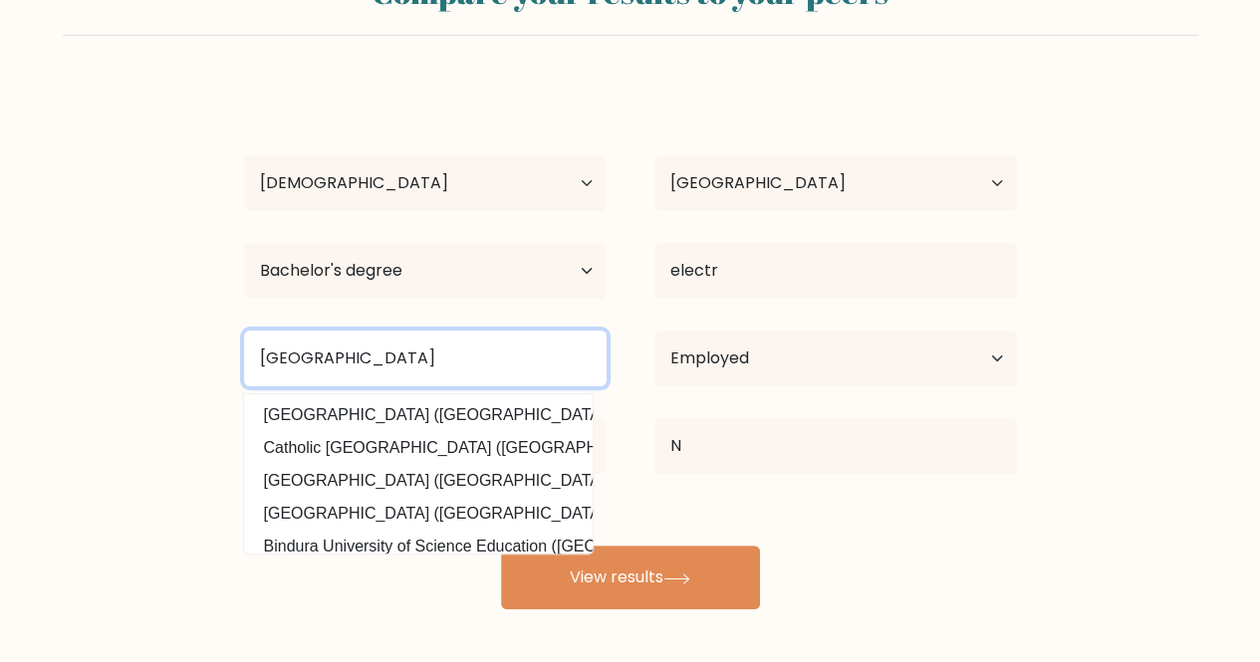
click at [477, 375] on input "University of Zimbabwe" at bounding box center [425, 359] width 363 height 56
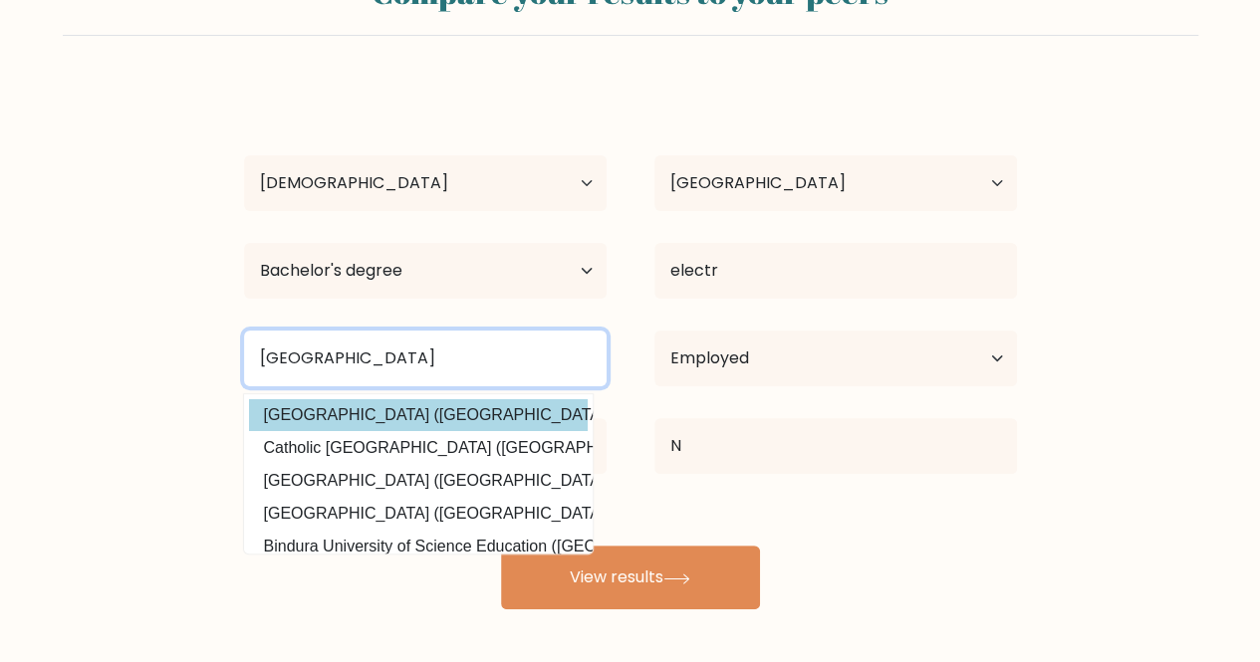
type input "University of Zimbabwe"
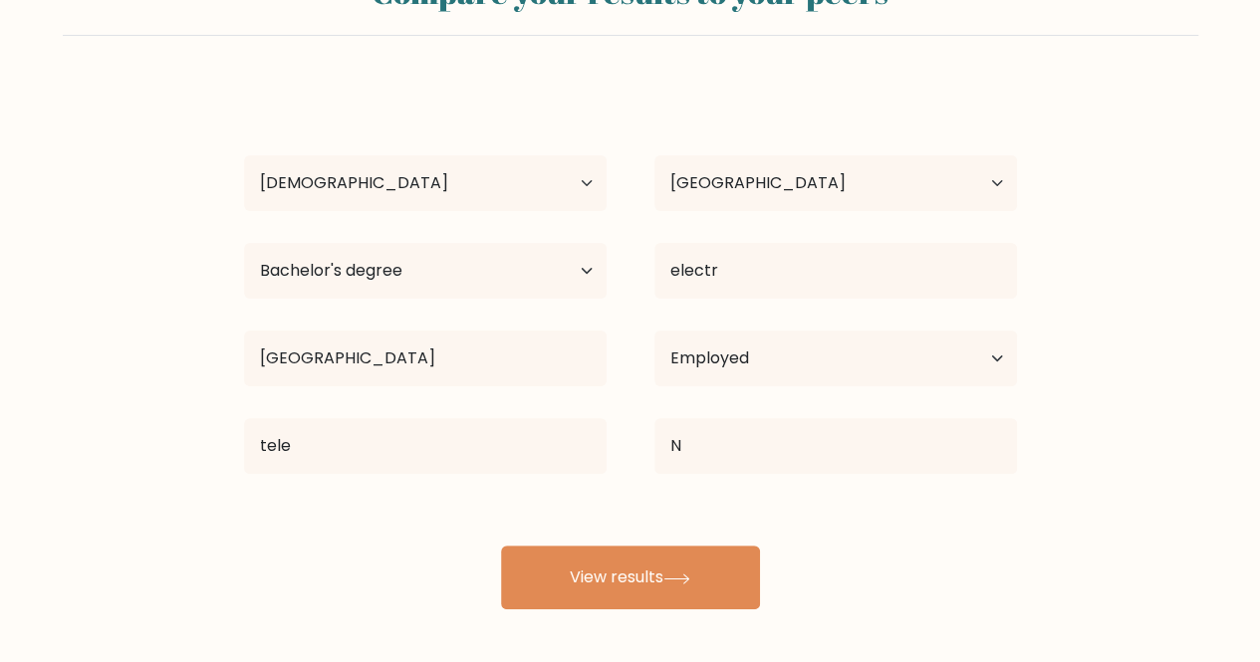
click at [384, 409] on div "mathew huni Age Under 18 years old 18-24 years old 25-34 years old 35-44 years …" at bounding box center [630, 347] width 797 height 526
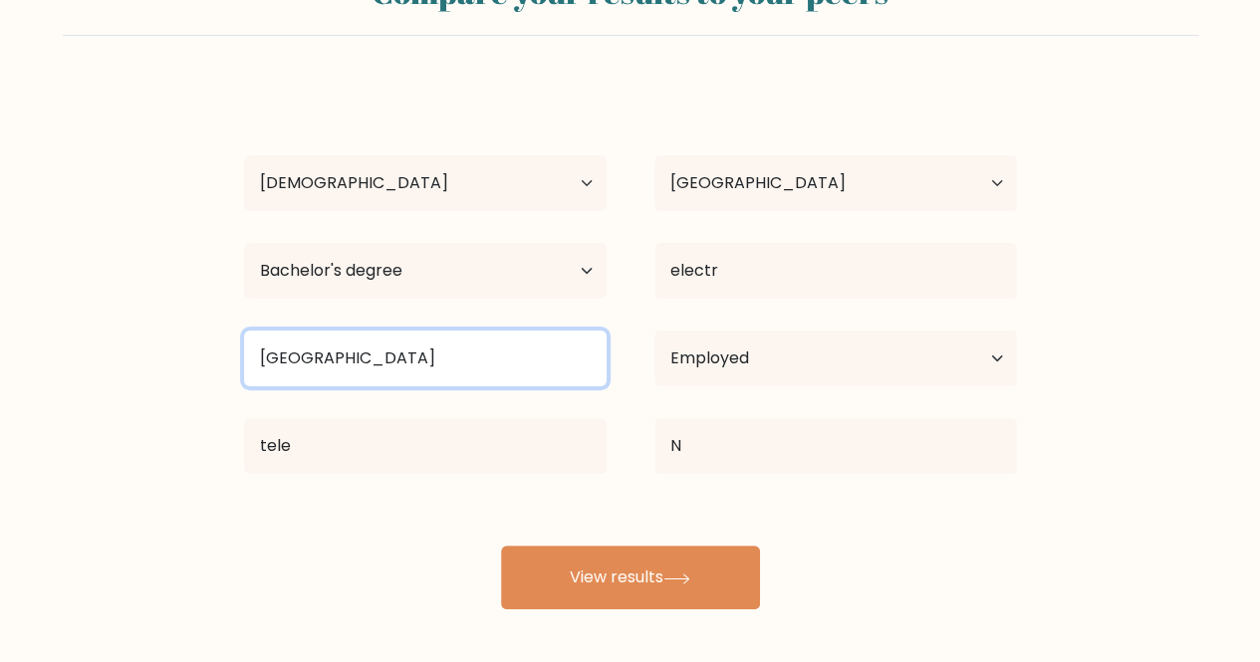
click at [462, 365] on input "University of Zimbabwe" at bounding box center [425, 359] width 363 height 56
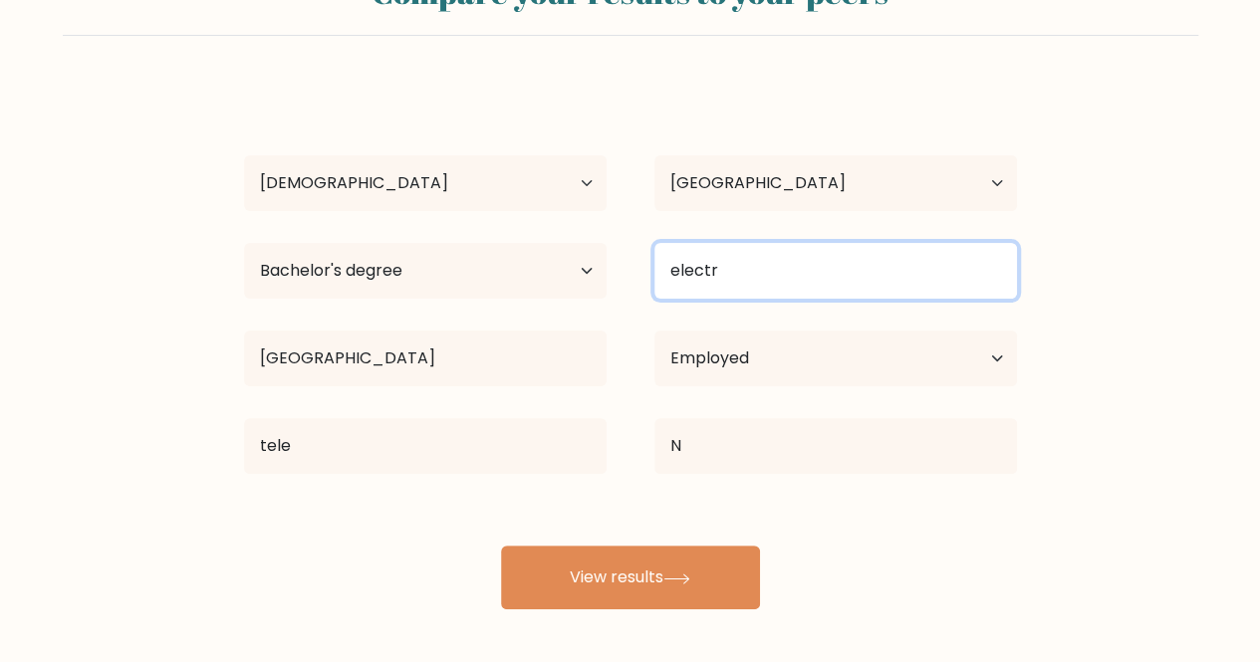
click at [761, 289] on input "electr" at bounding box center [835, 271] width 363 height 56
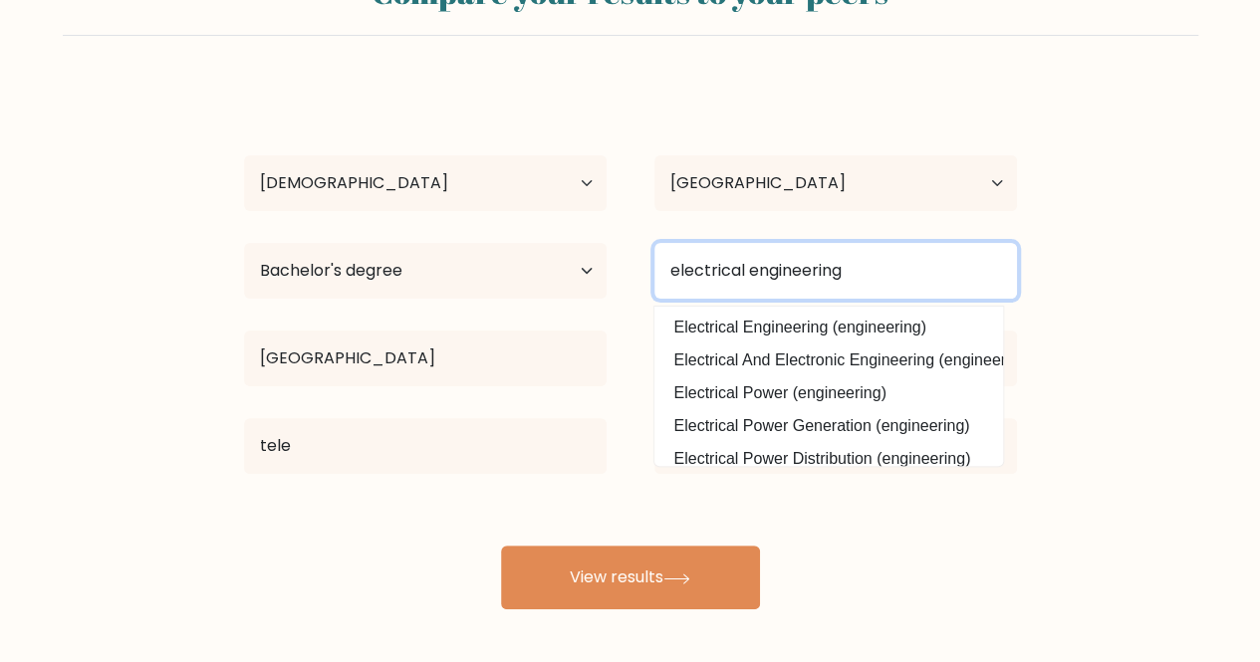
type input "electrical engineering"
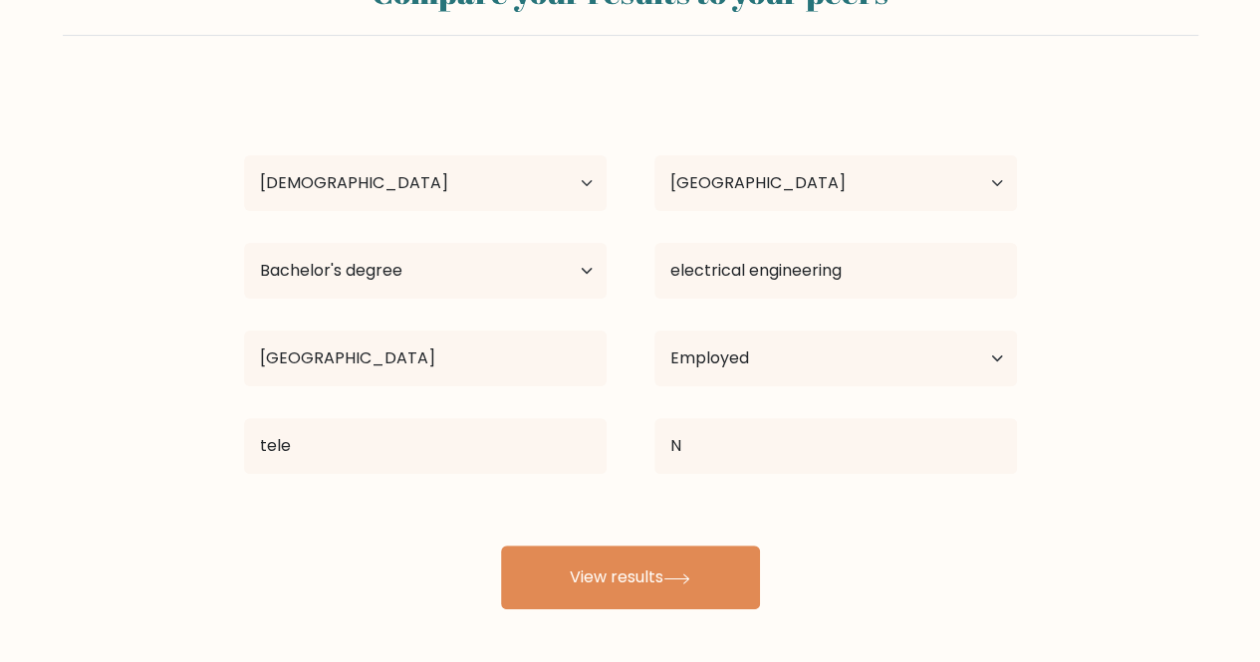
click at [435, 529] on div "mathew huni Age Under 18 years old 18-24 years old 25-34 years old 35-44 years …" at bounding box center [630, 347] width 797 height 526
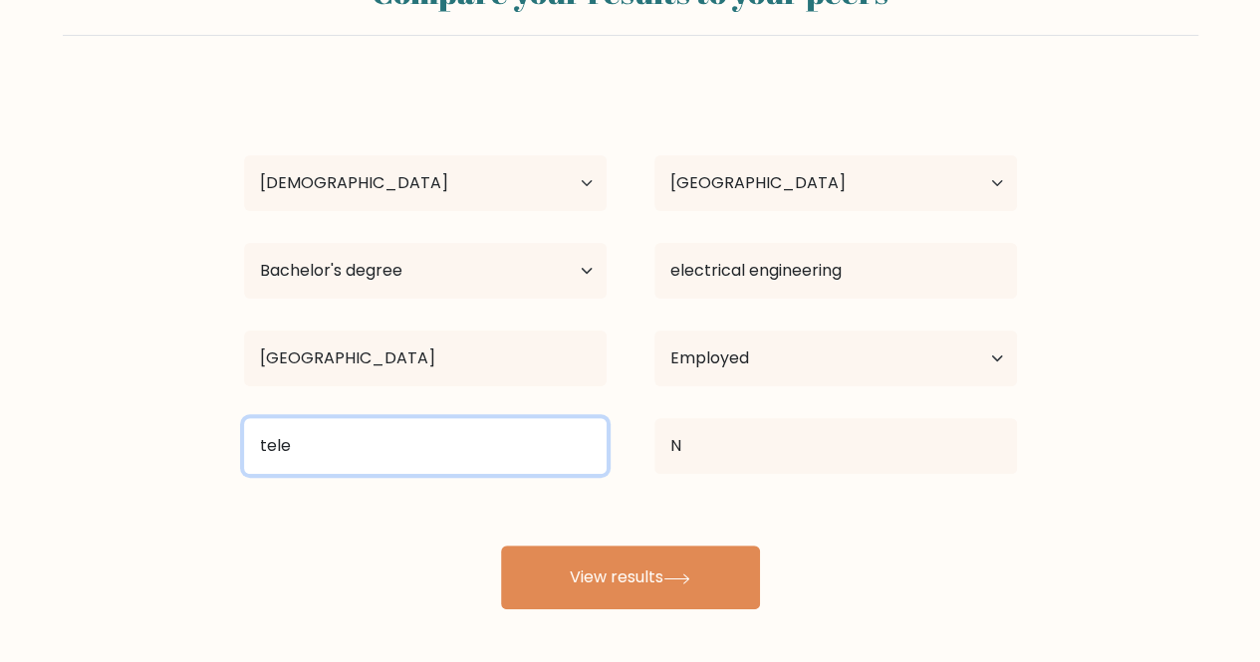
click at [350, 448] on input "tele" at bounding box center [425, 446] width 363 height 56
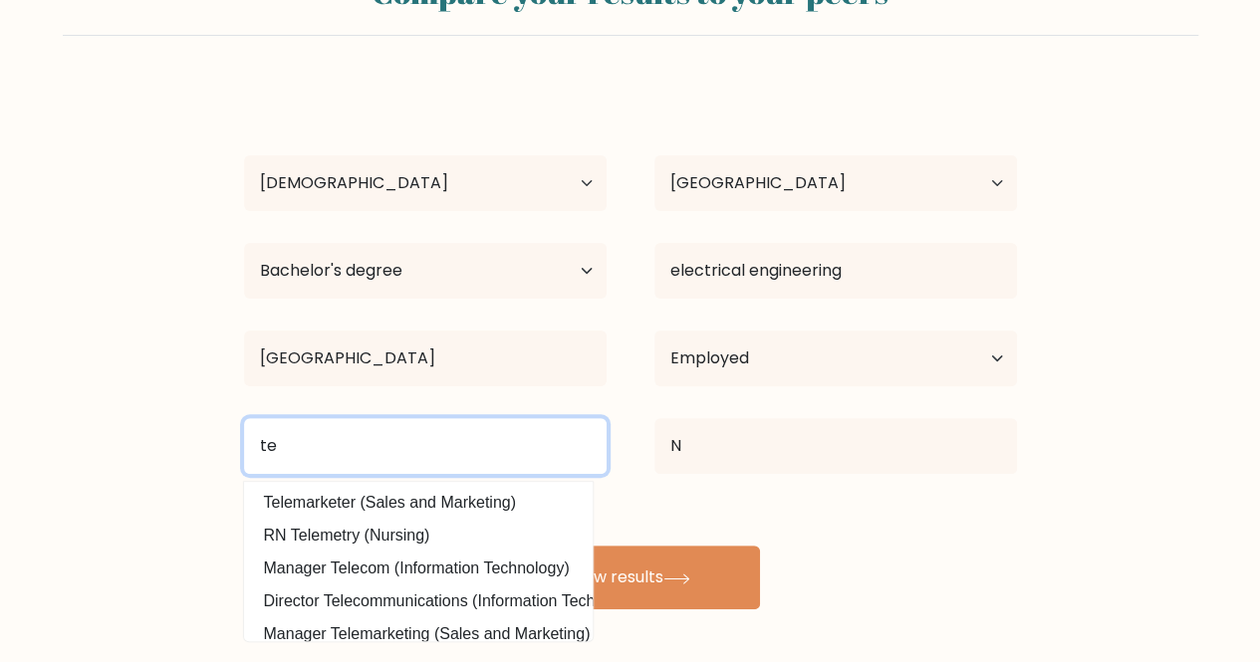
type input "t"
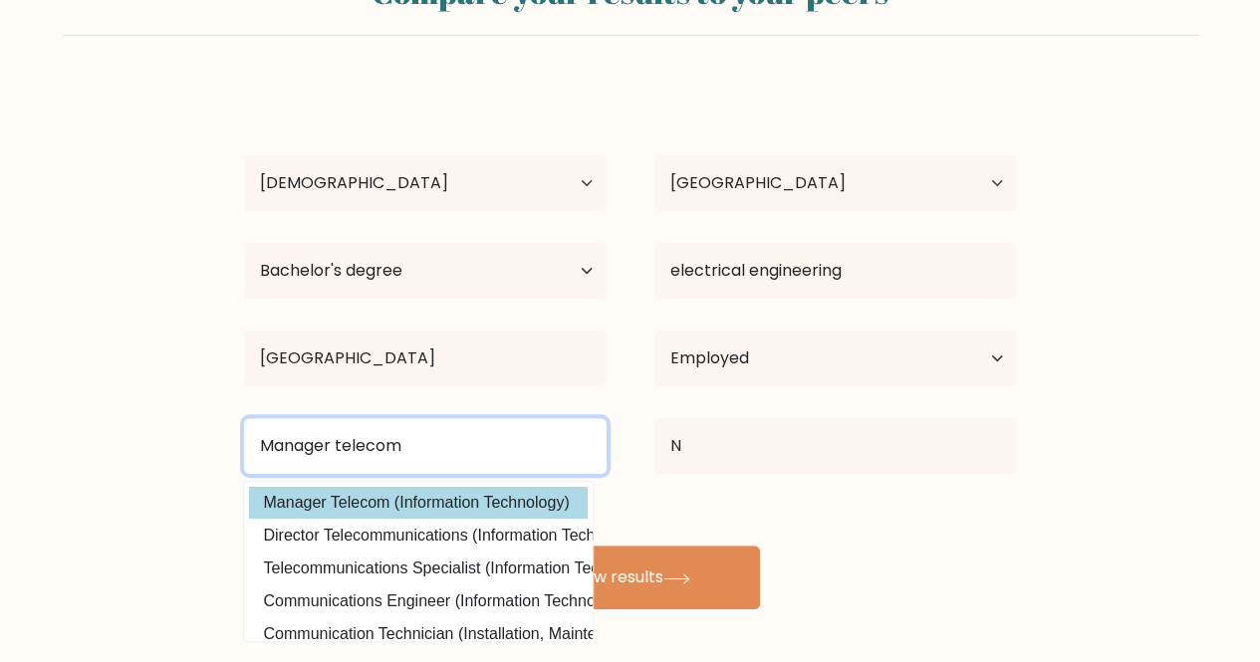
type input "Manager telecom"
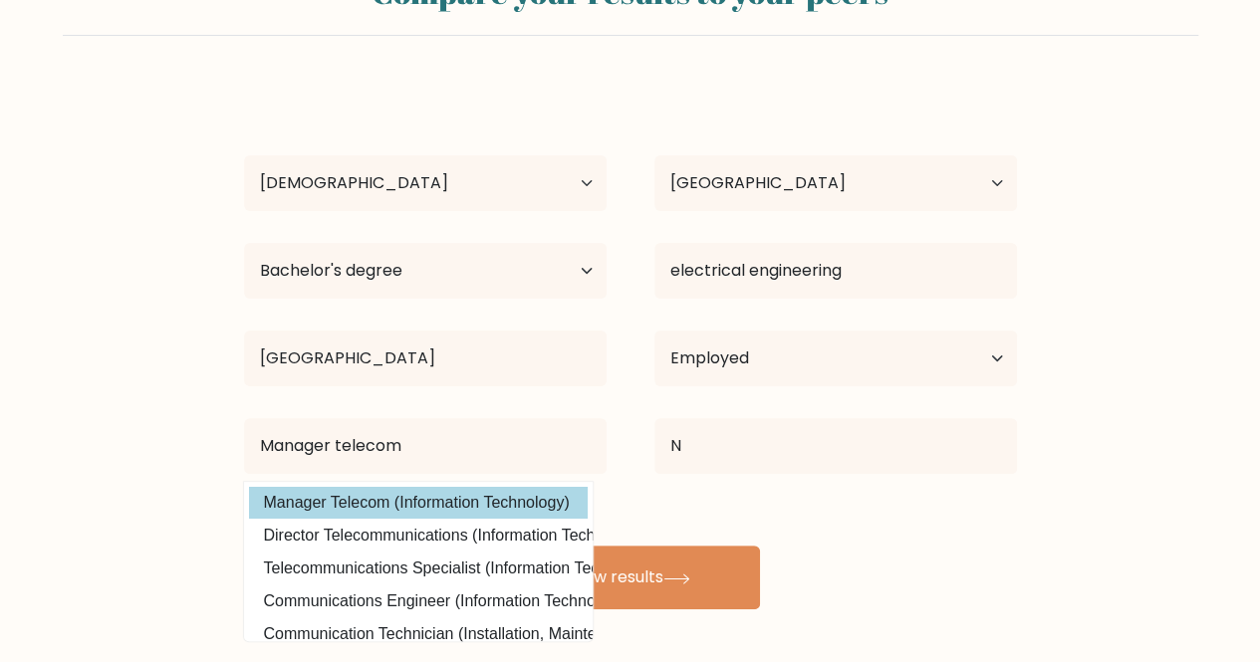
click at [426, 497] on div "mathew huni Age Under 18 years old 18-24 years old 25-34 years old 35-44 years …" at bounding box center [630, 347] width 797 height 526
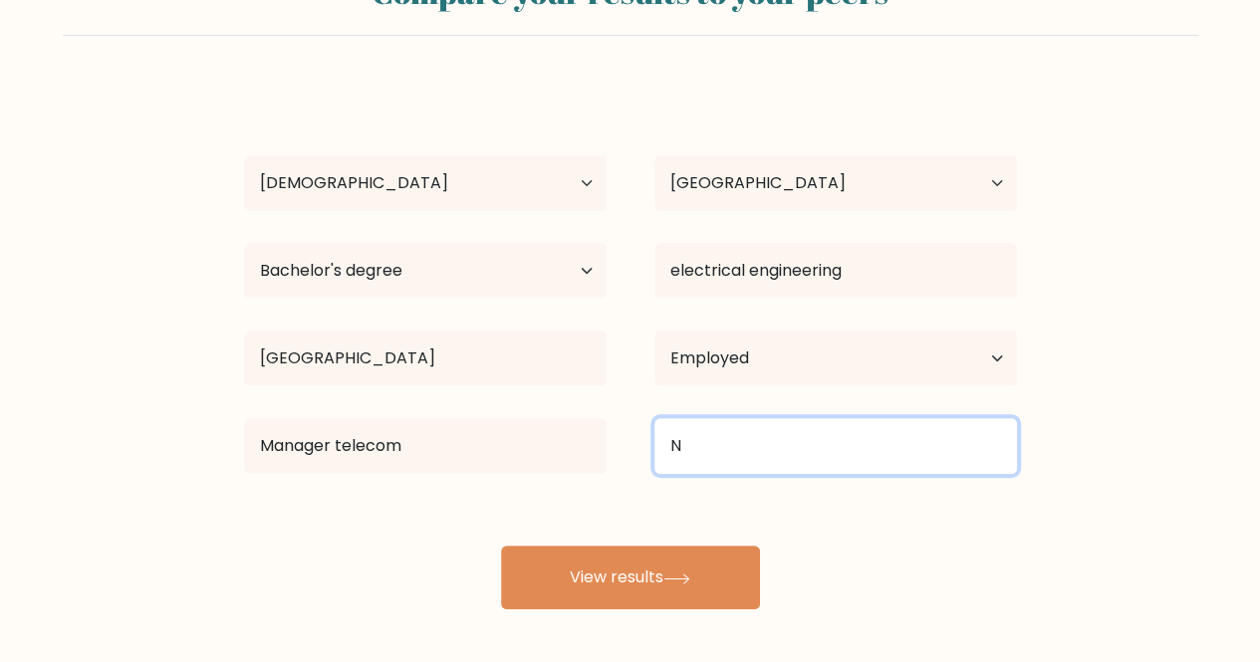
click at [731, 451] on input "N" at bounding box center [835, 446] width 363 height 56
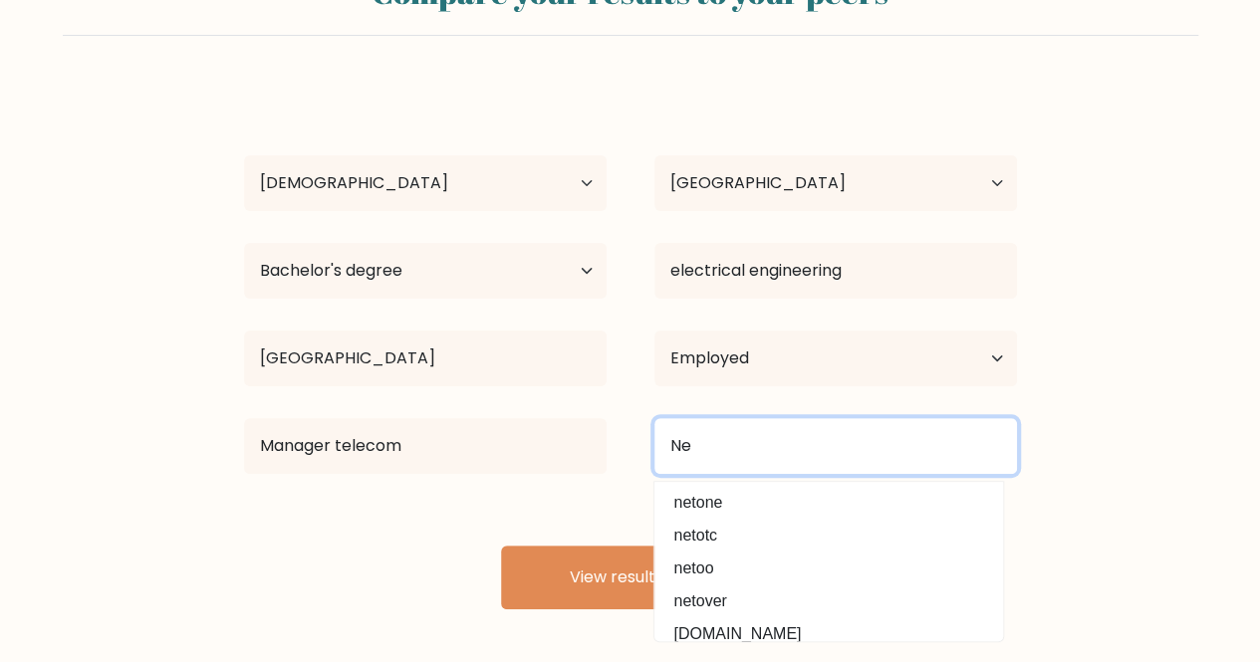
type input "N"
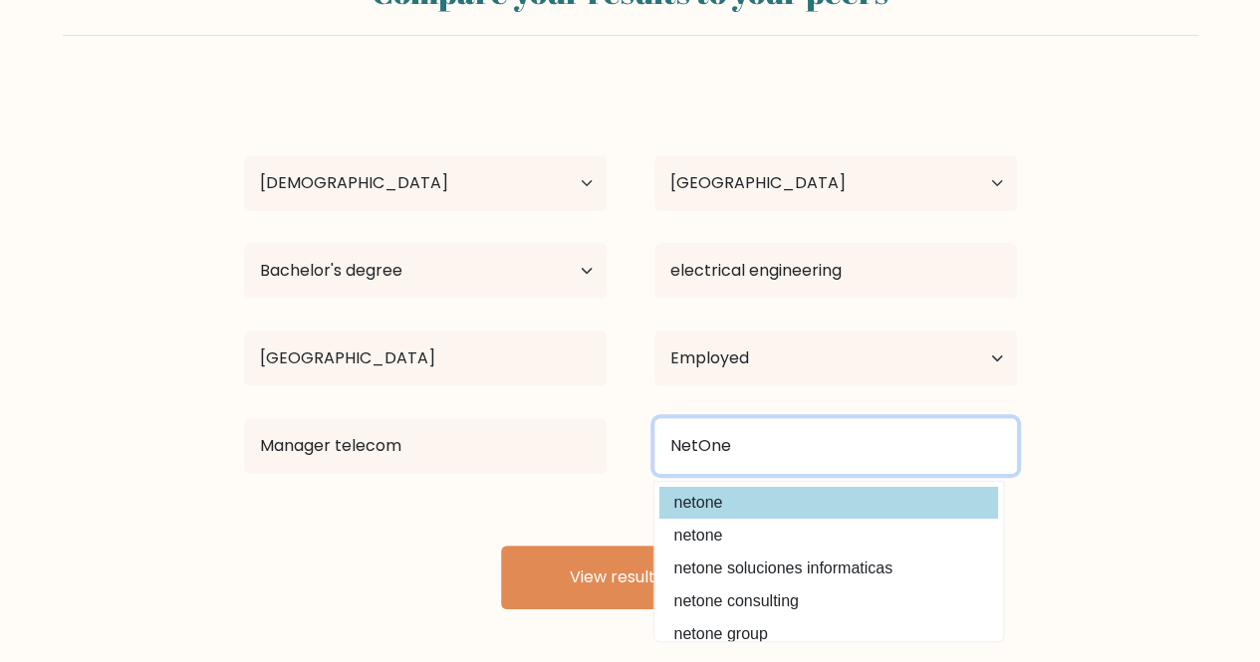
type input "NetOne"
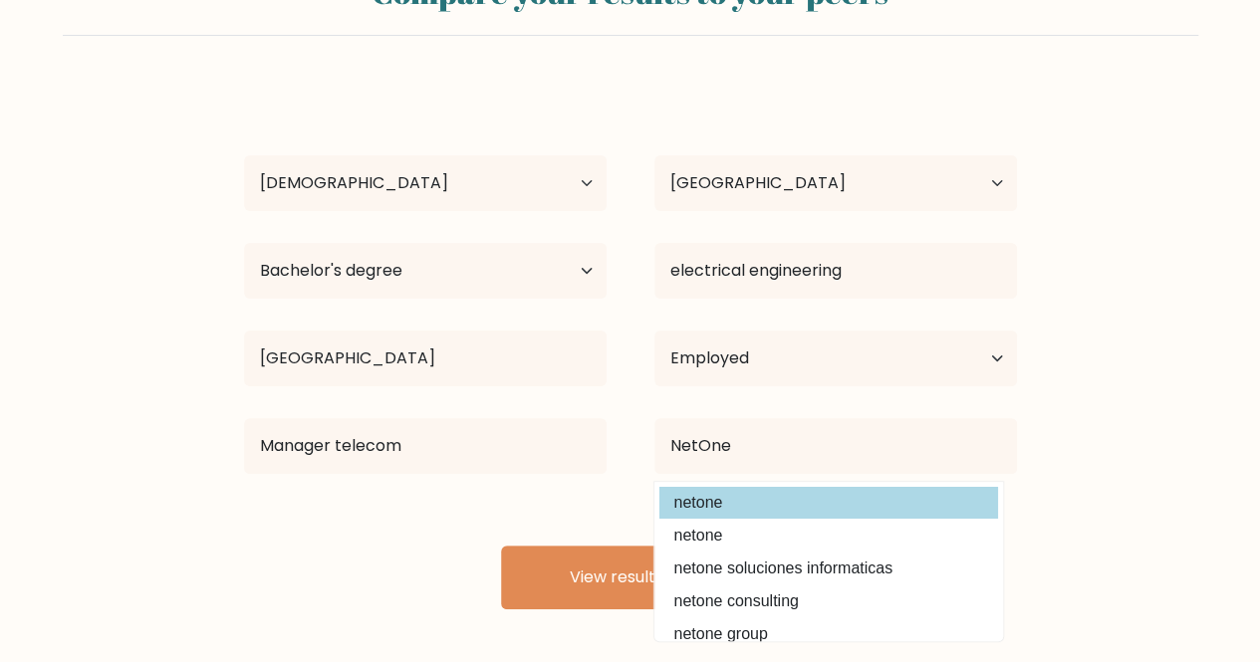
click at [718, 499] on div "mathew huni Age Under 18 years old 18-24 years old 25-34 years old 35-44 years …" at bounding box center [630, 347] width 797 height 526
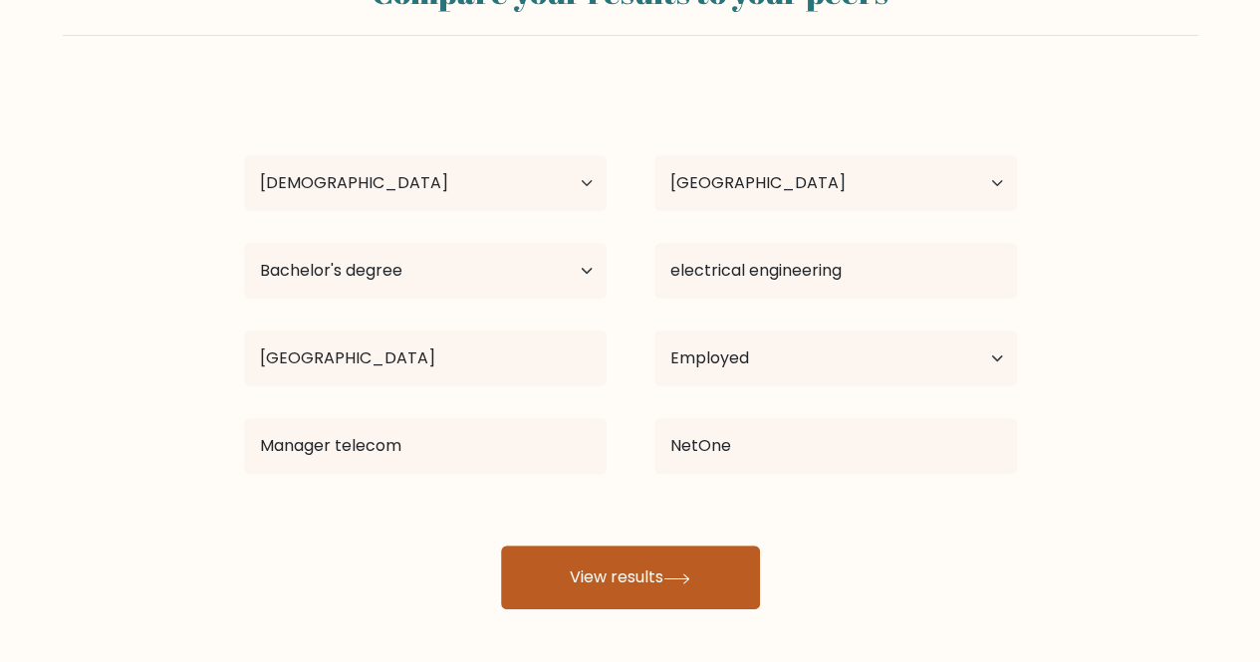
click at [691, 584] on button "View results" at bounding box center [630, 578] width 259 height 64
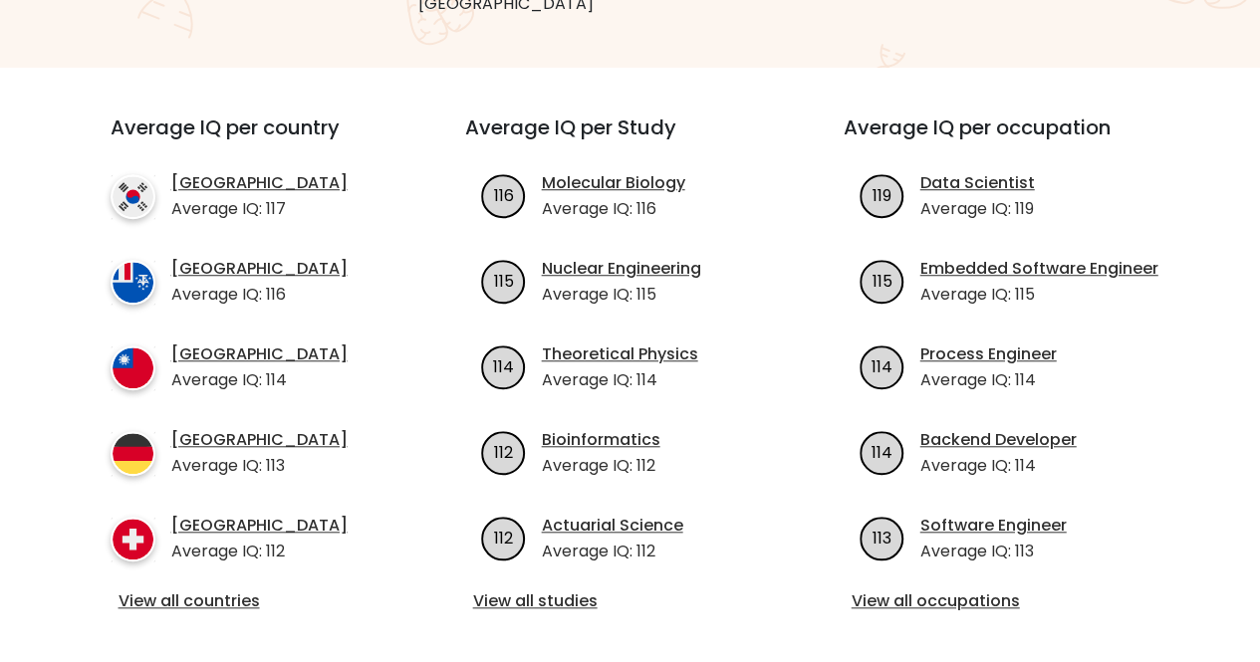
scroll to position [663, 0]
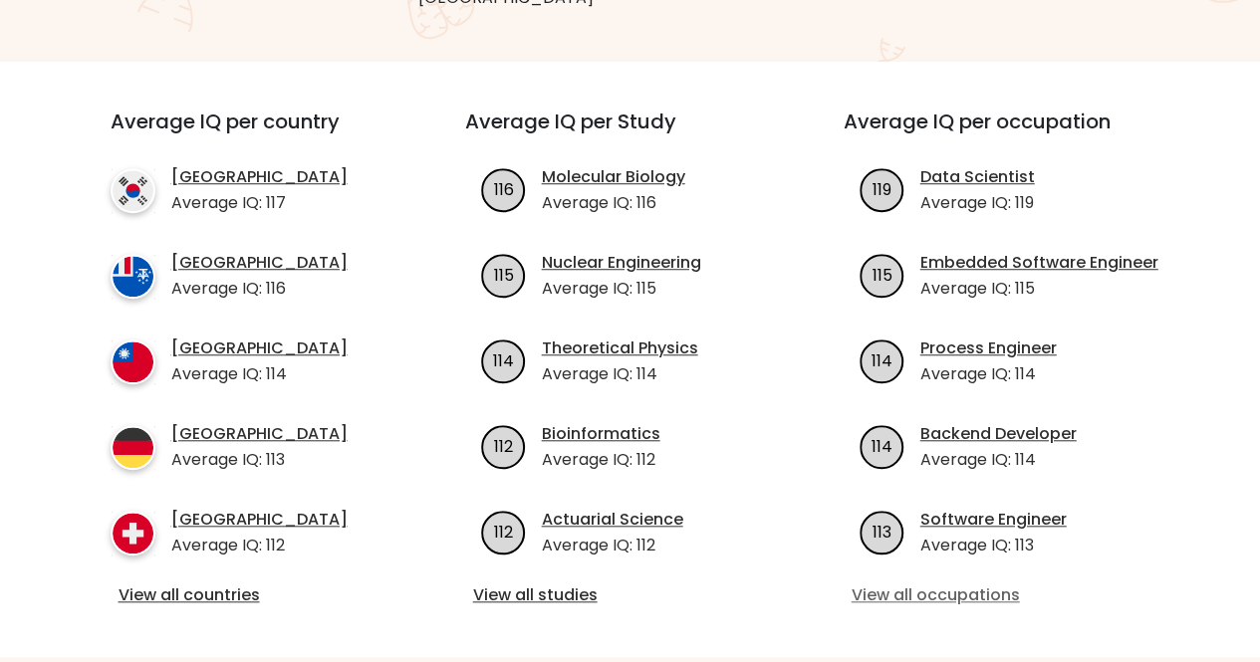
click at [933, 584] on link "View all occupations" at bounding box center [1009, 596] width 315 height 24
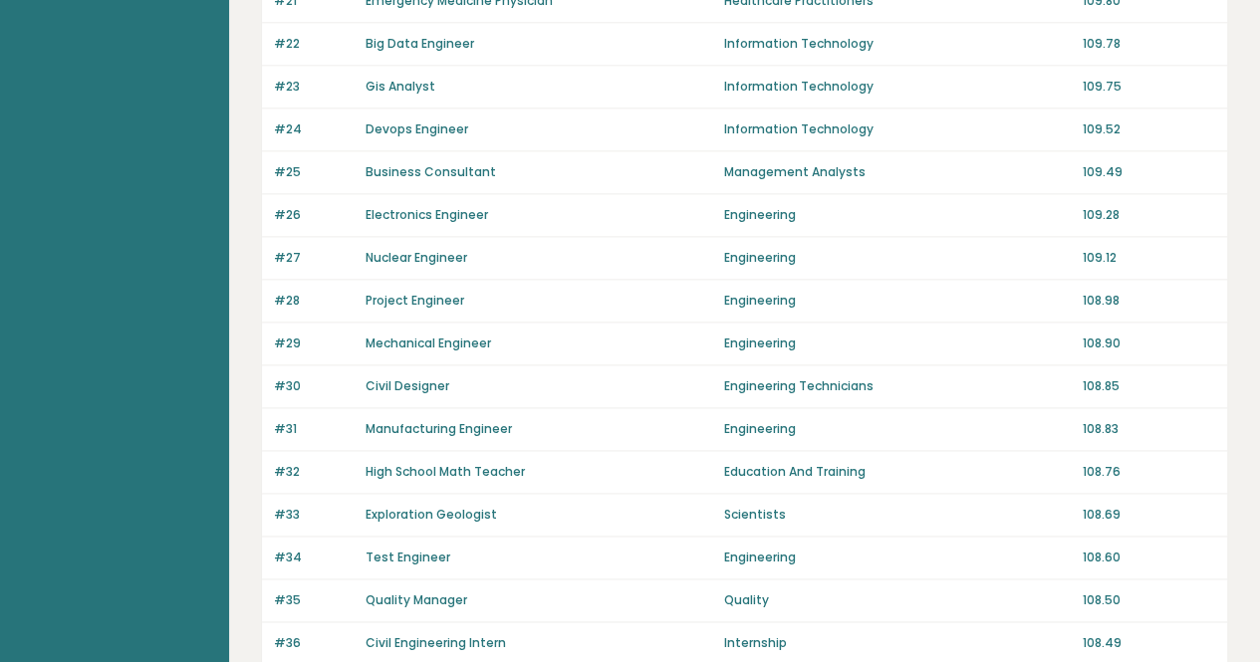
scroll to position [1485, 0]
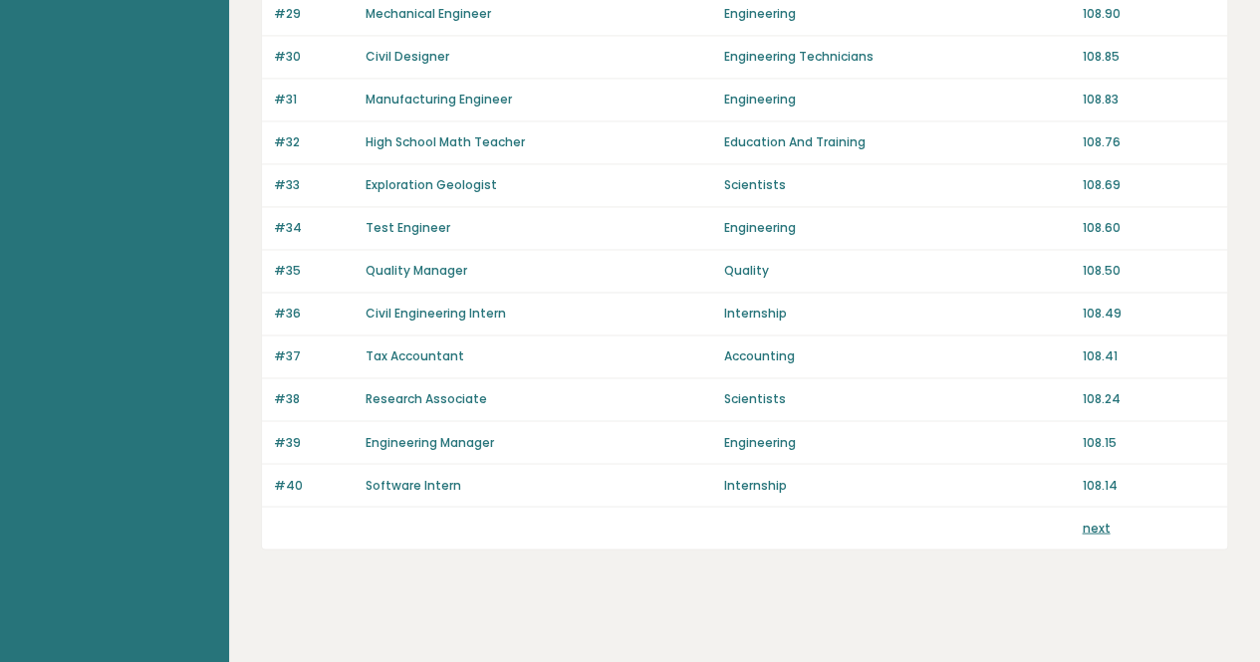
click at [1102, 519] on link "next" at bounding box center [1096, 527] width 28 height 17
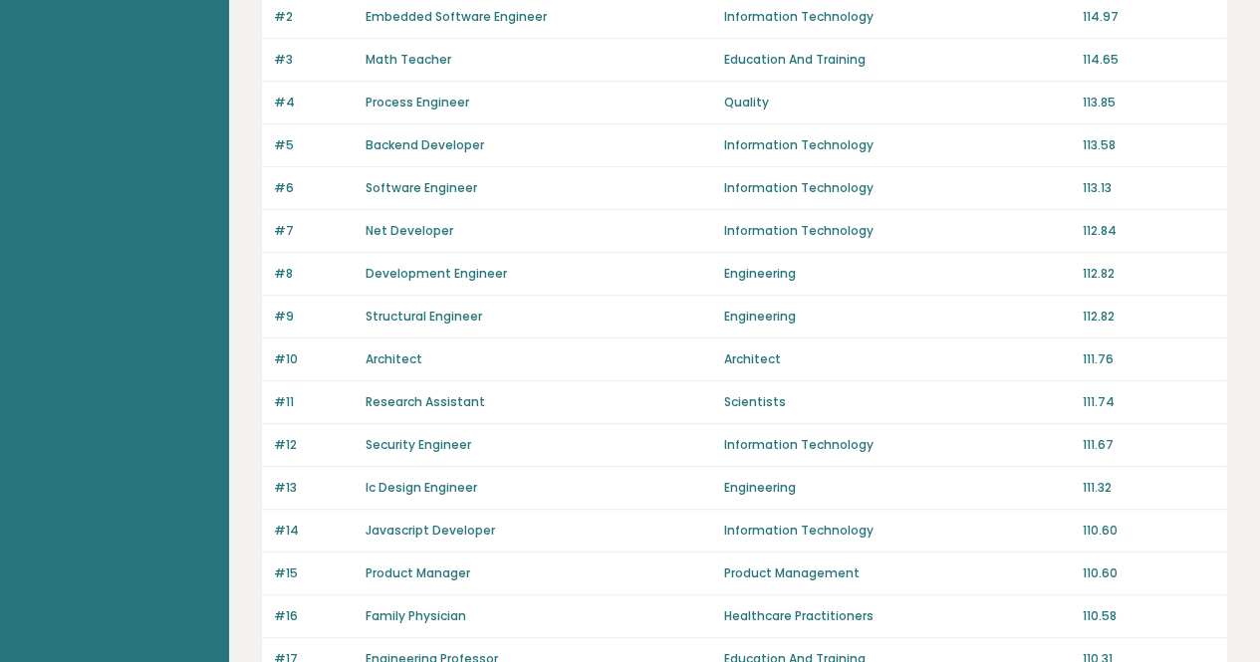
scroll to position [0, 0]
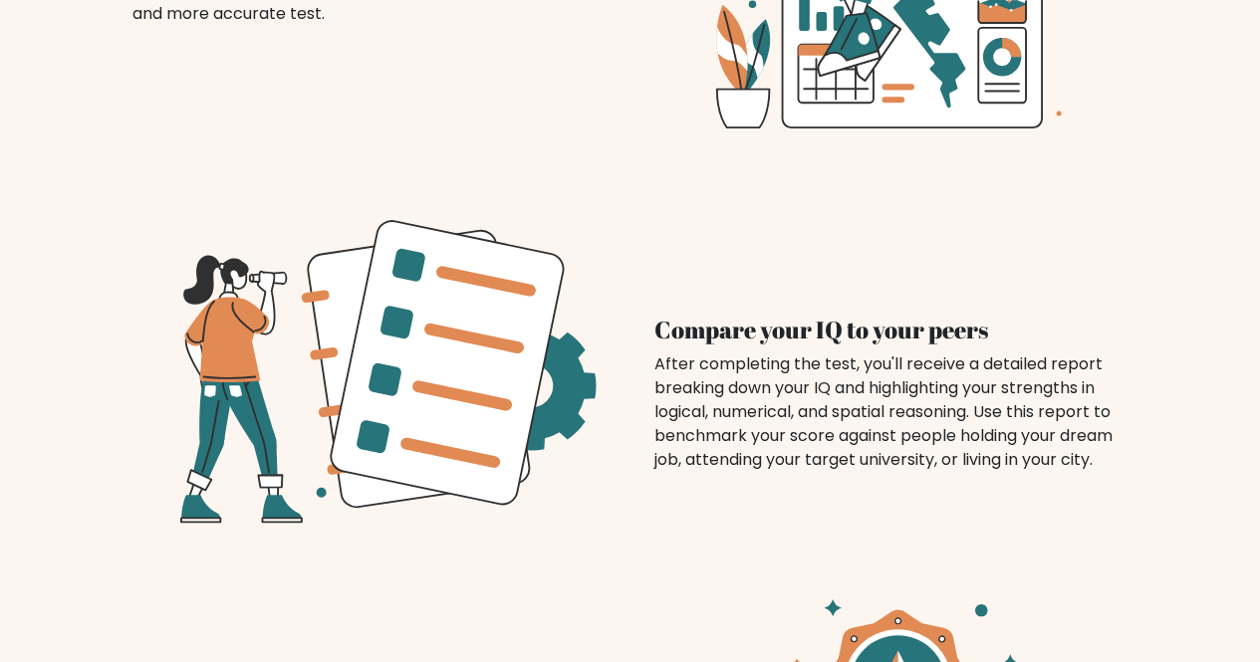
scroll to position [2319, 0]
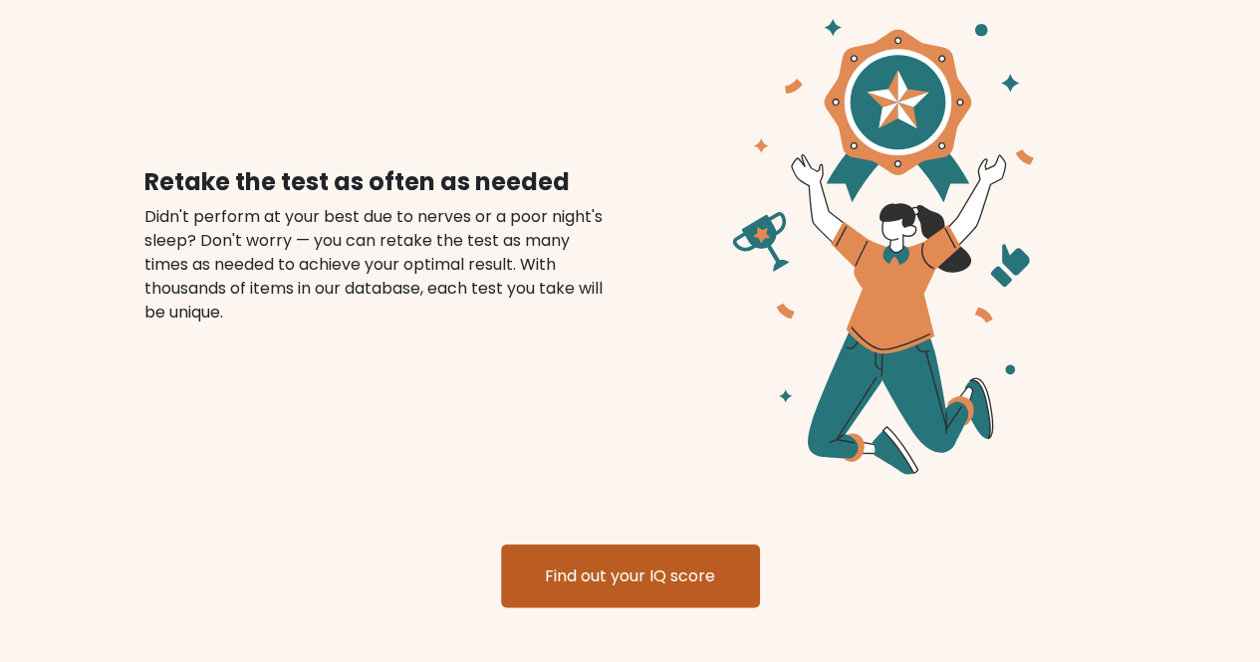
click at [526, 550] on link "Find out your IQ score" at bounding box center [630, 577] width 259 height 64
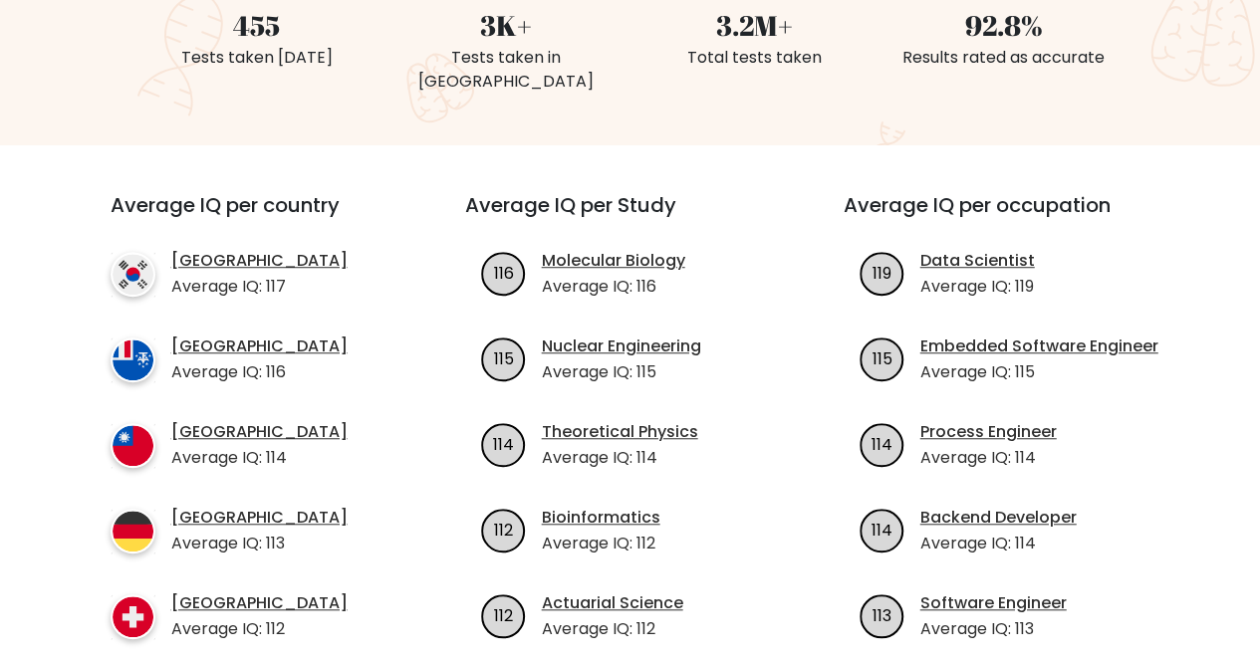
scroll to position [619, 0]
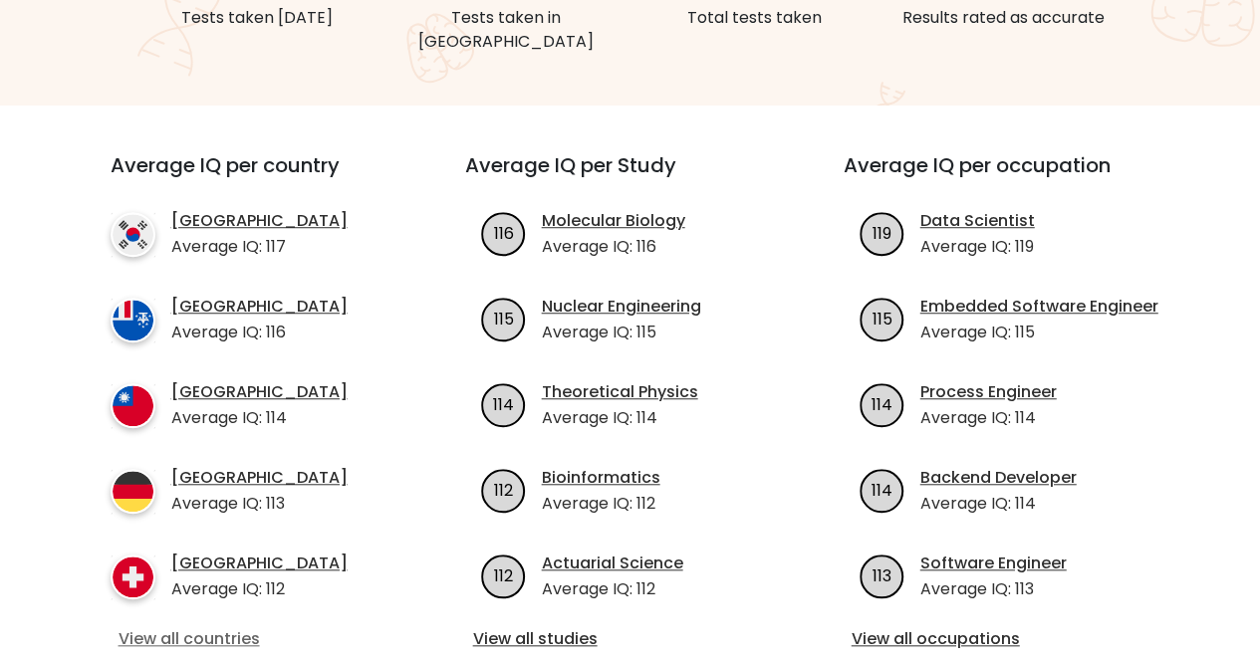
click at [171, 627] on link "View all countries" at bounding box center [252, 639] width 267 height 24
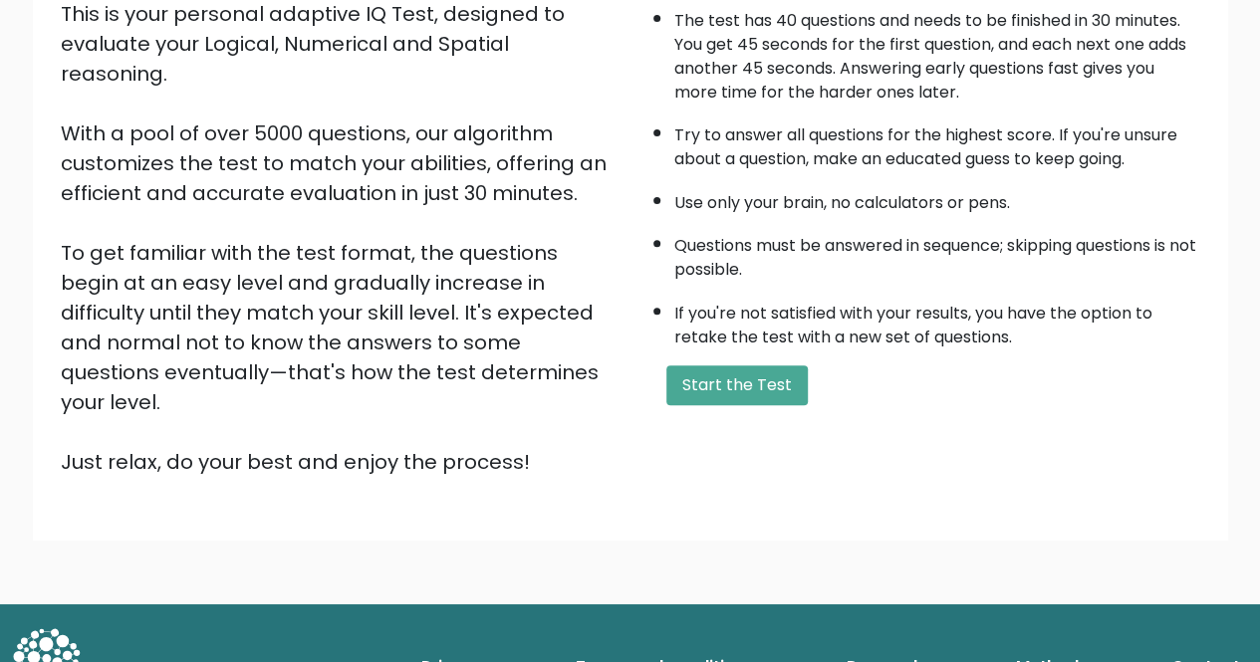
scroll to position [249, 0]
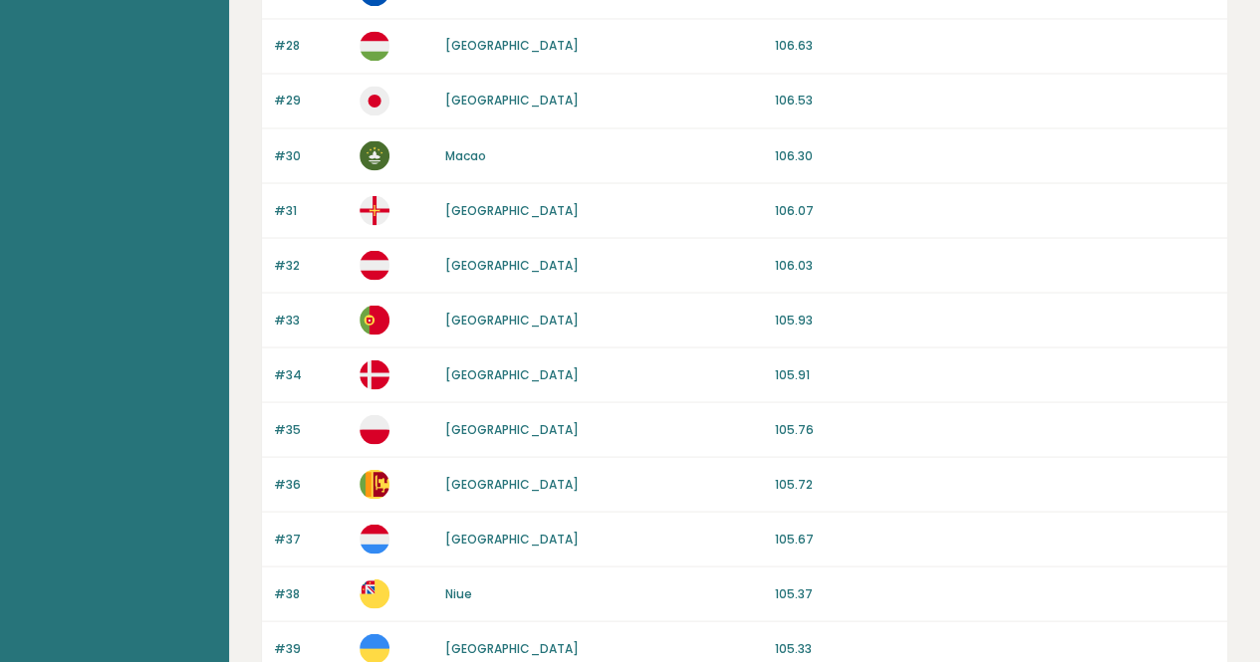
scroll to position [1963, 0]
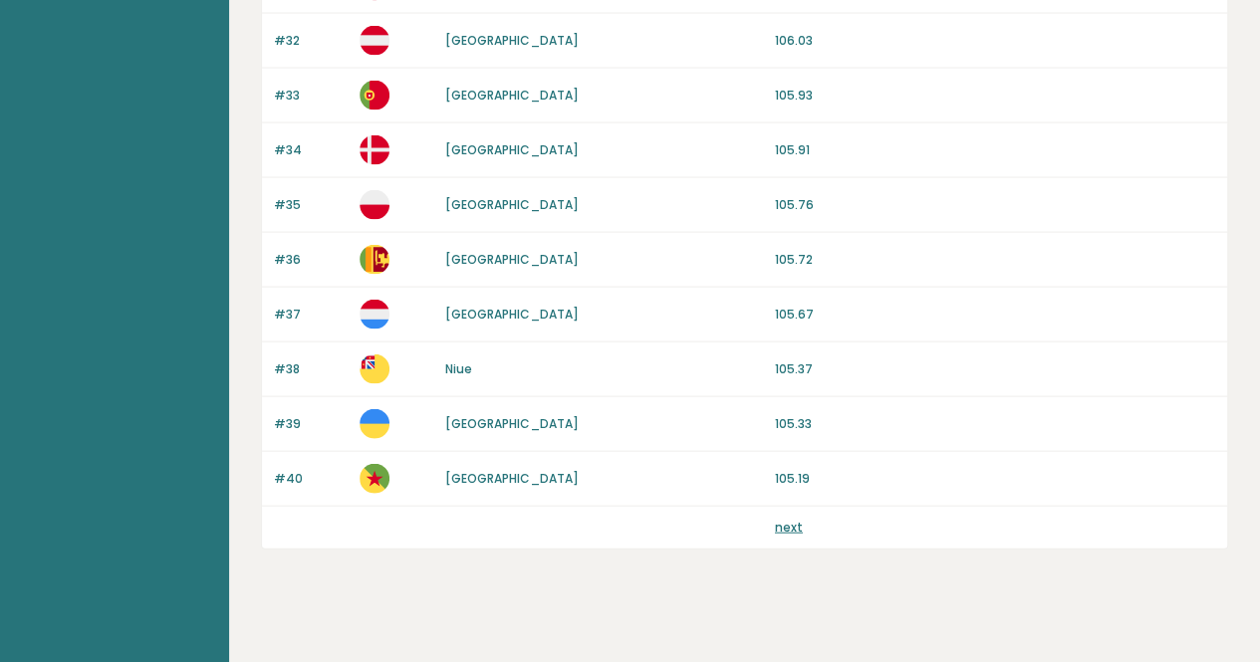
click at [785, 519] on link "next" at bounding box center [789, 527] width 28 height 17
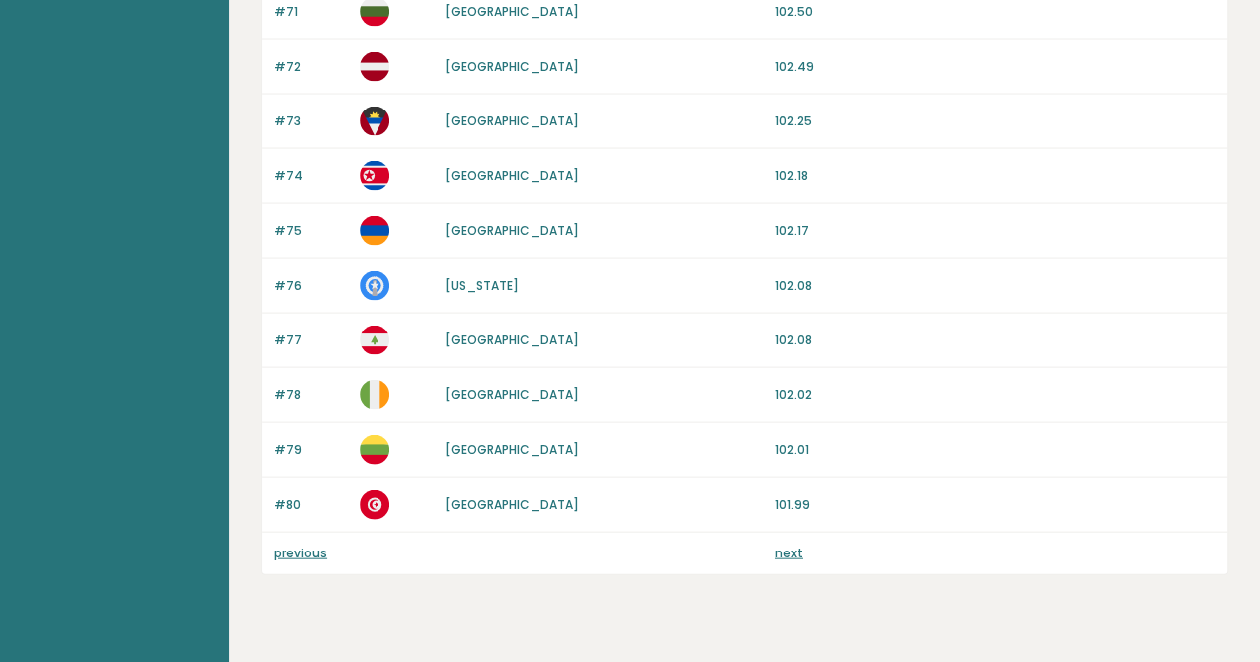
scroll to position [1963, 0]
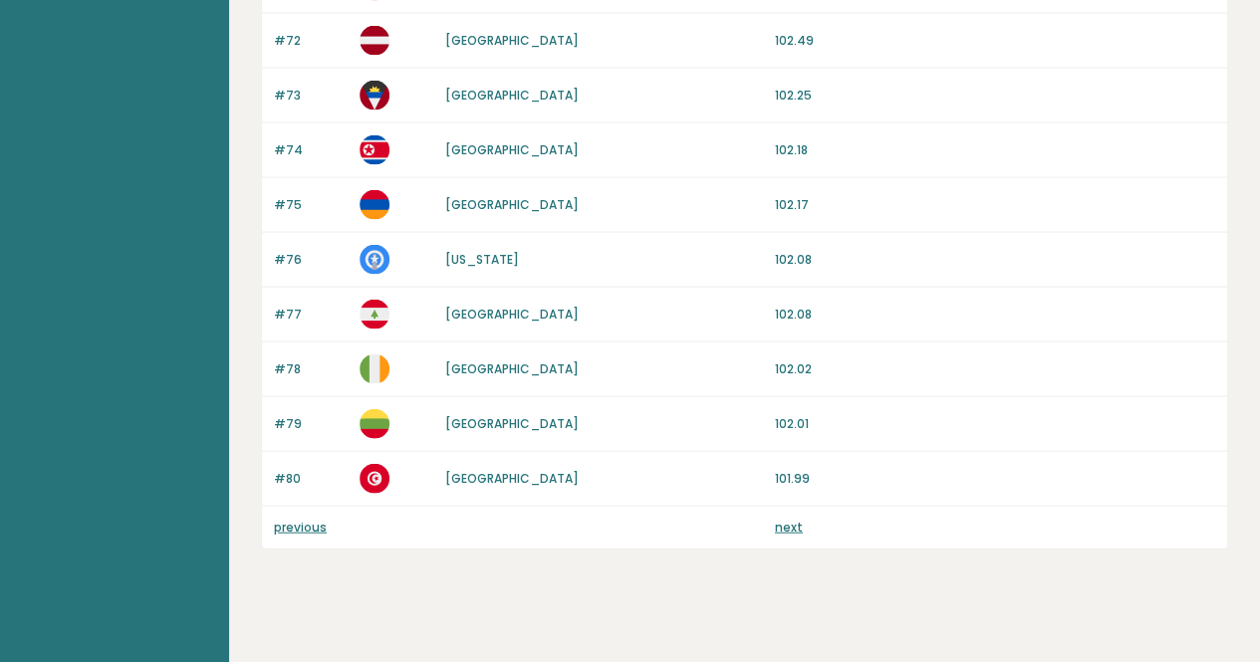
click at [791, 519] on link "next" at bounding box center [789, 527] width 28 height 17
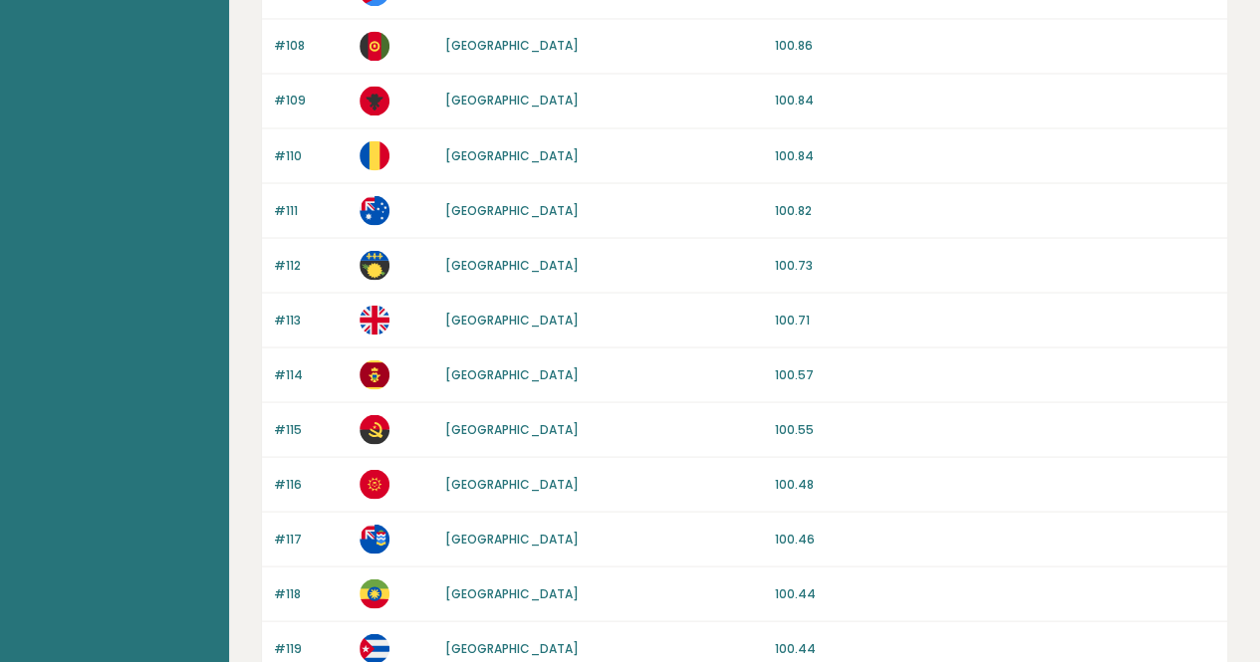
scroll to position [1963, 0]
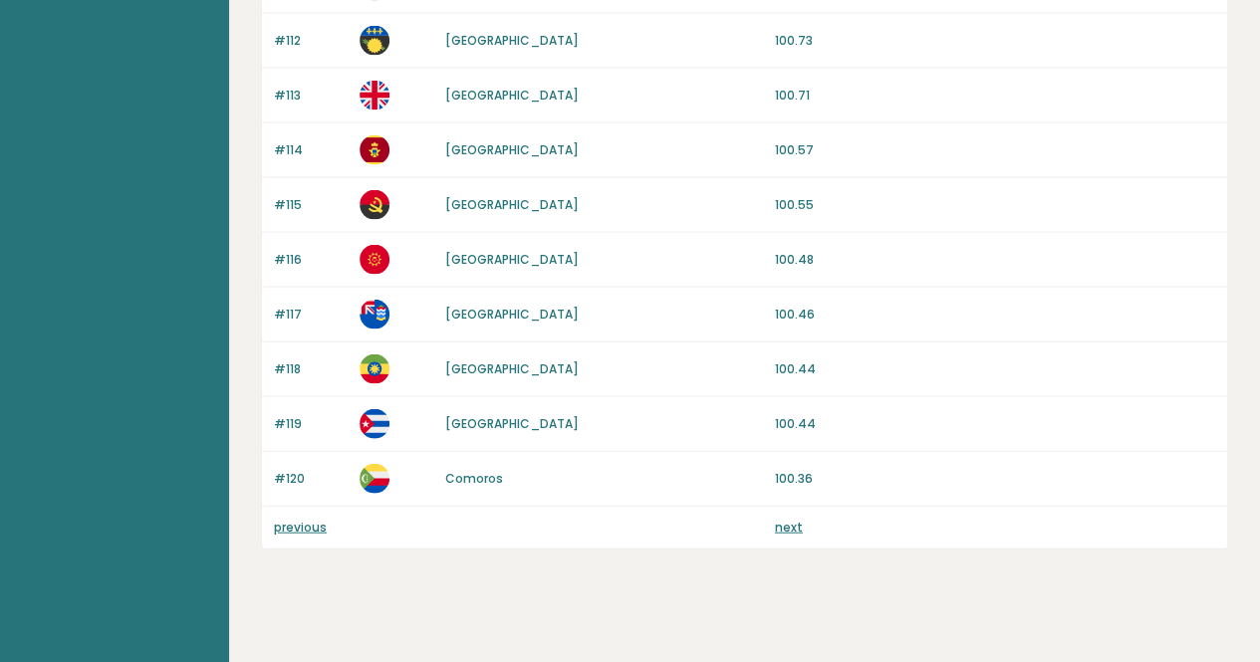
click at [783, 519] on link "next" at bounding box center [789, 527] width 28 height 17
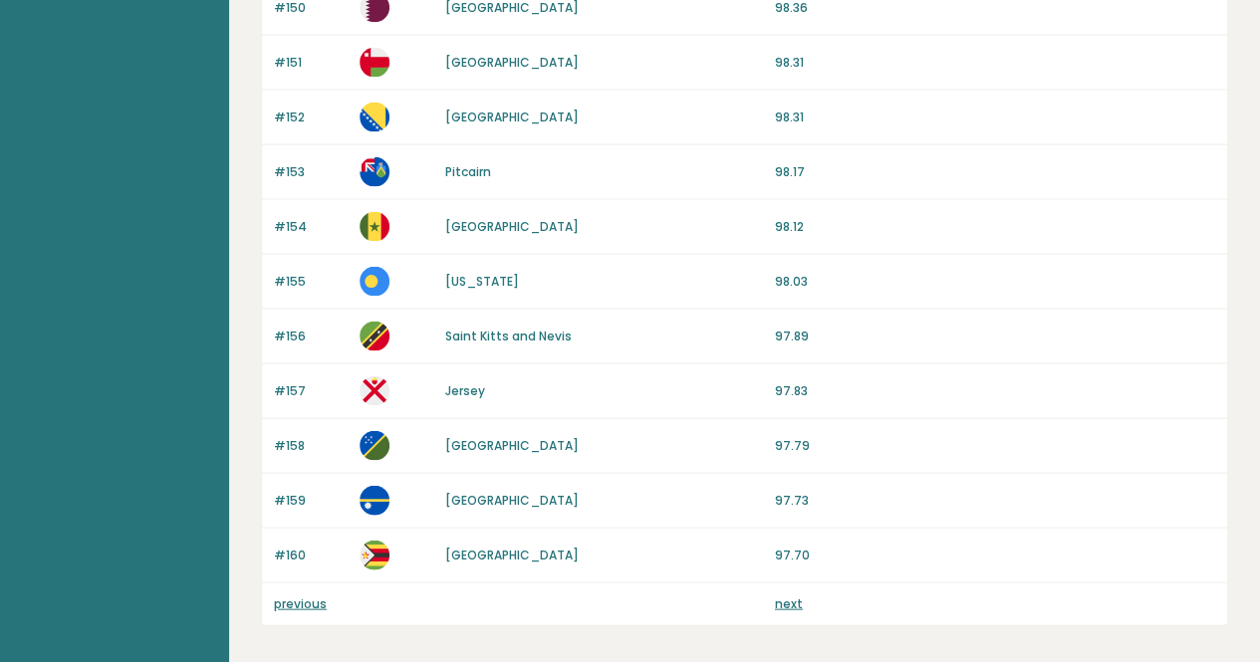
scroll to position [1896, 0]
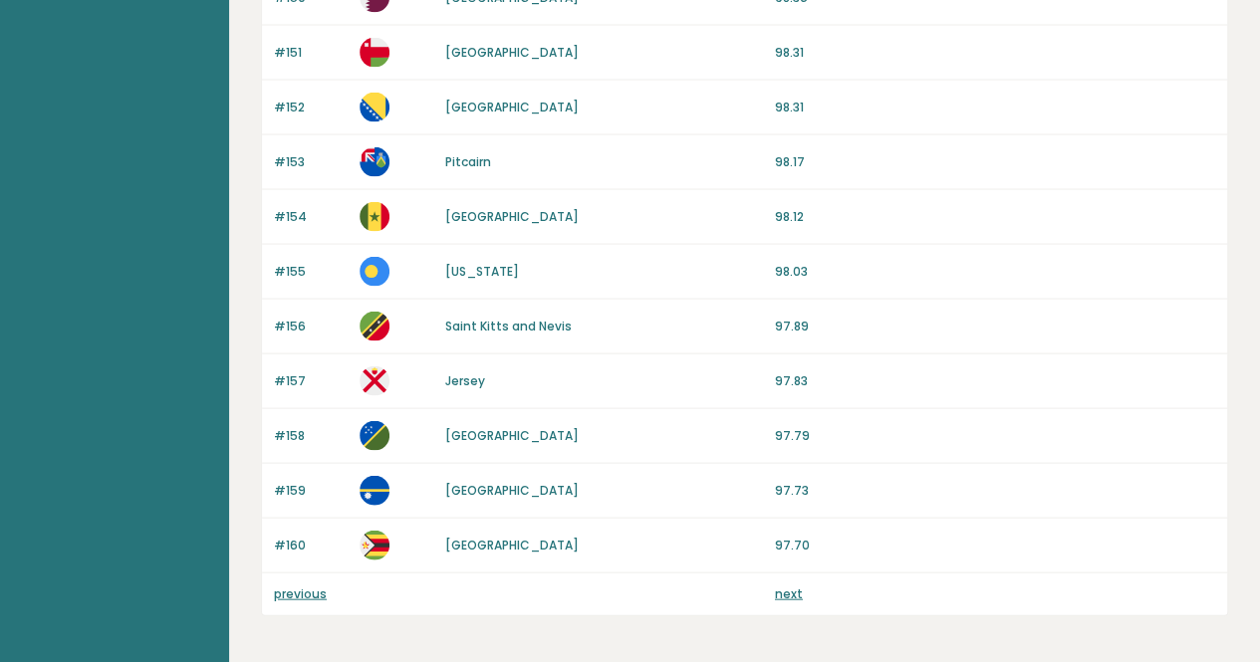
click at [781, 586] on link "next" at bounding box center [789, 594] width 28 height 17
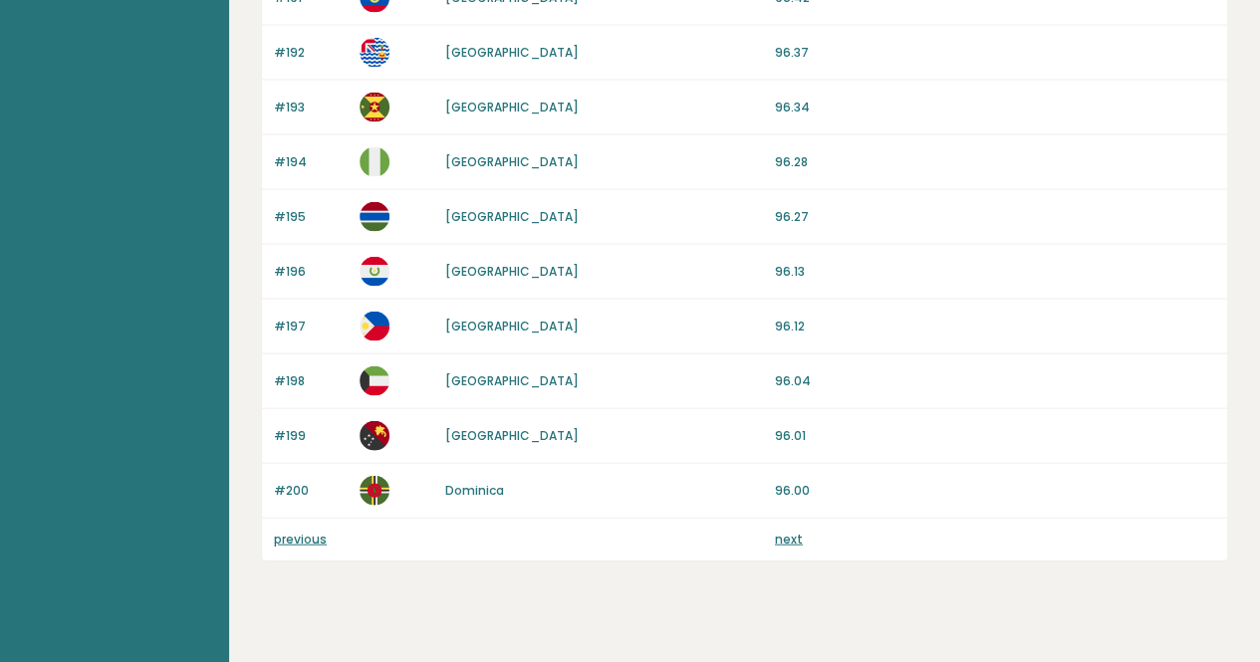
scroll to position [1963, 0]
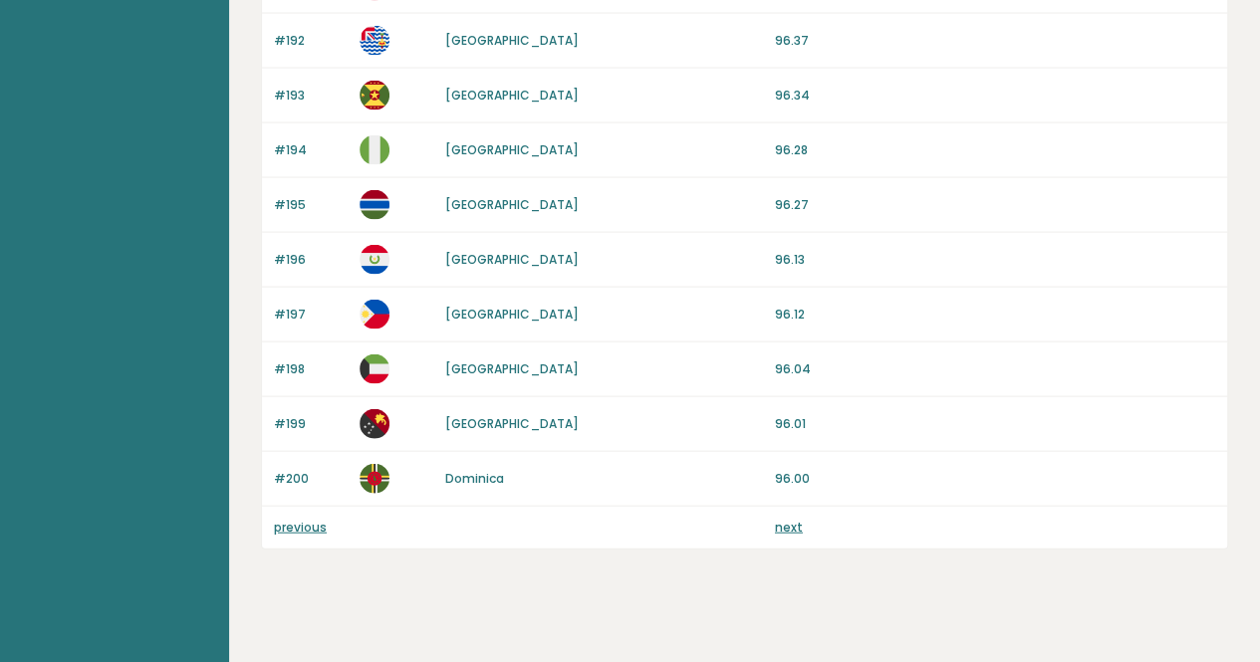
click at [789, 519] on link "next" at bounding box center [789, 527] width 28 height 17
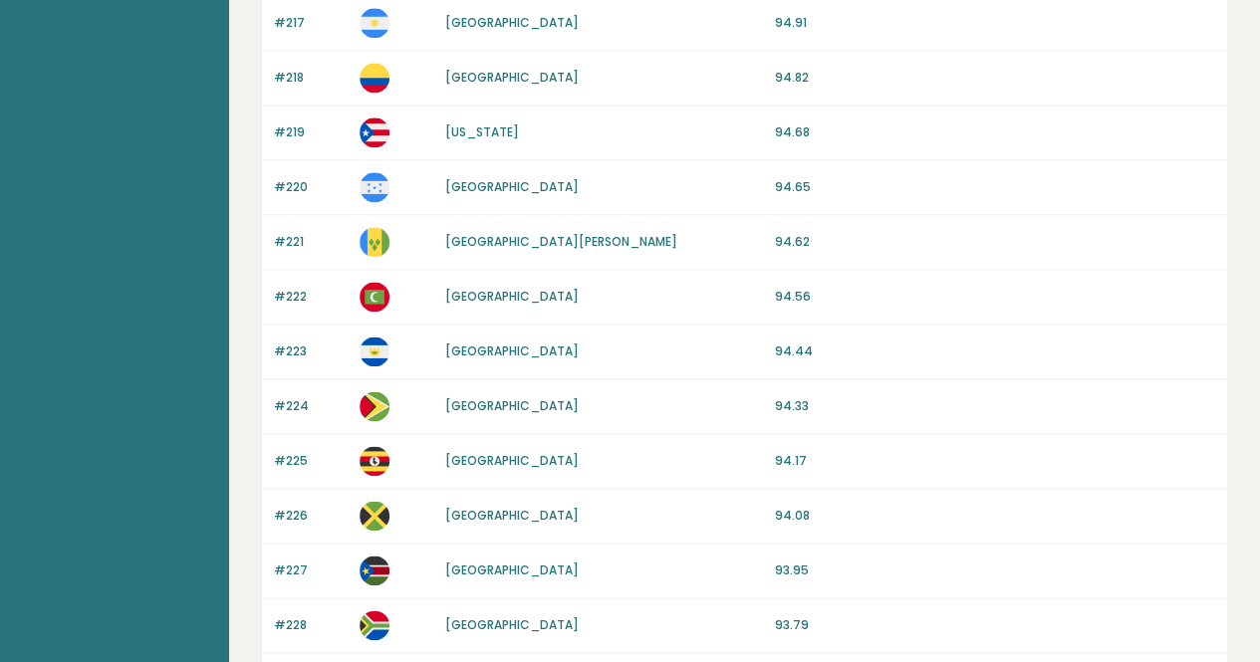
scroll to position [1636, 0]
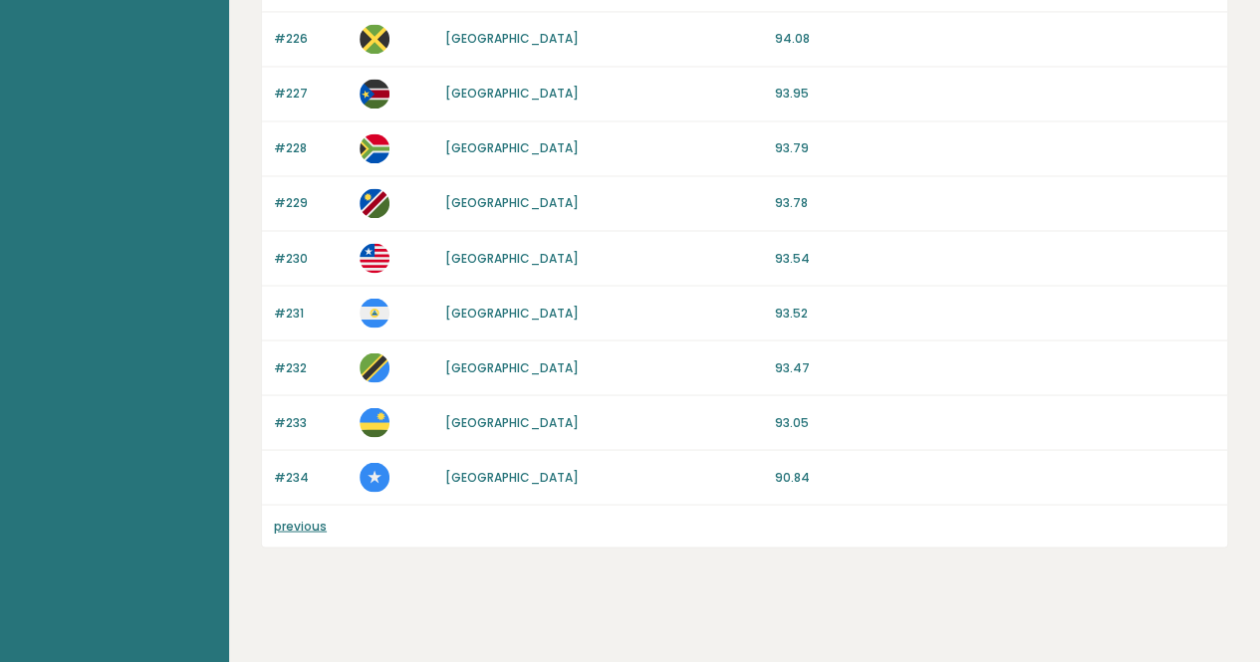
click at [908, 430] on div "#233 [GEOGRAPHIC_DATA] 93.05" at bounding box center [744, 422] width 965 height 55
